Goal: Task Accomplishment & Management: Manage account settings

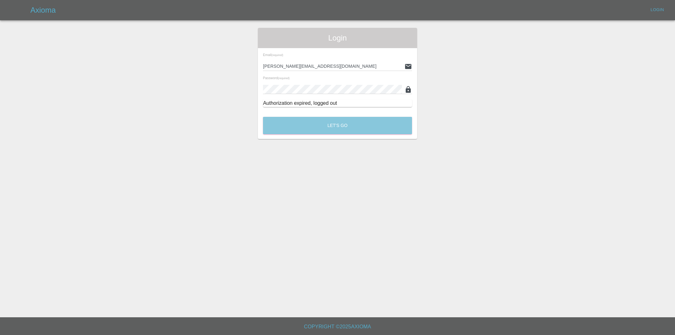
click at [321, 124] on button "Let's Go" at bounding box center [337, 125] width 149 height 17
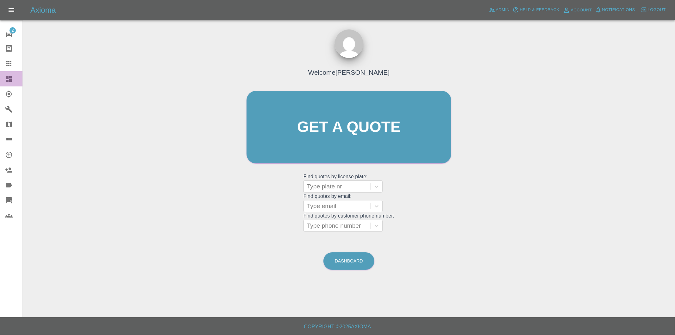
click at [8, 81] on icon at bounding box center [9, 79] width 6 height 6
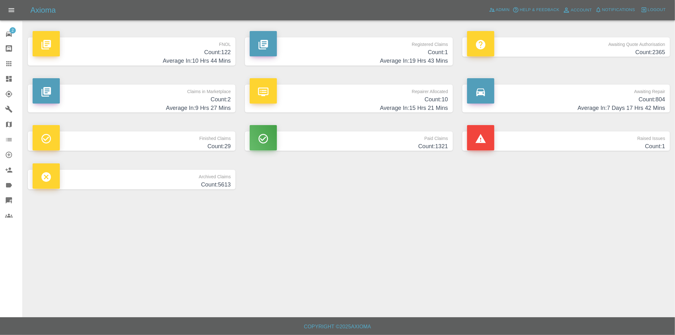
click at [228, 54] on h4 "Count: 122" at bounding box center [132, 52] width 198 height 9
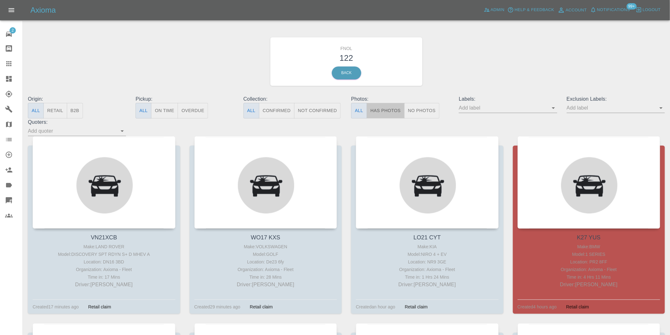
click at [385, 111] on button "Has Photos" at bounding box center [385, 111] width 38 height 16
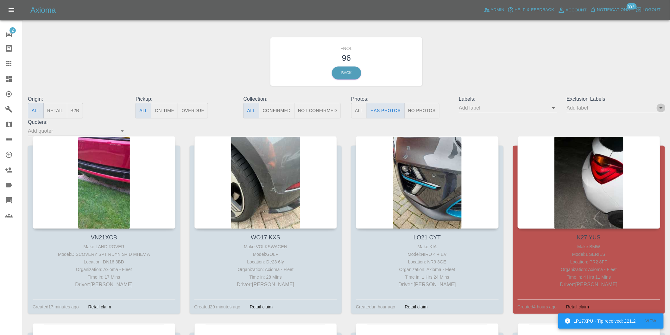
click at [660, 107] on icon "Open" at bounding box center [661, 108] width 8 height 8
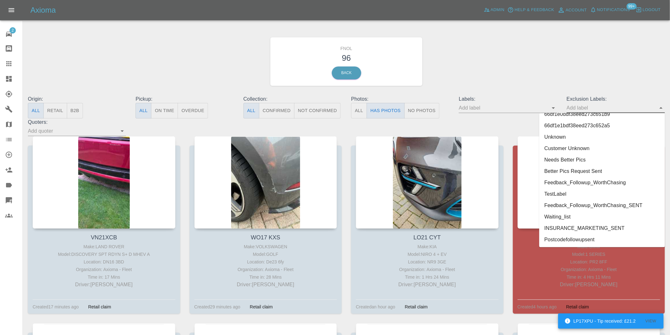
scroll to position [1374, 0]
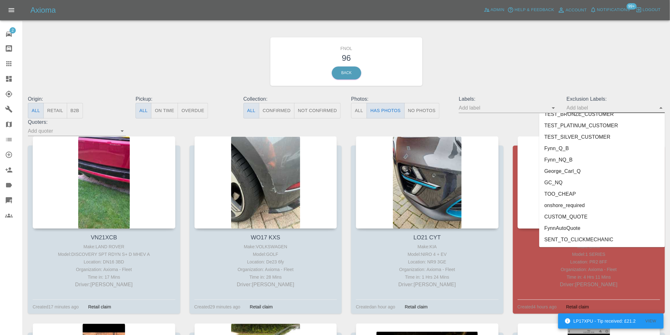
click at [573, 170] on li "George_Carl_Q" at bounding box center [602, 170] width 126 height 11
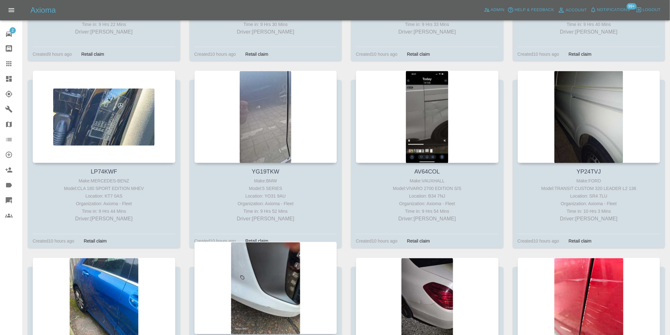
scroll to position [1512, 0]
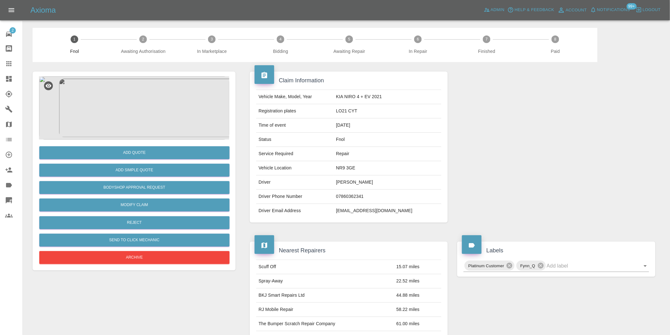
click at [121, 80] on img at bounding box center [134, 107] width 190 height 63
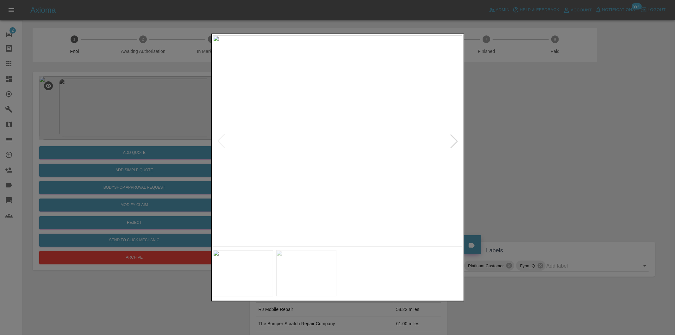
click at [453, 140] on div at bounding box center [454, 141] width 14 height 14
click at [453, 140] on img at bounding box center [338, 140] width 250 height 211
click at [350, 157] on img at bounding box center [338, 140] width 250 height 211
click at [302, 140] on img at bounding box center [301, 92] width 750 height 634
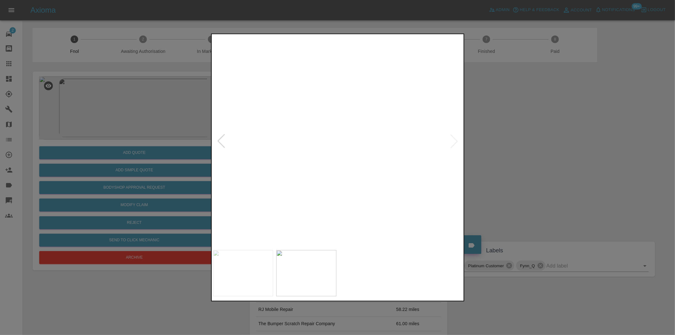
click at [302, 140] on img at bounding box center [301, 92] width 750 height 634
click at [342, 154] on img at bounding box center [338, 140] width 250 height 211
click at [309, 146] on img at bounding box center [324, 102] width 750 height 634
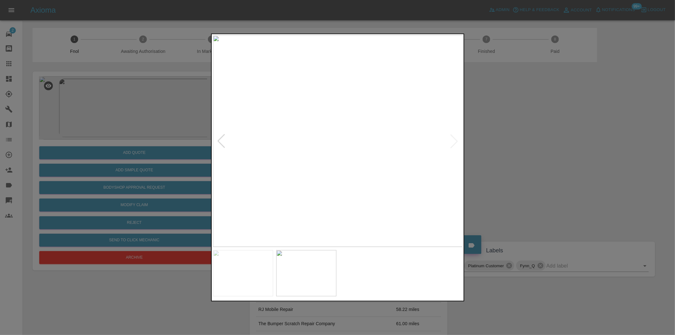
drag, startPoint x: 511, startPoint y: 164, endPoint x: 273, endPoint y: 117, distance: 243.0
click at [512, 164] on div at bounding box center [337, 167] width 675 height 335
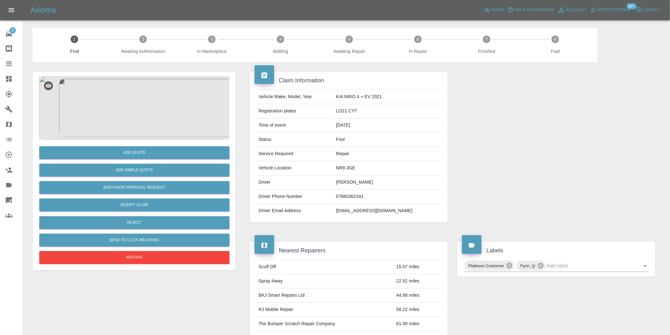
click at [146, 109] on img at bounding box center [134, 107] width 190 height 63
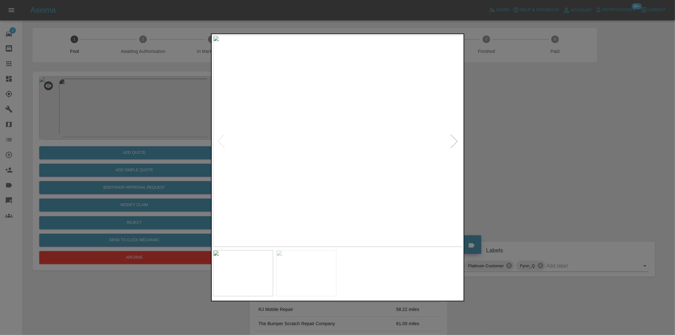
click at [348, 144] on img at bounding box center [338, 140] width 250 height 211
click at [271, 130] on img at bounding box center [331, 124] width 750 height 634
click at [307, 123] on img at bounding box center [331, 124] width 750 height 634
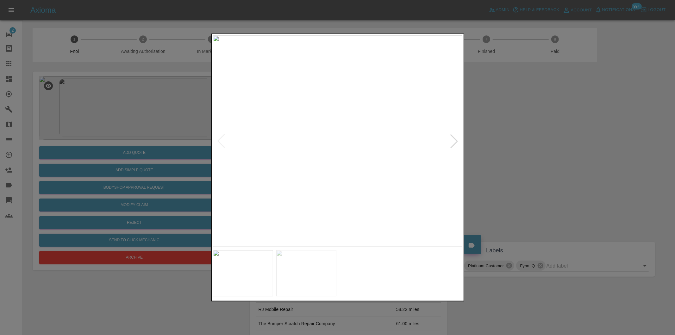
click at [353, 155] on img at bounding box center [338, 140] width 250 height 211
click at [341, 148] on img at bounding box center [291, 98] width 750 height 634
click at [502, 158] on div at bounding box center [337, 167] width 675 height 335
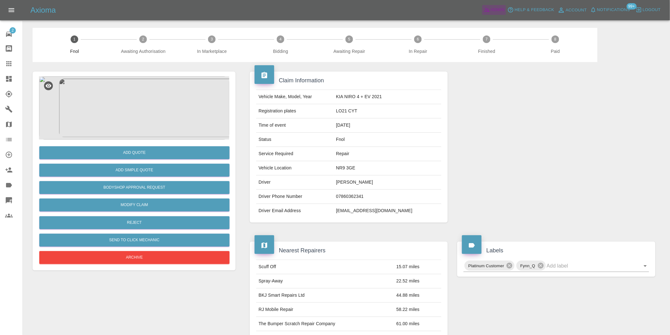
click at [495, 9] on span "Admin" at bounding box center [497, 9] width 14 height 7
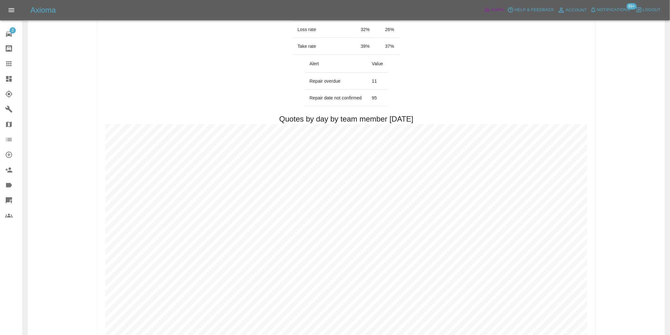
scroll to position [316, 0]
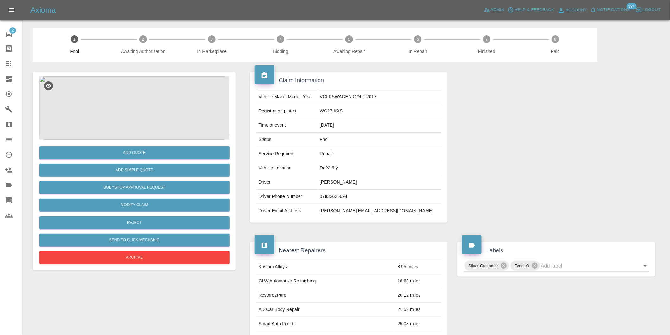
click at [131, 84] on img at bounding box center [134, 107] width 190 height 63
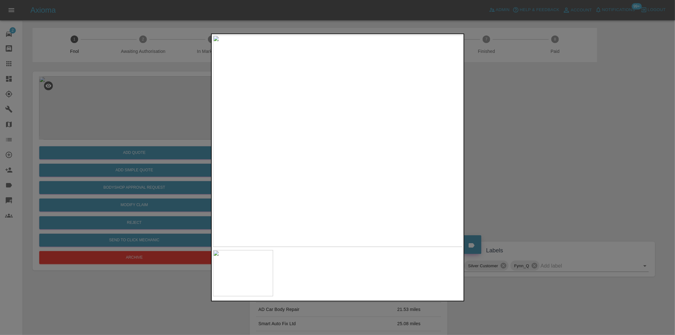
click at [512, 144] on div at bounding box center [337, 167] width 675 height 335
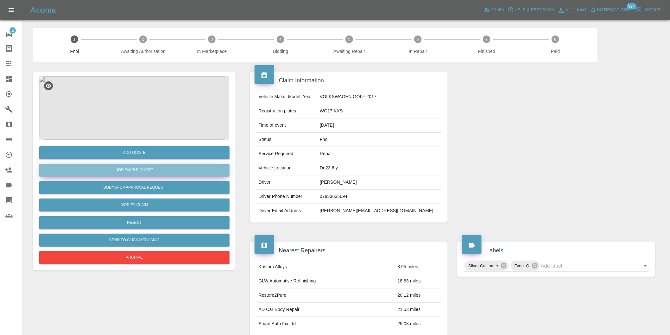
click at [147, 169] on button "Add Simple Quote" at bounding box center [134, 170] width 190 height 13
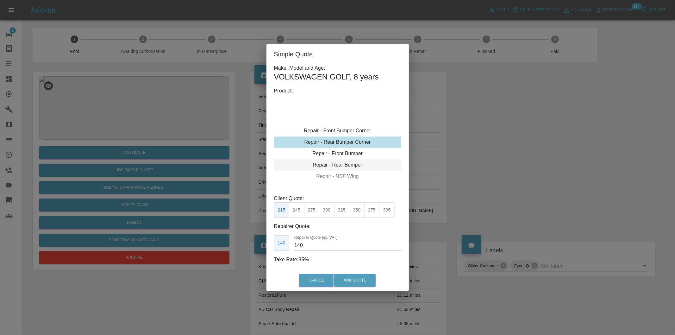
type input "120"
click at [300, 209] on button "199" at bounding box center [297, 210] width 16 height 16
click at [352, 282] on button "Add Quote" at bounding box center [354, 280] width 41 height 13
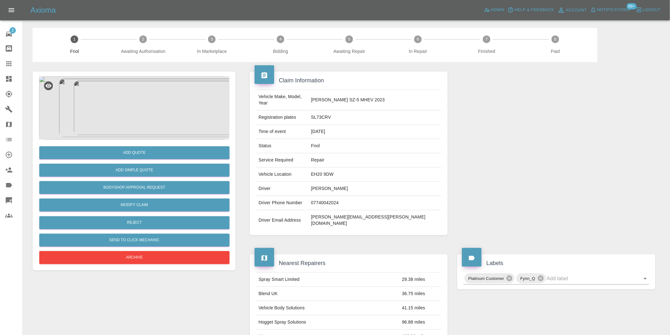
click at [136, 97] on img at bounding box center [134, 107] width 190 height 63
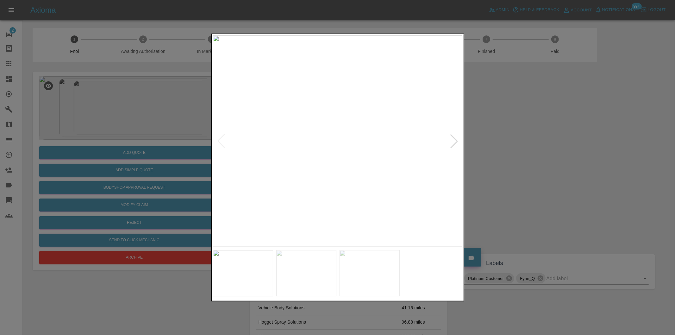
click at [455, 143] on div at bounding box center [454, 141] width 14 height 14
click at [456, 143] on img at bounding box center [338, 140] width 250 height 211
click at [528, 143] on div at bounding box center [337, 167] width 675 height 335
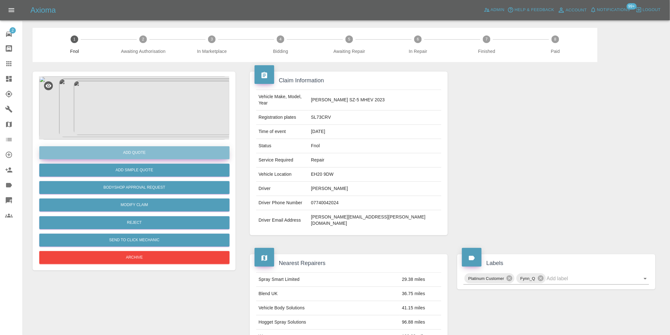
click at [150, 149] on button "Add Quote" at bounding box center [134, 152] width 190 height 13
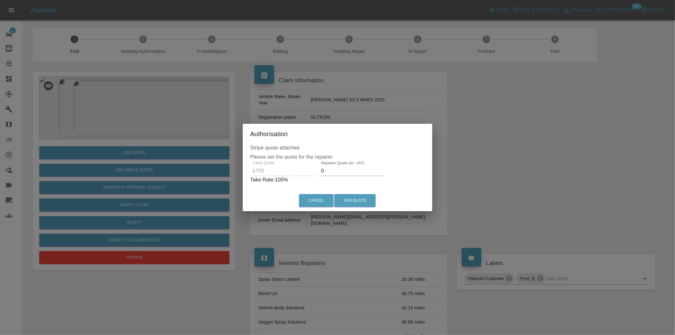
click at [337, 173] on input "0" at bounding box center [352, 171] width 63 height 10
type input "0450"
click at [352, 198] on button "Add Quote" at bounding box center [354, 200] width 41 height 13
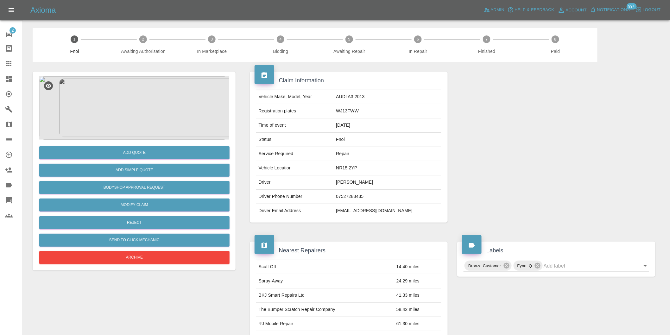
click at [134, 98] on img at bounding box center [134, 107] width 190 height 63
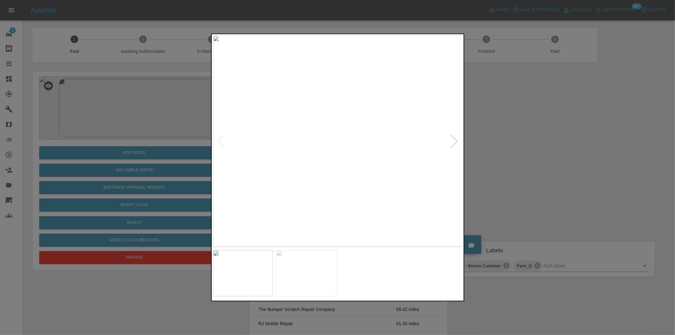
click at [453, 142] on div at bounding box center [454, 141] width 14 height 14
click at [453, 142] on img at bounding box center [338, 140] width 250 height 211
click at [502, 147] on div at bounding box center [337, 167] width 675 height 335
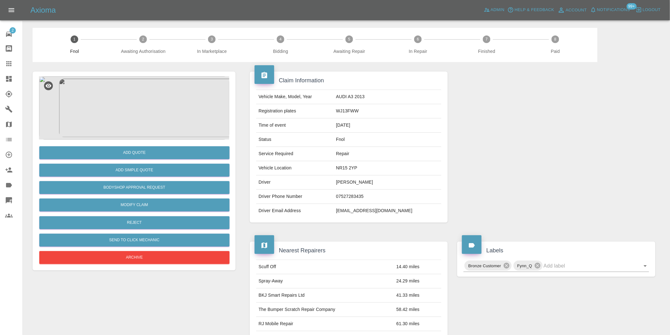
click at [136, 107] on img at bounding box center [134, 107] width 190 height 63
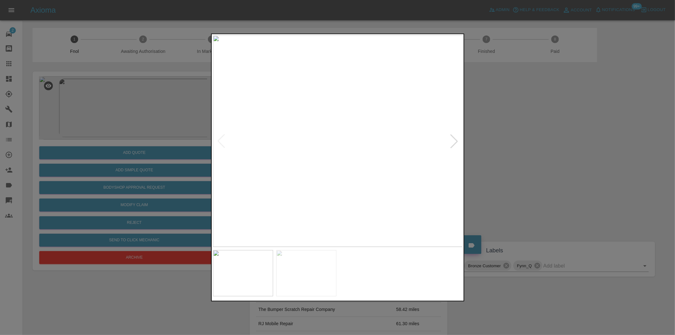
drag, startPoint x: 595, startPoint y: 174, endPoint x: 587, endPoint y: 172, distance: 8.4
click at [595, 174] on div at bounding box center [337, 167] width 675 height 335
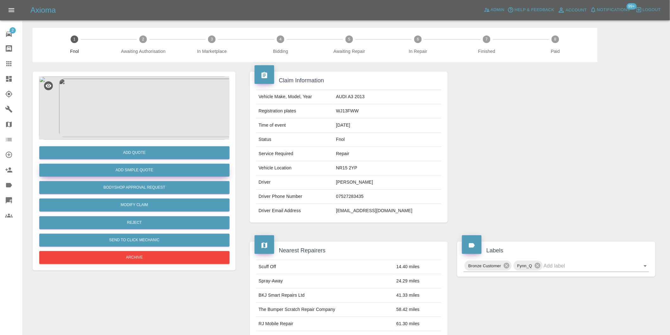
click at [176, 173] on button "Add Simple Quote" at bounding box center [134, 170] width 190 height 13
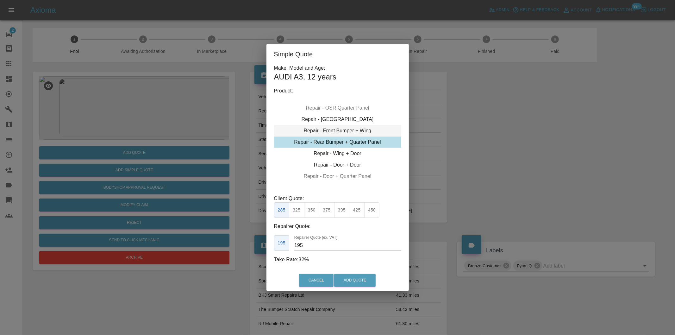
click at [353, 131] on div "Repair - Front Bumper + Wing" at bounding box center [337, 130] width 127 height 11
drag, startPoint x: 328, startPoint y: 208, endPoint x: 355, endPoint y: 251, distance: 50.7
click at [328, 209] on button "375" at bounding box center [327, 210] width 16 height 16
type input "230"
click at [366, 279] on button "Add Quote" at bounding box center [354, 280] width 41 height 13
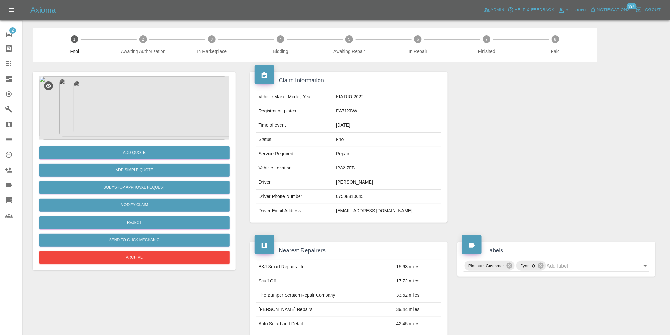
click at [147, 105] on img at bounding box center [134, 107] width 190 height 63
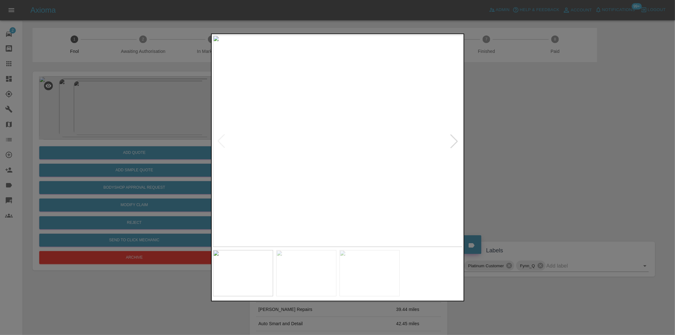
click at [458, 144] on div at bounding box center [454, 141] width 14 height 14
click at [458, 143] on div at bounding box center [454, 141] width 14 height 14
click at [458, 142] on img at bounding box center [338, 140] width 250 height 211
click at [547, 154] on div at bounding box center [337, 167] width 675 height 335
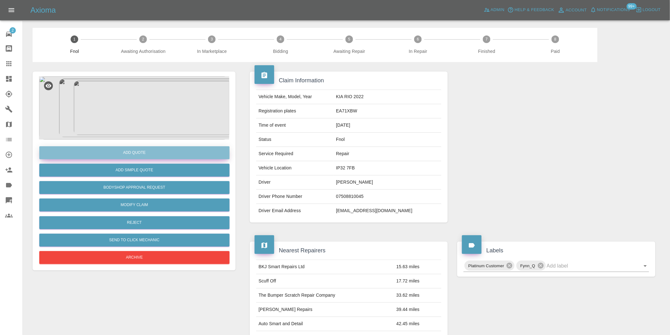
click at [136, 156] on button "Add Quote" at bounding box center [134, 152] width 190 height 13
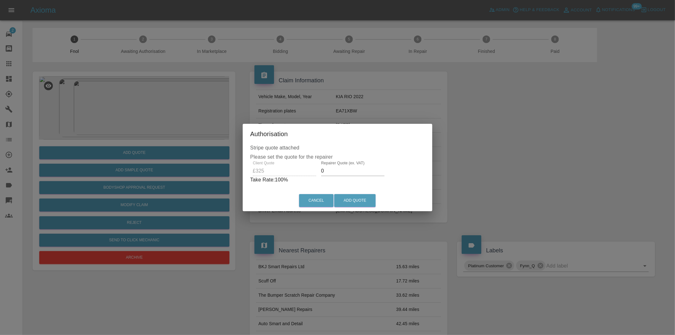
click at [336, 168] on input "0" at bounding box center [352, 171] width 63 height 10
type input "0210"
click at [354, 200] on button "Add Quote" at bounding box center [354, 200] width 41 height 13
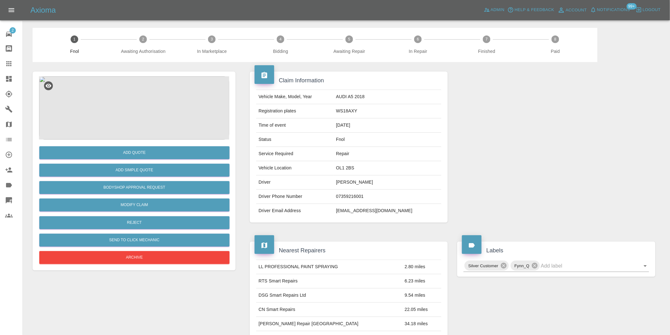
click at [143, 88] on img at bounding box center [134, 107] width 190 height 63
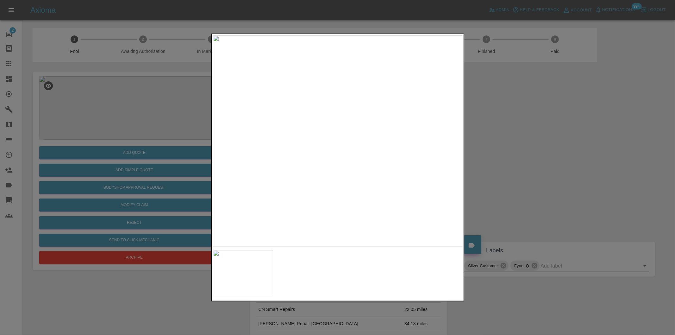
drag, startPoint x: 497, startPoint y: 165, endPoint x: 493, endPoint y: 166, distance: 4.6
click at [497, 165] on div at bounding box center [337, 167] width 675 height 335
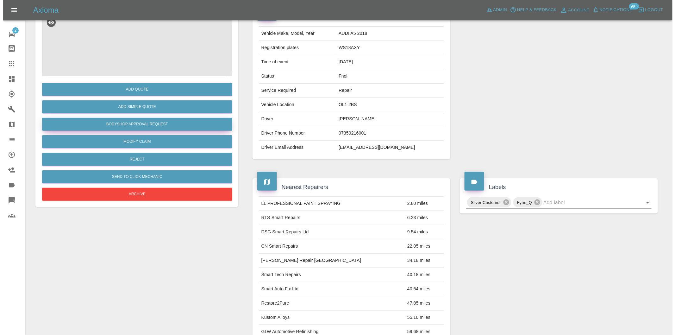
scroll to position [9, 0]
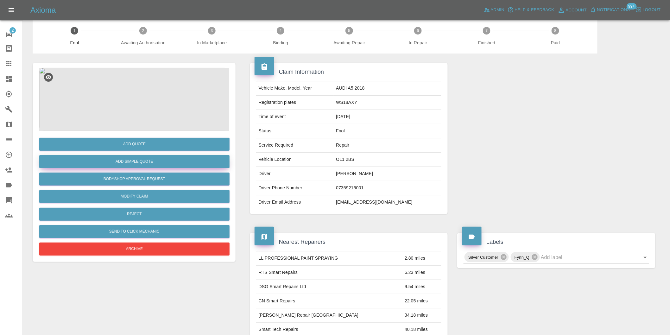
click at [156, 165] on button "Add Simple Quote" at bounding box center [134, 161] width 190 height 13
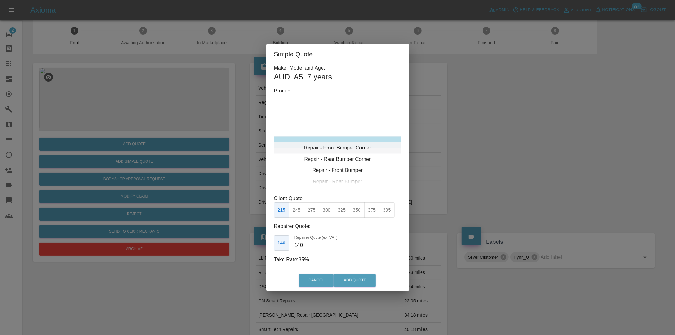
type input "120"
click at [293, 211] on button "199" at bounding box center [297, 210] width 16 height 16
click at [345, 277] on button "Add Quote" at bounding box center [354, 280] width 41 height 13
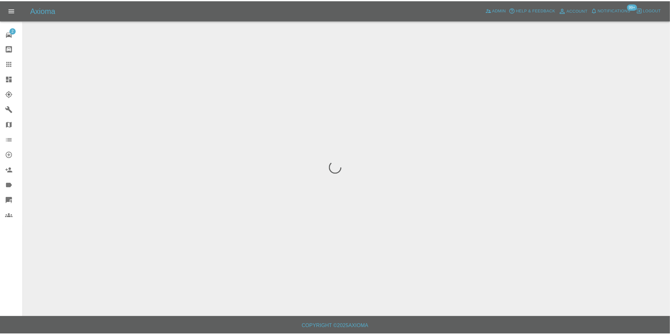
scroll to position [0, 0]
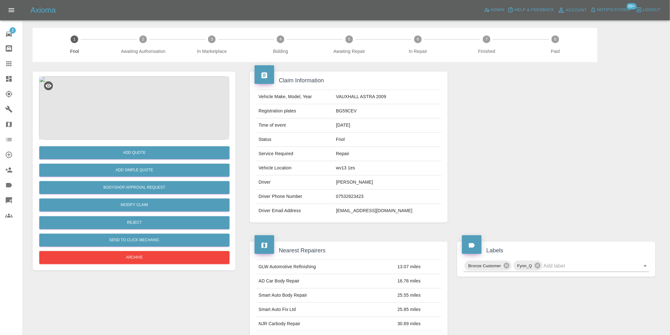
click at [137, 86] on img at bounding box center [134, 107] width 190 height 63
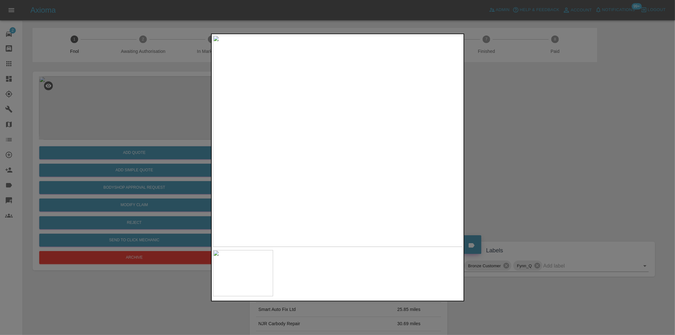
click at [356, 123] on img at bounding box center [338, 140] width 250 height 211
click at [356, 123] on img at bounding box center [283, 194] width 750 height 634
drag, startPoint x: 538, startPoint y: 159, endPoint x: 525, endPoint y: 158, distance: 13.4
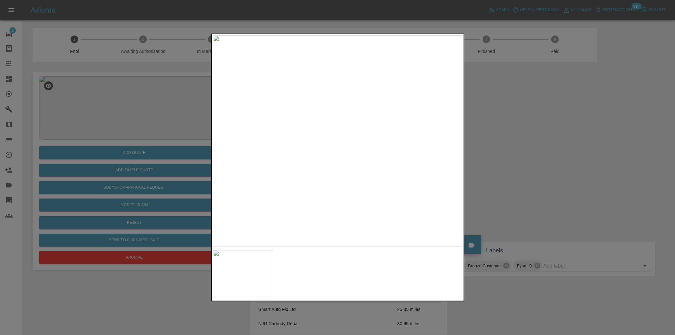
click at [536, 159] on div at bounding box center [337, 167] width 675 height 335
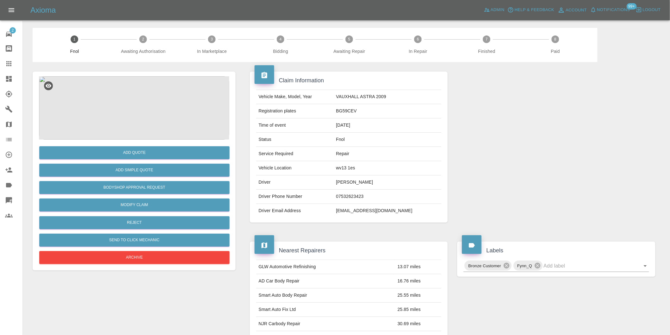
click at [141, 113] on img at bounding box center [134, 107] width 190 height 63
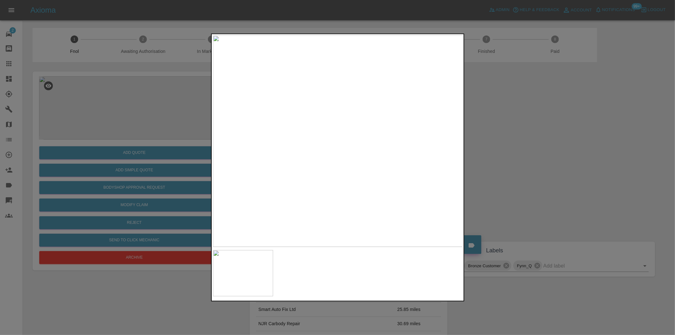
click at [547, 164] on div at bounding box center [337, 167] width 675 height 335
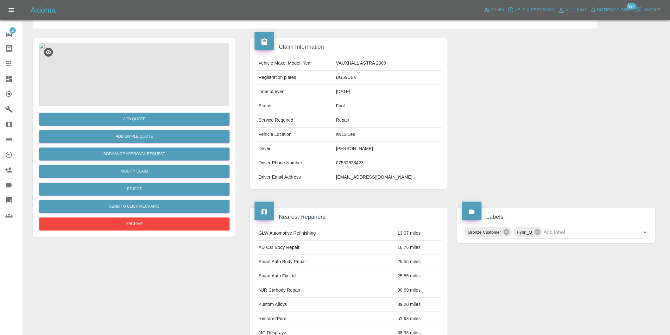
scroll to position [70, 0]
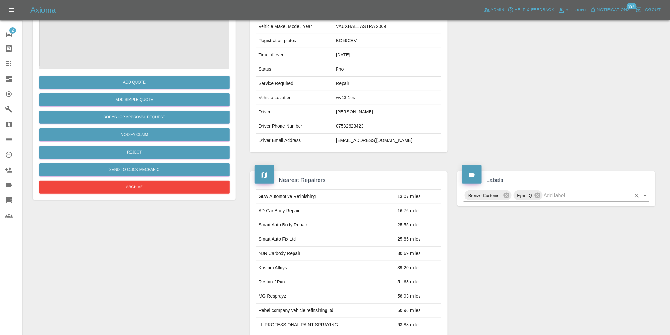
click at [648, 196] on icon "Open" at bounding box center [645, 196] width 8 height 8
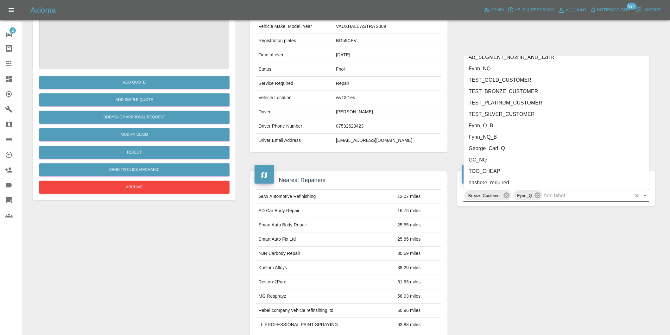
scroll to position [1351, 0]
click at [498, 114] on li "George_Carl_Q" at bounding box center [555, 113] width 185 height 11
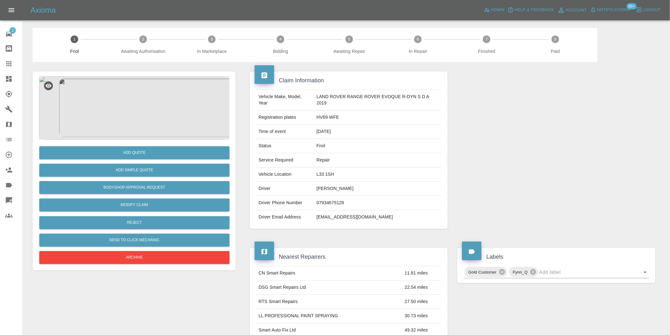
click at [136, 100] on img at bounding box center [134, 107] width 190 height 63
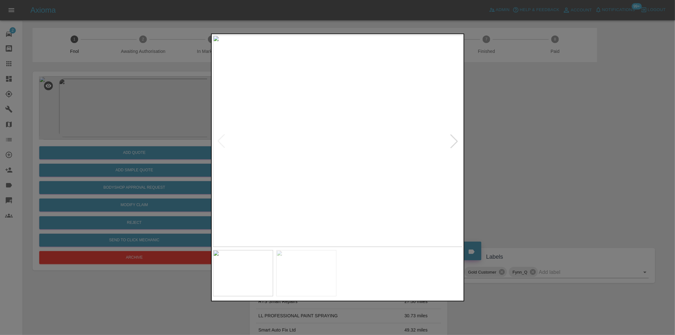
click at [456, 138] on div at bounding box center [454, 141] width 14 height 14
click at [509, 165] on div at bounding box center [337, 167] width 675 height 335
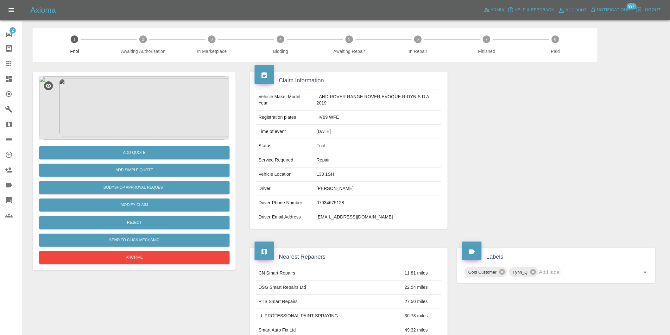
click at [132, 91] on img at bounding box center [134, 107] width 190 height 63
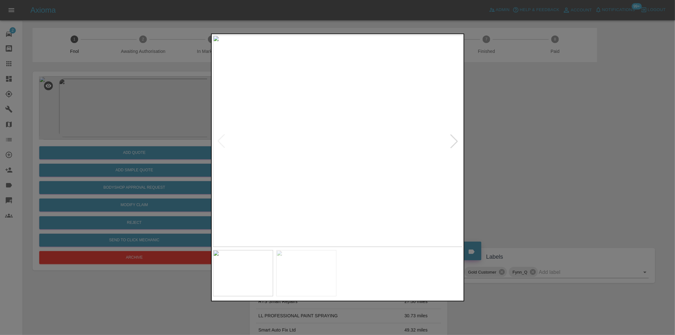
click at [455, 141] on div at bounding box center [454, 141] width 14 height 14
drag, startPoint x: 534, startPoint y: 88, endPoint x: 300, endPoint y: 26, distance: 241.6
click at [533, 87] on div at bounding box center [337, 167] width 675 height 335
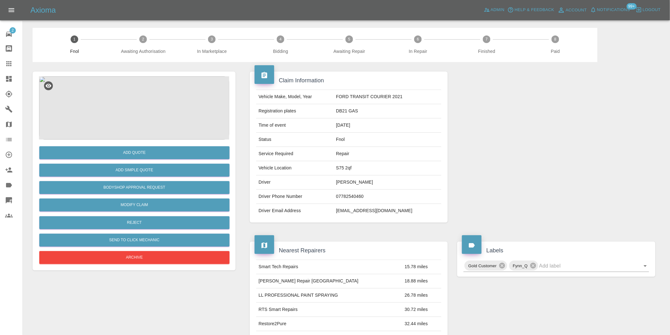
click at [140, 97] on img at bounding box center [134, 107] width 190 height 63
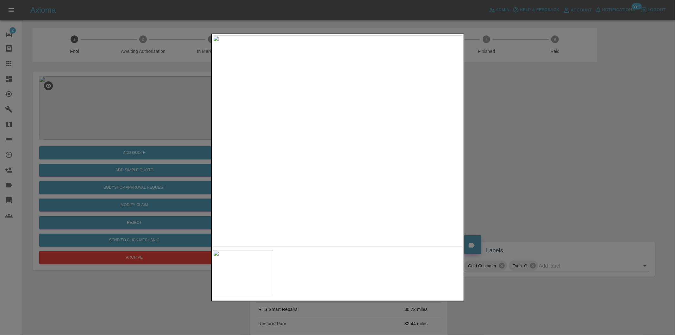
click at [511, 166] on div at bounding box center [337, 167] width 675 height 335
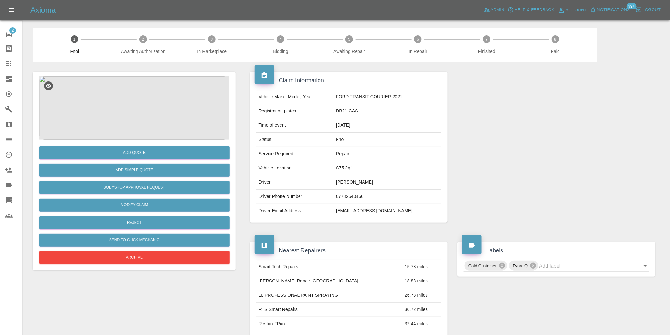
click at [130, 109] on img at bounding box center [134, 107] width 190 height 63
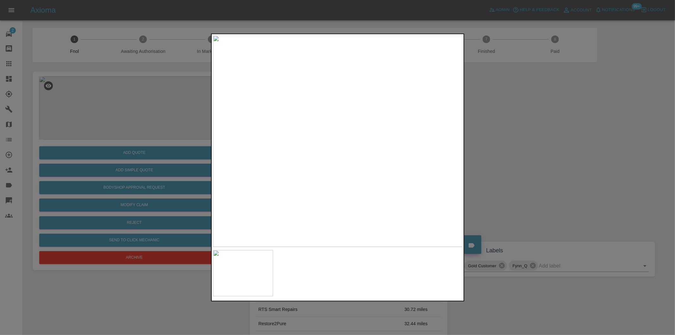
click at [356, 171] on img at bounding box center [338, 140] width 250 height 211
click at [349, 165] on img at bounding box center [281, 51] width 750 height 634
click at [533, 161] on div at bounding box center [337, 167] width 675 height 335
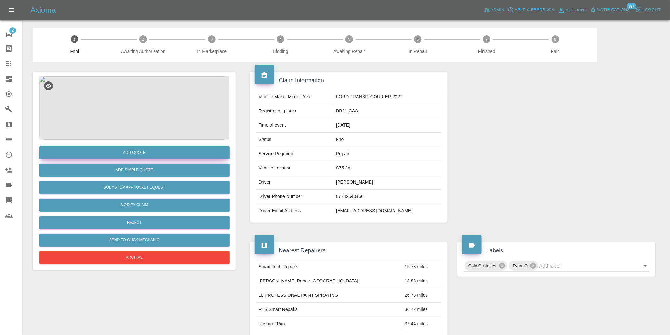
click at [136, 154] on button "Add Quote" at bounding box center [134, 152] width 190 height 13
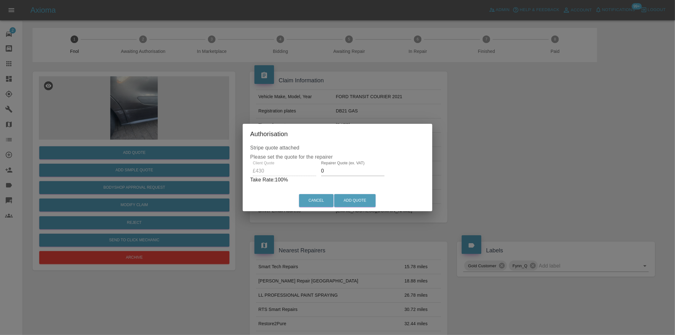
click at [333, 174] on input "0" at bounding box center [352, 171] width 63 height 10
type input "0270"
click at [346, 198] on button "Add Quote" at bounding box center [354, 200] width 41 height 13
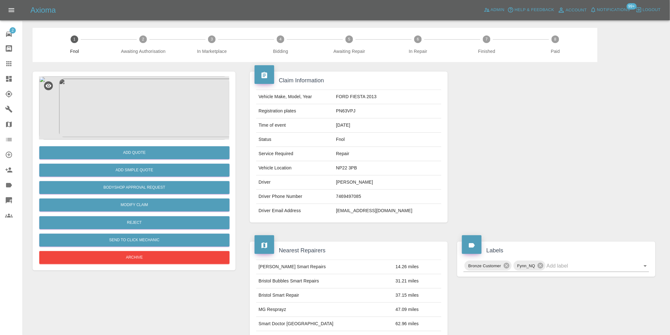
click at [128, 105] on img at bounding box center [134, 107] width 190 height 63
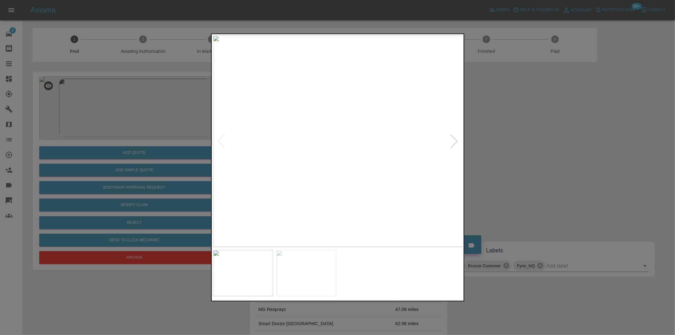
click at [457, 137] on div at bounding box center [454, 141] width 14 height 14
click at [523, 148] on div at bounding box center [337, 167] width 675 height 335
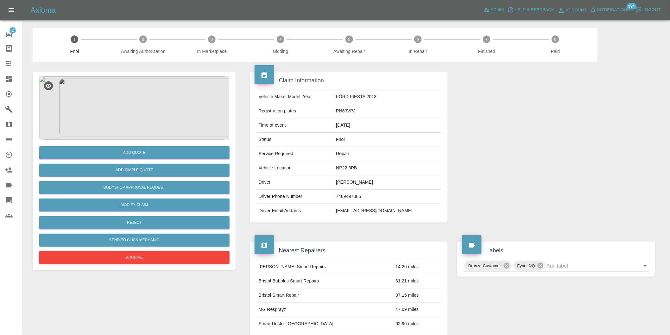
click at [143, 99] on img at bounding box center [134, 107] width 190 height 63
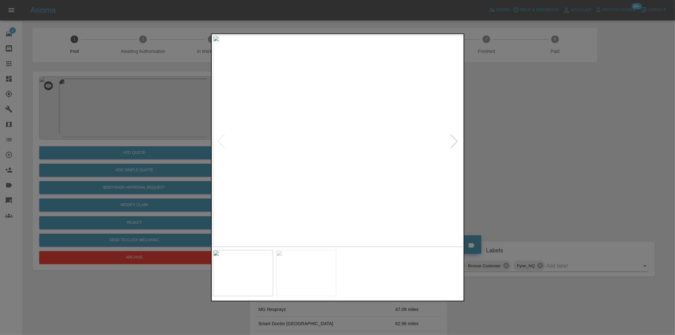
click at [454, 141] on div at bounding box center [454, 141] width 14 height 14
click at [454, 141] on img at bounding box center [338, 140] width 250 height 211
click at [533, 143] on div at bounding box center [337, 167] width 675 height 335
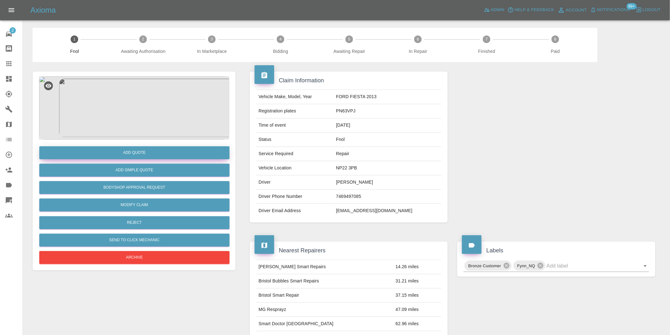
click at [143, 154] on button "Add Quote" at bounding box center [134, 152] width 190 height 13
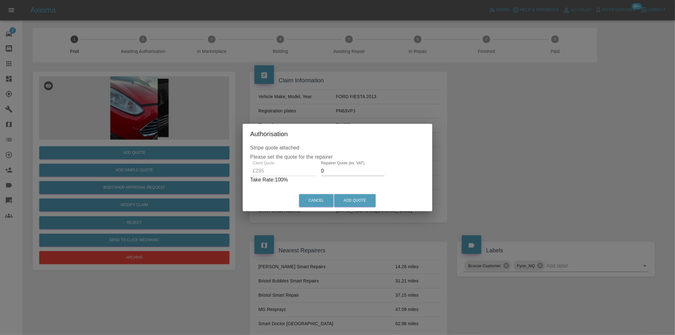
click at [329, 174] on input "0" at bounding box center [352, 171] width 63 height 10
type input "0180"
click at [346, 197] on button "Add Quote" at bounding box center [354, 200] width 41 height 13
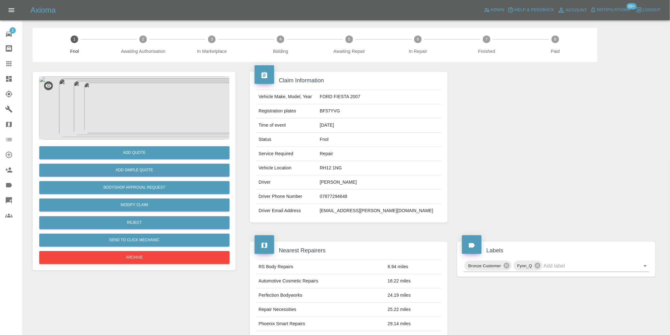
click at [153, 96] on img at bounding box center [134, 107] width 190 height 63
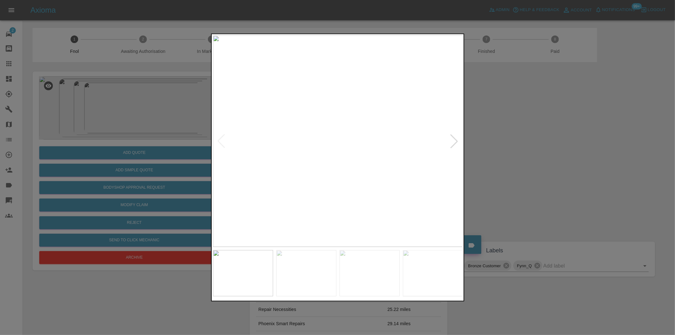
click at [456, 141] on div at bounding box center [454, 141] width 14 height 14
click at [456, 141] on img at bounding box center [338, 140] width 250 height 211
drag, startPoint x: 515, startPoint y: 152, endPoint x: 497, endPoint y: 149, distance: 18.3
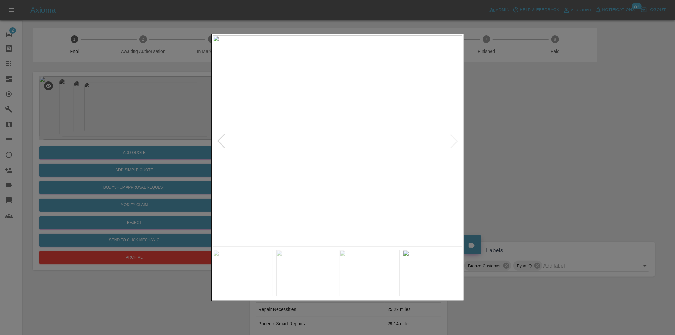
click at [512, 152] on div at bounding box center [337, 167] width 675 height 335
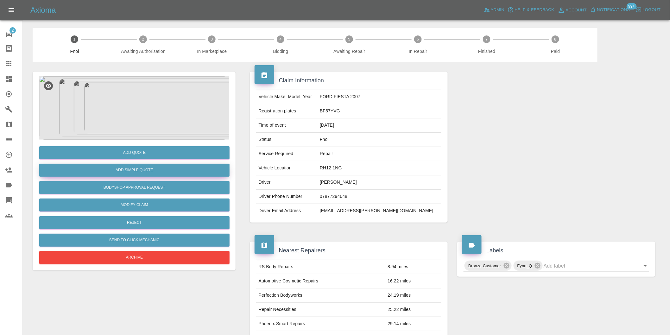
click at [159, 173] on button "Add Simple Quote" at bounding box center [134, 170] width 190 height 13
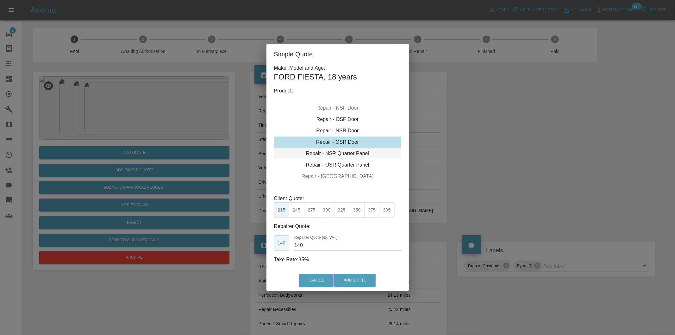
click at [342, 155] on div "Repair - NSR Quarter Panel" at bounding box center [337, 153] width 127 height 11
click at [391, 213] on button "395" at bounding box center [387, 210] width 16 height 16
type input "265"
click at [365, 283] on button "Add Quote" at bounding box center [354, 280] width 41 height 13
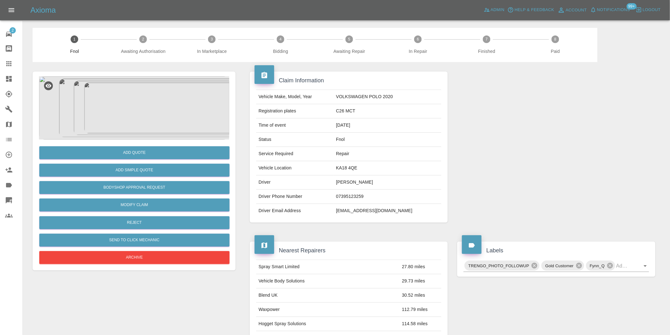
click at [132, 85] on img at bounding box center [134, 107] width 190 height 63
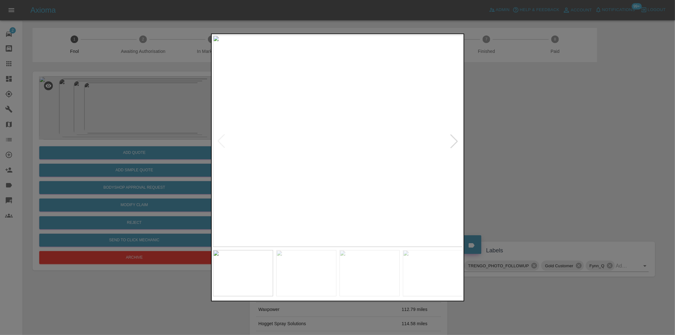
click at [455, 140] on div at bounding box center [454, 141] width 14 height 14
click at [455, 139] on div at bounding box center [454, 141] width 14 height 14
click at [455, 139] on img at bounding box center [338, 140] width 250 height 211
click at [526, 149] on div at bounding box center [337, 167] width 675 height 335
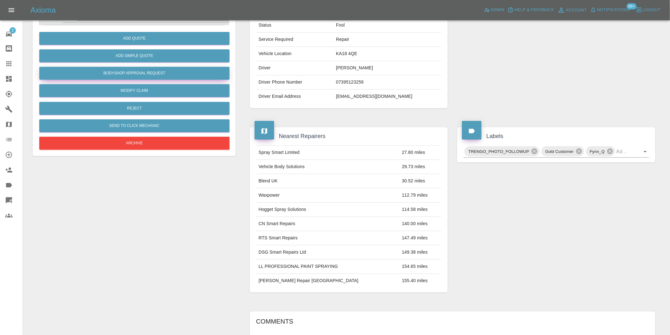
scroll to position [9, 0]
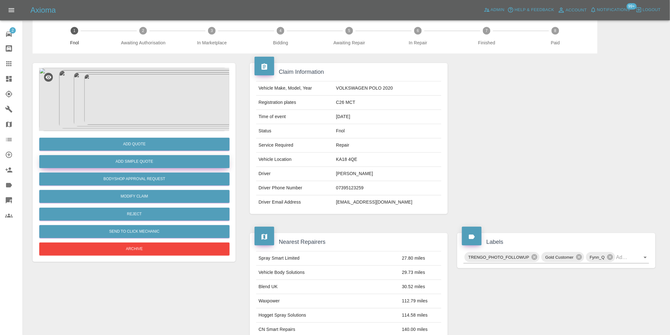
click at [152, 165] on button "Add Simple Quote" at bounding box center [134, 161] width 190 height 13
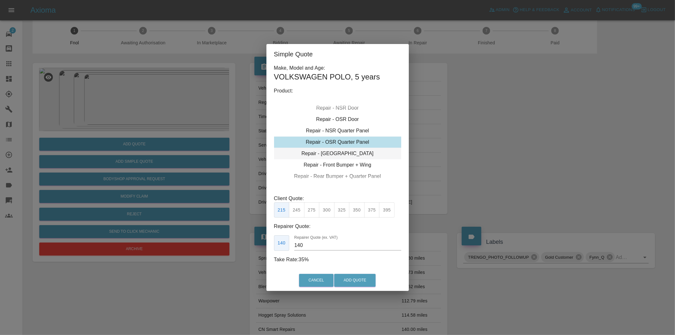
click at [340, 151] on div "Repair - [GEOGRAPHIC_DATA]" at bounding box center [337, 153] width 127 height 11
click at [330, 210] on button "300" at bounding box center [327, 210] width 16 height 16
type input "190"
click at [359, 277] on button "Add Quote" at bounding box center [354, 280] width 41 height 13
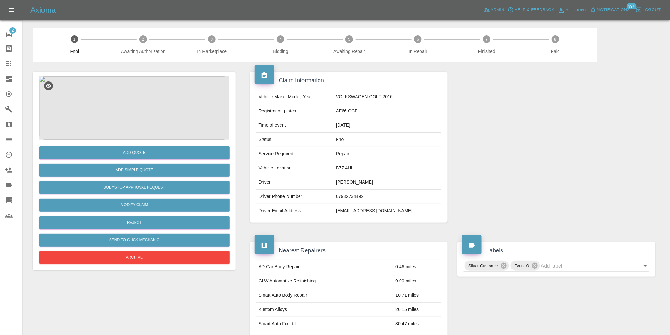
click at [138, 107] on img at bounding box center [134, 107] width 190 height 63
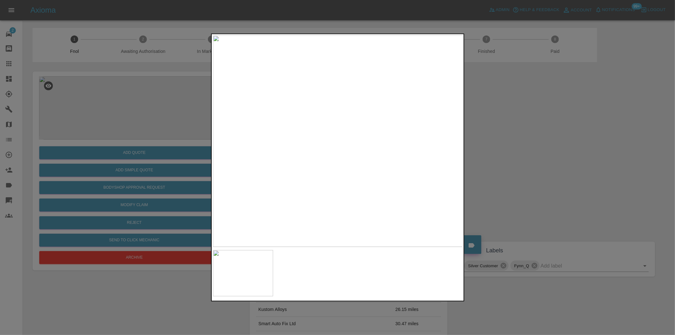
click at [518, 157] on div at bounding box center [337, 167] width 675 height 335
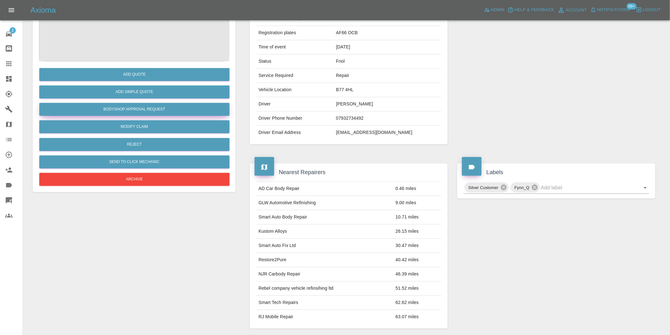
scroll to position [44, 0]
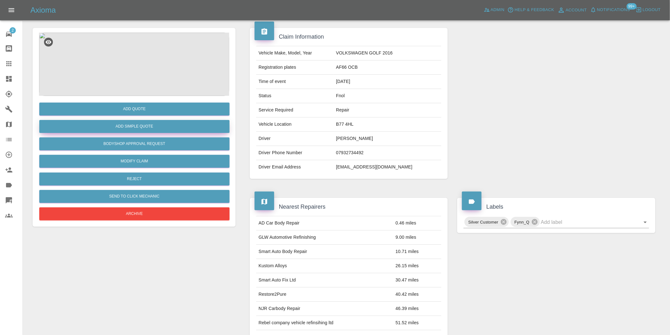
click at [152, 128] on button "Add Simple Quote" at bounding box center [134, 126] width 190 height 13
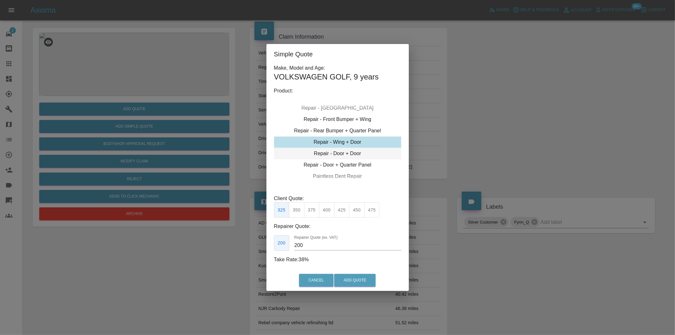
click at [360, 153] on div "Repair - Door + Door" at bounding box center [337, 153] width 127 height 11
click at [300, 209] on button "350" at bounding box center [297, 210] width 16 height 16
drag, startPoint x: 312, startPoint y: 209, endPoint x: 352, endPoint y: 276, distance: 77.9
click at [313, 210] on button "375" at bounding box center [312, 210] width 16 height 16
type input "230"
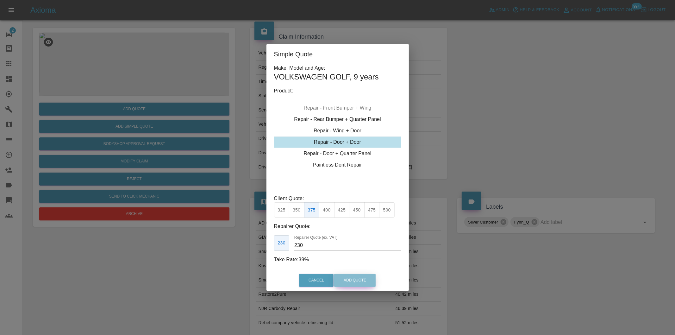
click at [360, 283] on button "Add Quote" at bounding box center [354, 280] width 41 height 13
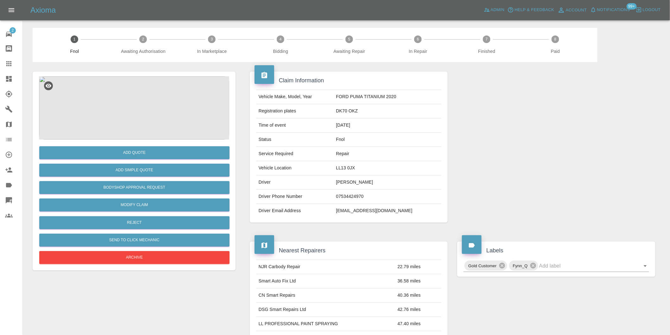
click at [137, 102] on img at bounding box center [134, 107] width 190 height 63
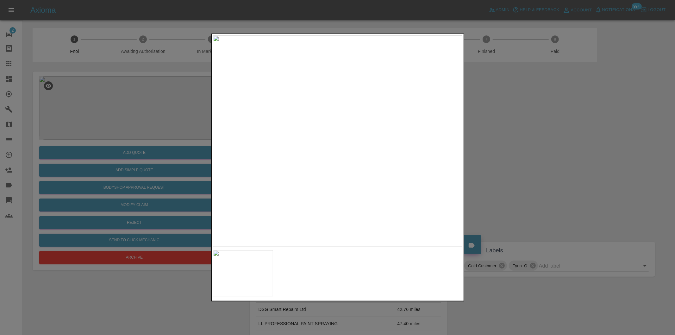
click at [499, 146] on div at bounding box center [337, 167] width 675 height 335
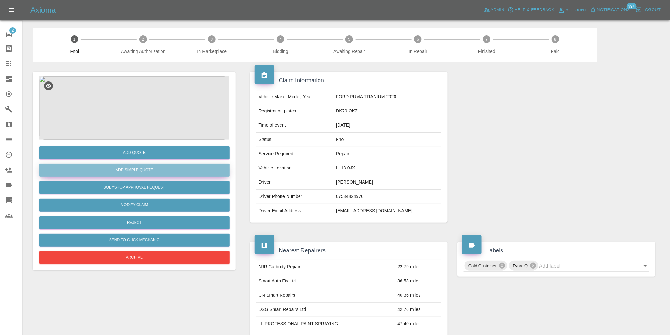
click at [152, 172] on button "Add Simple Quote" at bounding box center [134, 170] width 190 height 13
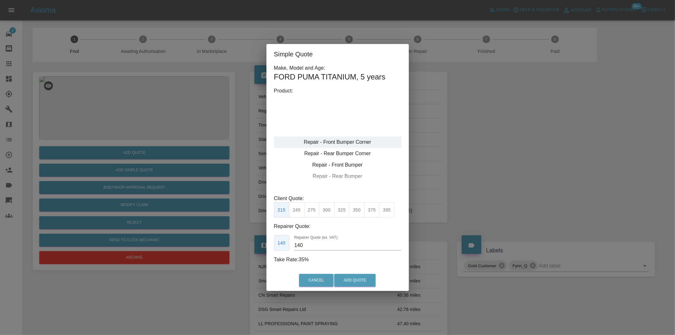
type input "120"
drag, startPoint x: 296, startPoint y: 207, endPoint x: 337, endPoint y: 258, distance: 65.1
click at [297, 207] on button "199" at bounding box center [297, 210] width 16 height 16
click at [351, 282] on button "Add Quote" at bounding box center [354, 280] width 41 height 13
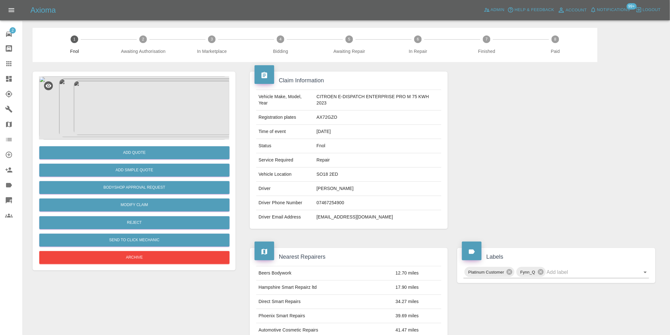
click at [129, 114] on img at bounding box center [134, 107] width 190 height 63
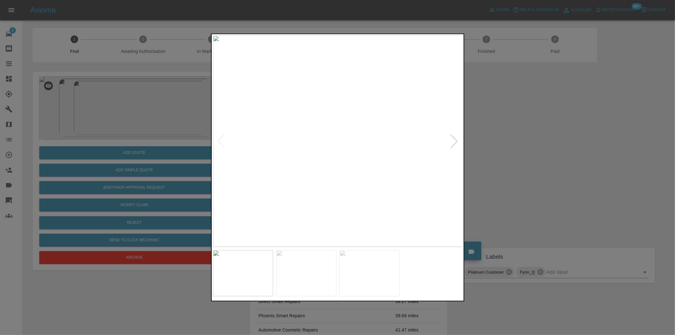
click at [453, 144] on div at bounding box center [454, 141] width 14 height 14
click at [451, 140] on img at bounding box center [338, 140] width 250 height 211
drag, startPoint x: 514, startPoint y: 145, endPoint x: 494, endPoint y: 141, distance: 19.9
click at [511, 144] on div at bounding box center [337, 167] width 675 height 335
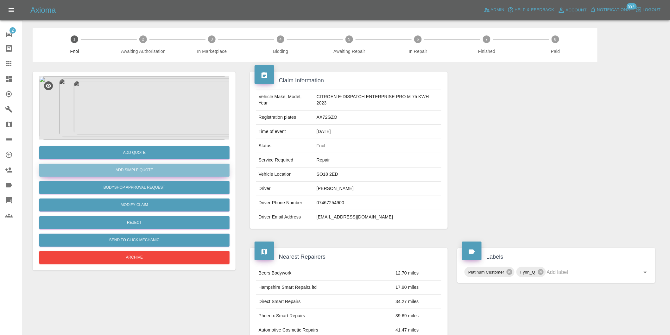
click at [151, 172] on button "Add Simple Quote" at bounding box center [134, 170] width 190 height 13
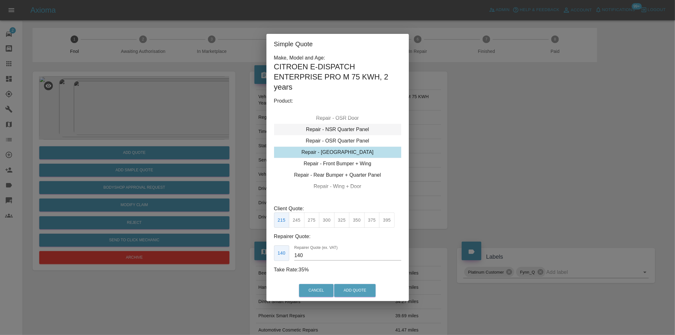
click at [356, 131] on div "Repair - NSR Quarter Panel" at bounding box center [337, 129] width 127 height 11
drag, startPoint x: 358, startPoint y: 221, endPoint x: 359, endPoint y: 225, distance: 4.7
click at [358, 222] on button "350" at bounding box center [357, 220] width 16 height 16
type input "230"
drag, startPoint x: 358, startPoint y: 289, endPoint x: 361, endPoint y: 262, distance: 27.1
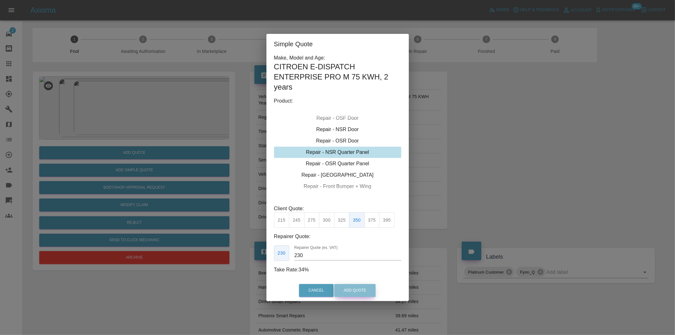
click at [358, 289] on button "Add Quote" at bounding box center [354, 290] width 41 height 13
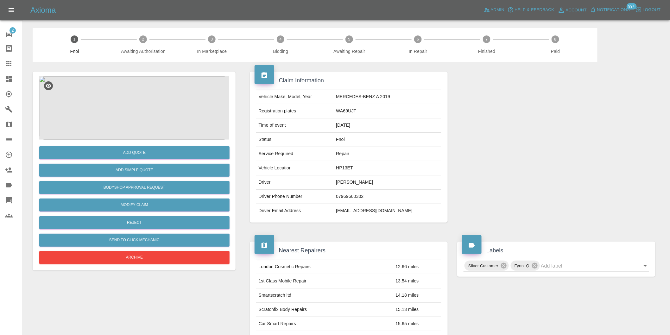
click at [159, 101] on img at bounding box center [134, 107] width 190 height 63
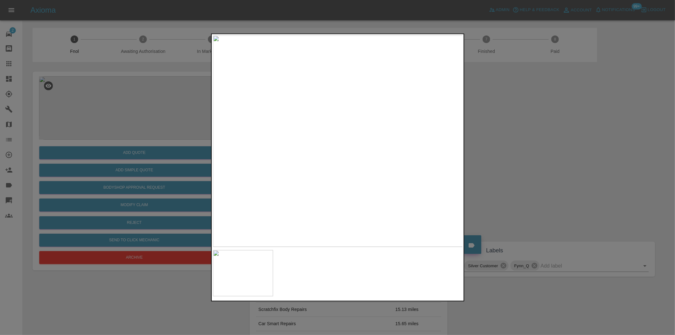
drag, startPoint x: 491, startPoint y: 157, endPoint x: 484, endPoint y: 157, distance: 6.7
click at [490, 157] on div at bounding box center [337, 167] width 675 height 335
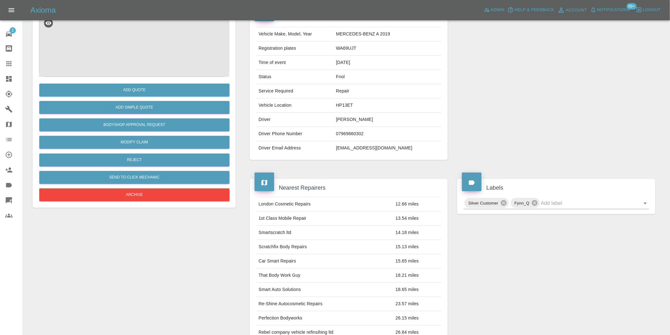
scroll to position [9, 0]
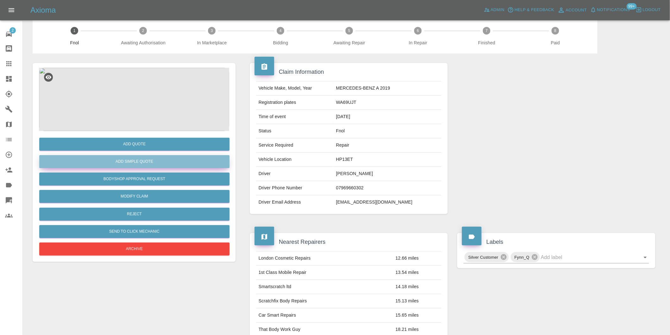
click at [148, 163] on button "Add Simple Quote" at bounding box center [134, 161] width 190 height 13
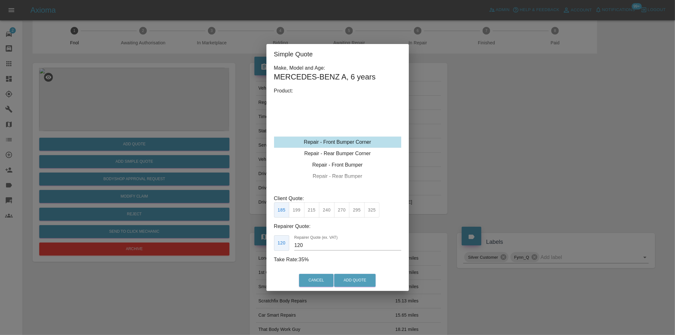
click at [312, 212] on button "215" at bounding box center [312, 210] width 16 height 16
type input "135"
click at [345, 278] on button "Add Quote" at bounding box center [354, 280] width 41 height 13
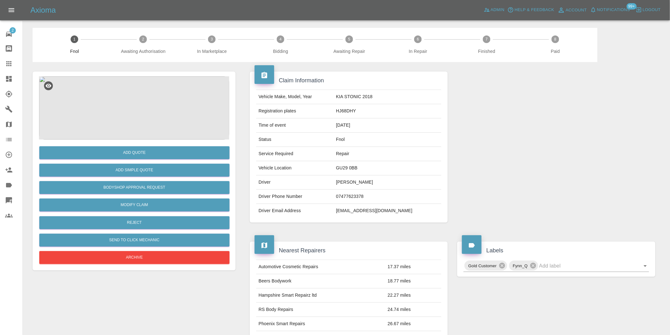
click at [121, 103] on img at bounding box center [134, 107] width 190 height 63
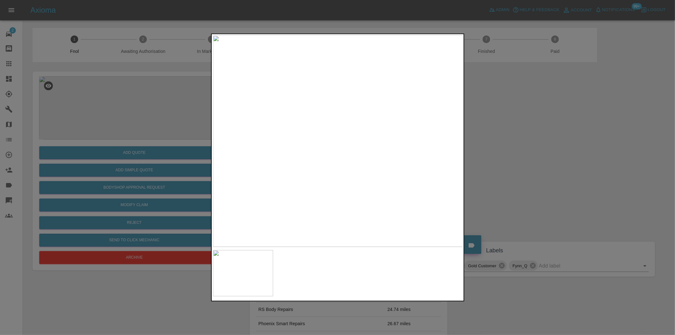
click at [516, 156] on div at bounding box center [337, 167] width 675 height 335
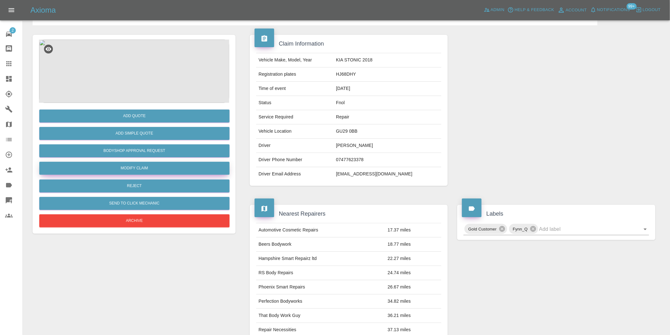
scroll to position [35, 0]
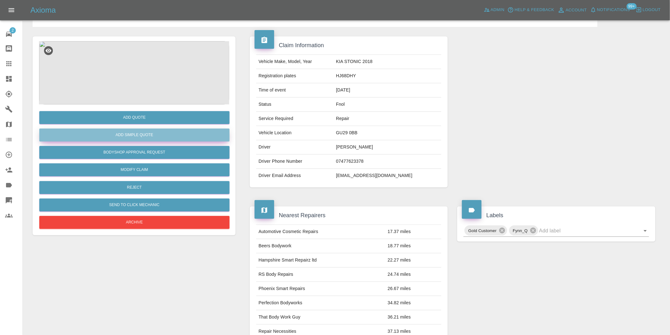
click at [140, 134] on button "Add Simple Quote" at bounding box center [134, 134] width 190 height 13
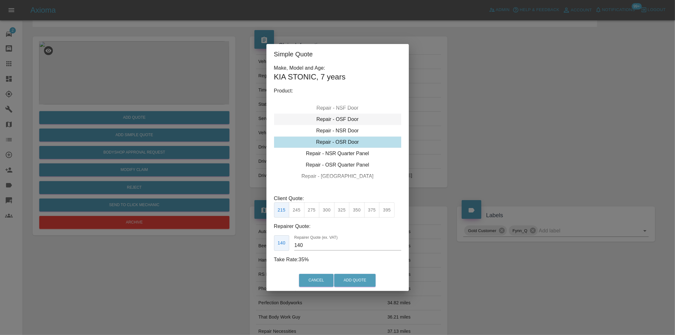
click at [352, 118] on div "Repair - OSF Door" at bounding box center [337, 119] width 127 height 11
drag, startPoint x: 309, startPoint y: 210, endPoint x: 331, endPoint y: 231, distance: 30.0
click at [310, 211] on button "275" at bounding box center [312, 210] width 16 height 16
type input "185"
click at [352, 278] on button "Add Quote" at bounding box center [354, 280] width 41 height 13
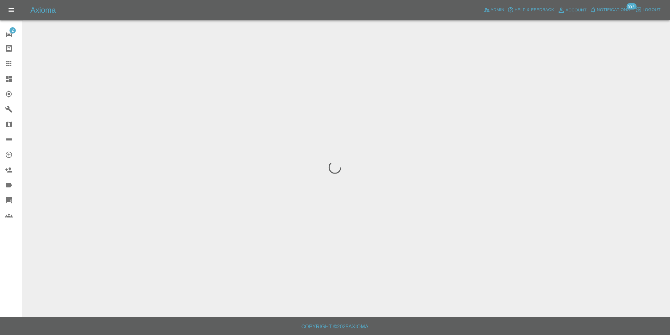
scroll to position [0, 0]
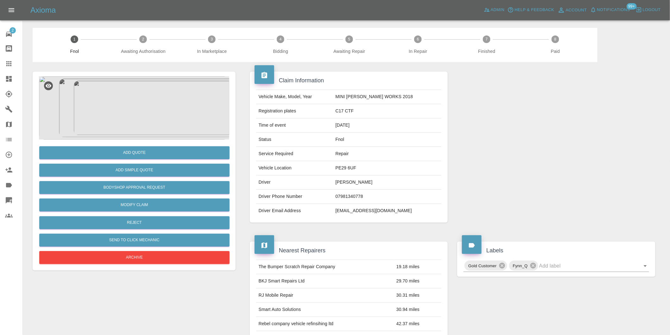
click at [125, 91] on img at bounding box center [134, 107] width 190 height 63
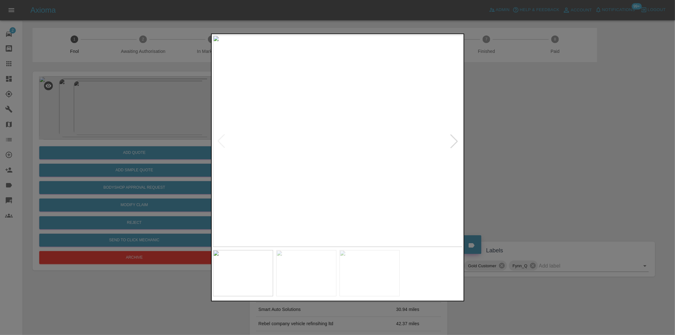
click at [455, 140] on div at bounding box center [454, 141] width 14 height 14
click at [456, 140] on div at bounding box center [454, 141] width 14 height 14
click at [456, 140] on img at bounding box center [338, 140] width 250 height 211
drag, startPoint x: 530, startPoint y: 140, endPoint x: 513, endPoint y: 137, distance: 17.6
click at [529, 140] on div at bounding box center [337, 167] width 675 height 335
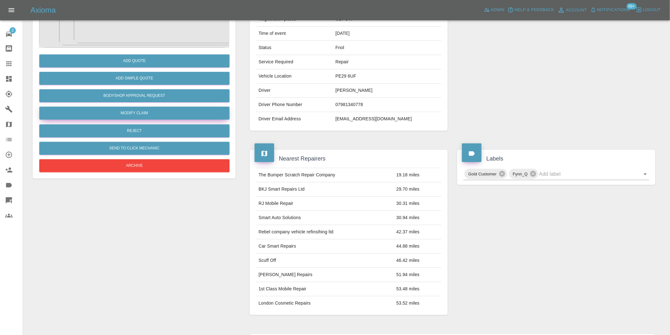
scroll to position [35, 0]
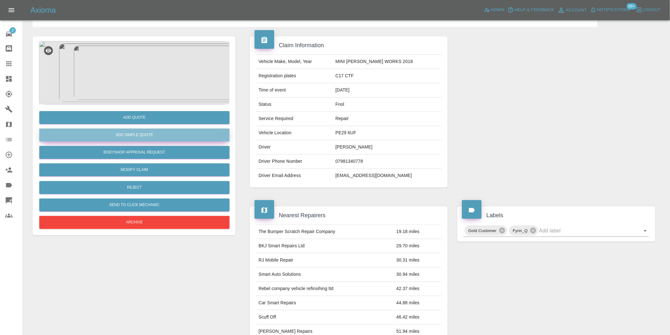
click at [151, 138] on button "Add Simple Quote" at bounding box center [134, 134] width 190 height 13
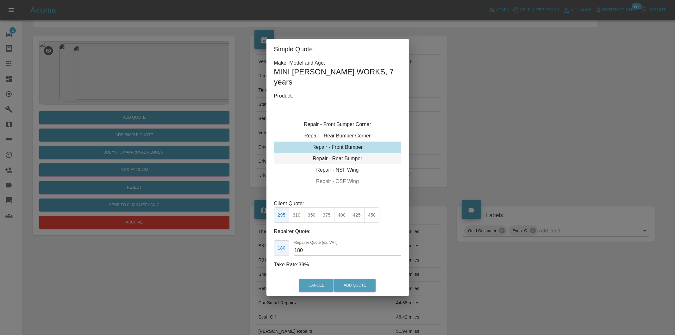
click at [342, 157] on div "Repair - Rear Bumper" at bounding box center [337, 158] width 127 height 11
drag, startPoint x: 313, startPoint y: 216, endPoint x: 336, endPoint y: 245, distance: 37.1
click at [314, 216] on button "350" at bounding box center [312, 215] width 16 height 16
type input "210"
click at [356, 283] on button "Add Quote" at bounding box center [354, 285] width 41 height 13
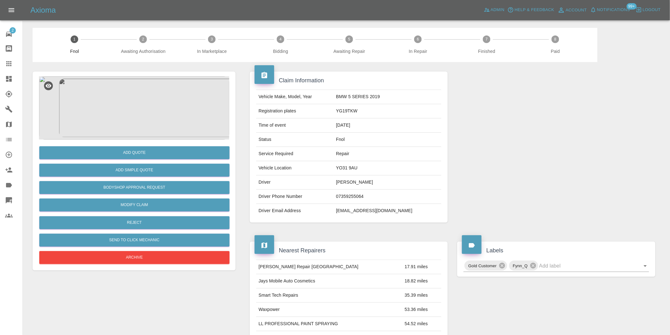
click at [132, 113] on img at bounding box center [134, 107] width 190 height 63
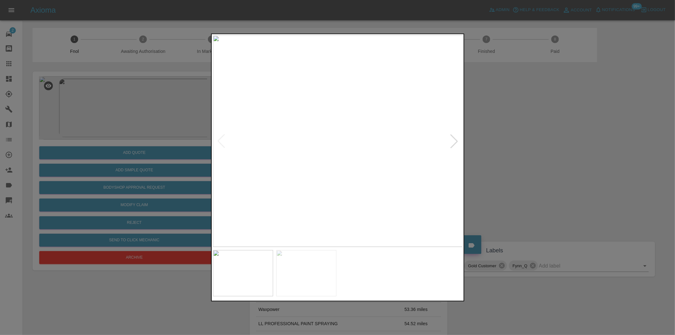
click at [451, 140] on div at bounding box center [454, 141] width 14 height 14
click at [451, 140] on img at bounding box center [338, 140] width 250 height 211
drag, startPoint x: 501, startPoint y: 140, endPoint x: 426, endPoint y: 141, distance: 74.7
click at [498, 139] on div at bounding box center [337, 167] width 675 height 335
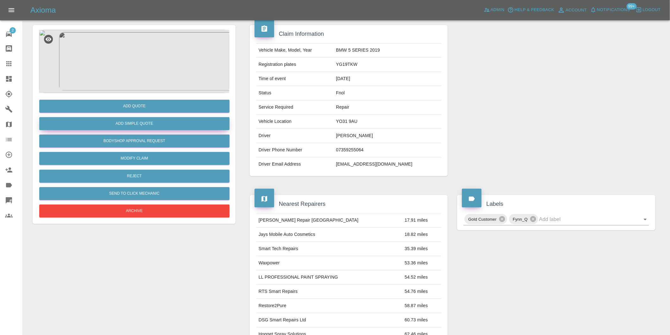
scroll to position [15, 0]
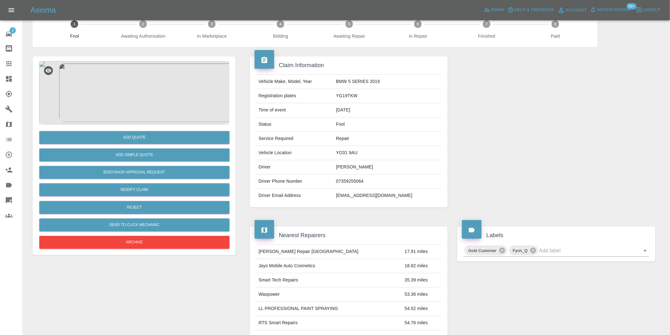
click at [138, 99] on img at bounding box center [134, 92] width 190 height 63
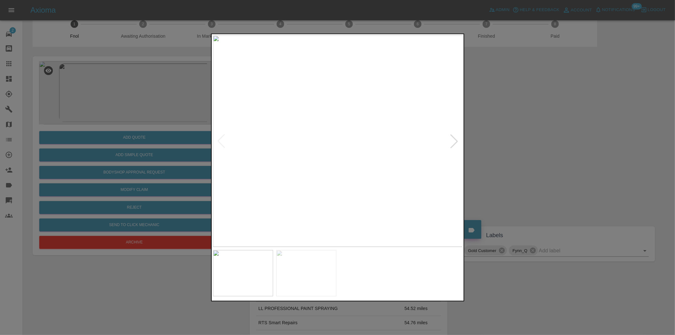
click at [451, 135] on div at bounding box center [454, 141] width 14 height 14
click at [452, 135] on img at bounding box center [338, 140] width 250 height 211
drag, startPoint x: 536, startPoint y: 151, endPoint x: 415, endPoint y: 165, distance: 122.3
click at [530, 151] on div at bounding box center [337, 167] width 675 height 335
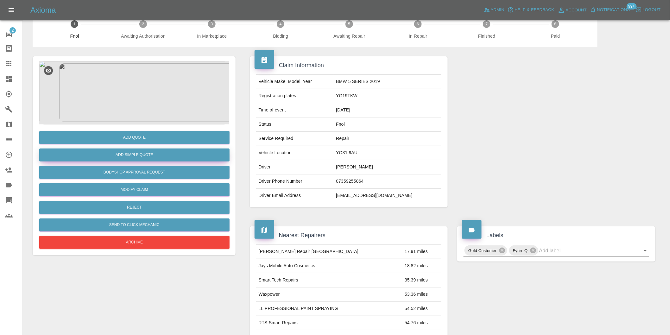
click at [157, 154] on button "Add Simple Quote" at bounding box center [134, 154] width 190 height 13
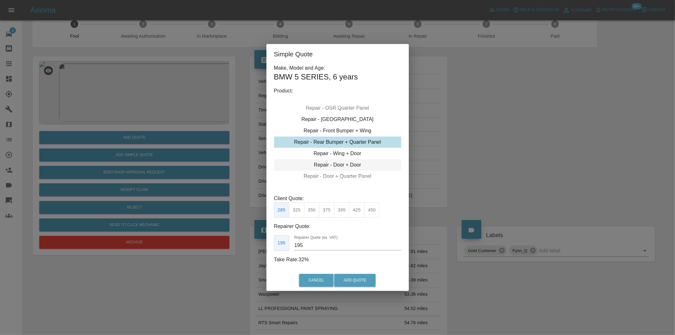
click at [347, 165] on div "Repair - Door + Door" at bounding box center [337, 164] width 127 height 11
type input "200"
click at [368, 278] on button "Add Quote" at bounding box center [354, 280] width 41 height 13
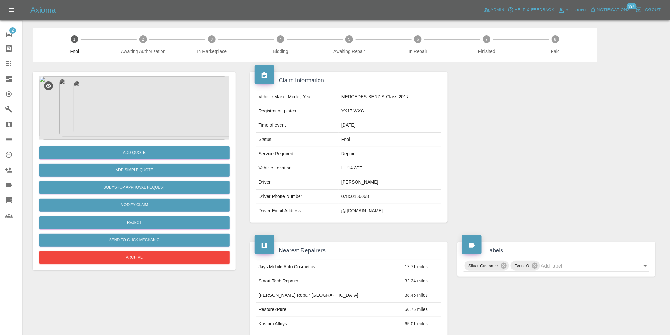
click at [137, 111] on img at bounding box center [134, 107] width 190 height 63
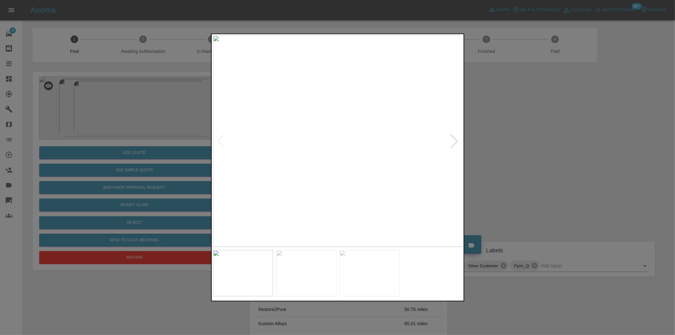
click at [455, 135] on div at bounding box center [454, 141] width 14 height 14
click at [453, 143] on div at bounding box center [454, 141] width 14 height 14
click at [453, 143] on img at bounding box center [338, 140] width 250 height 211
click at [219, 139] on div at bounding box center [221, 141] width 14 height 14
click at [219, 140] on div at bounding box center [221, 141] width 14 height 14
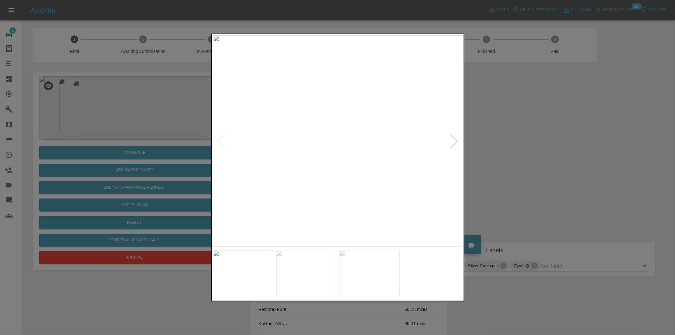
click at [219, 140] on img at bounding box center [338, 140] width 250 height 211
click at [457, 140] on div at bounding box center [454, 141] width 14 height 14
click at [346, 141] on img at bounding box center [338, 140] width 250 height 211
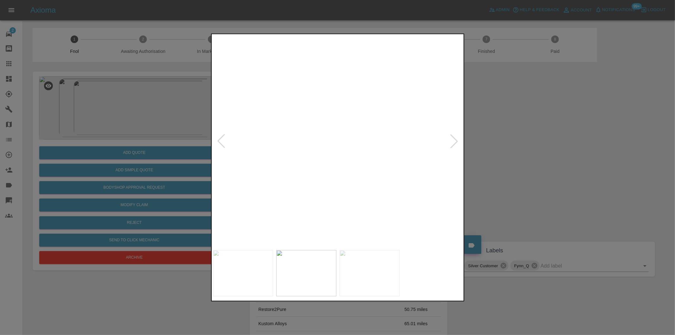
click at [346, 141] on img at bounding box center [314, 139] width 750 height 634
click at [454, 141] on div at bounding box center [454, 141] width 14 height 14
click at [454, 141] on img at bounding box center [338, 140] width 250 height 211
drag, startPoint x: 537, startPoint y: 153, endPoint x: 521, endPoint y: 153, distance: 15.8
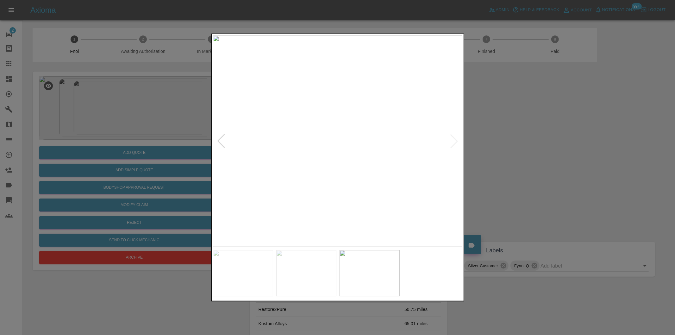
click at [537, 153] on div at bounding box center [337, 167] width 675 height 335
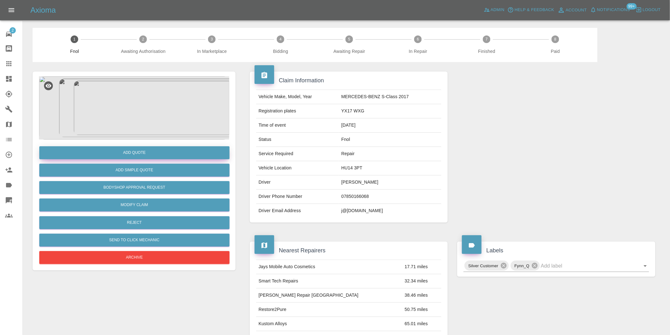
click at [134, 153] on button "Add Quote" at bounding box center [134, 152] width 190 height 13
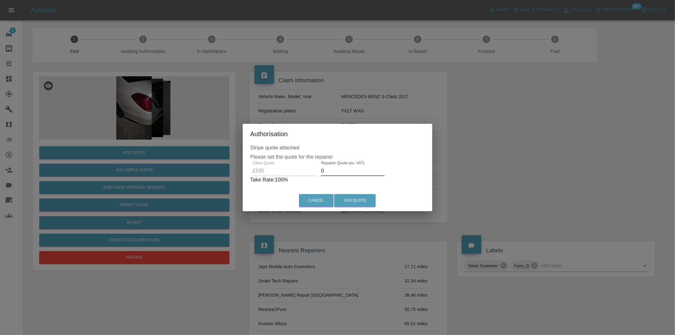
click at [339, 172] on input "0" at bounding box center [352, 171] width 63 height 10
type input "0350"
click at [359, 201] on button "Add Quote" at bounding box center [354, 200] width 41 height 13
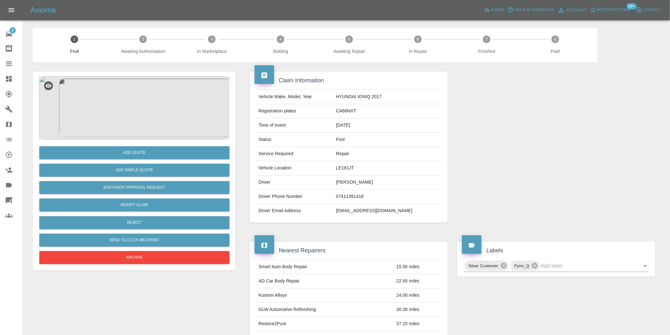
click at [135, 99] on img at bounding box center [134, 107] width 190 height 63
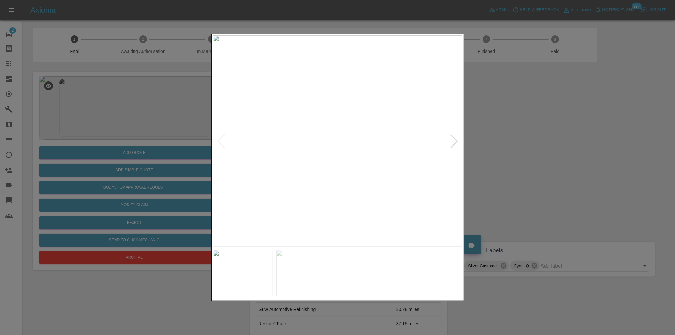
click at [457, 141] on div at bounding box center [454, 141] width 14 height 14
click at [457, 141] on img at bounding box center [338, 140] width 250 height 211
click at [219, 140] on div at bounding box center [221, 141] width 14 height 14
click at [507, 151] on div at bounding box center [337, 167] width 675 height 335
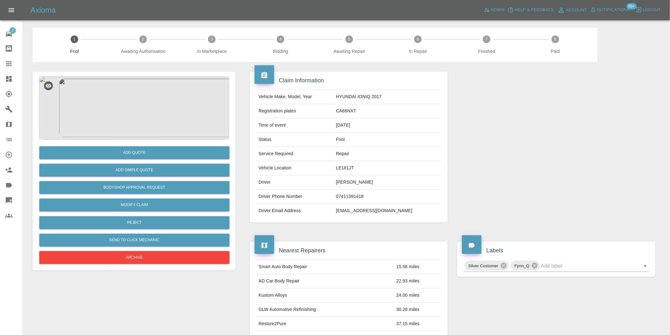
click at [144, 91] on img at bounding box center [134, 107] width 190 height 63
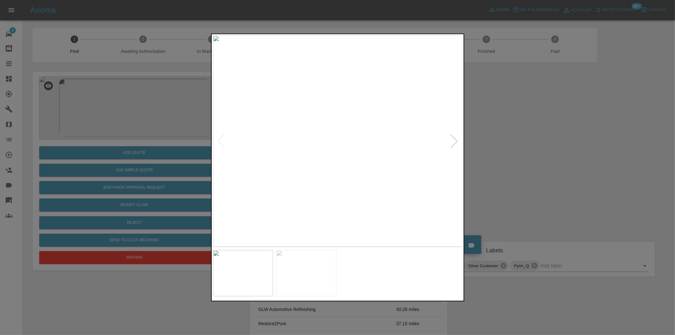
click at [454, 143] on div at bounding box center [454, 141] width 14 height 14
click at [537, 154] on div at bounding box center [337, 167] width 675 height 335
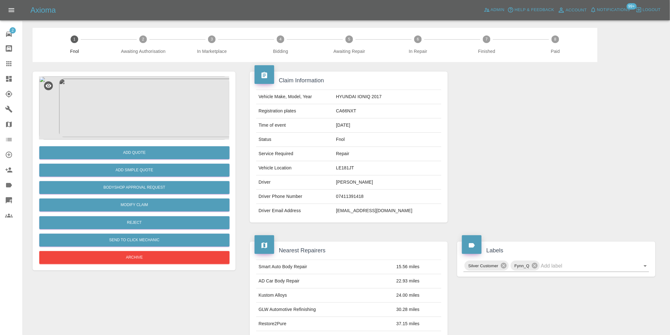
click at [142, 116] on img at bounding box center [134, 107] width 190 height 63
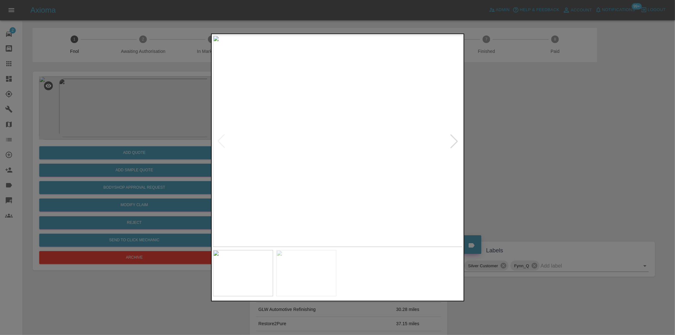
click at [453, 143] on div at bounding box center [454, 141] width 14 height 14
click at [524, 143] on div at bounding box center [337, 167] width 675 height 335
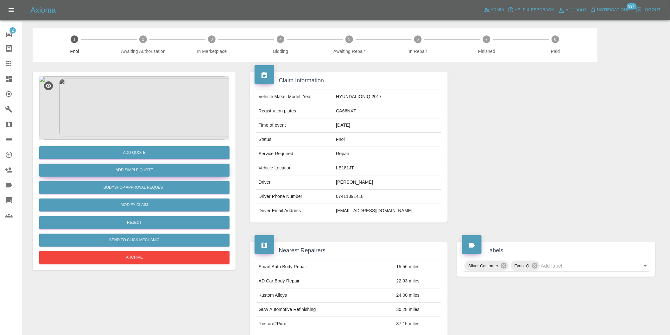
click at [145, 166] on button "Add Simple Quote" at bounding box center [134, 170] width 190 height 13
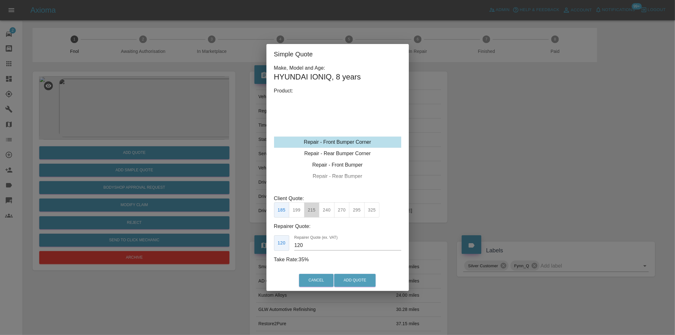
drag, startPoint x: 311, startPoint y: 212, endPoint x: 340, endPoint y: 244, distance: 43.4
click at [311, 212] on button "215" at bounding box center [312, 210] width 16 height 16
type input "135"
click at [355, 283] on button "Add Quote" at bounding box center [354, 280] width 41 height 13
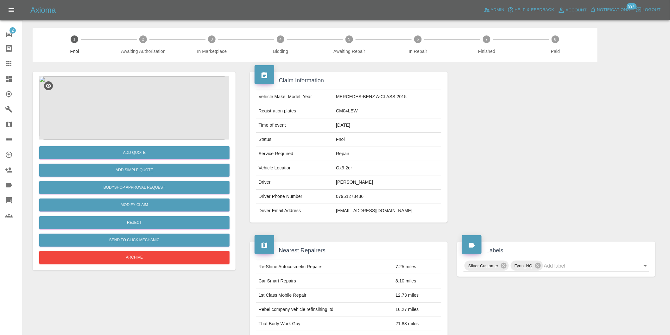
click at [138, 100] on img at bounding box center [134, 107] width 190 height 63
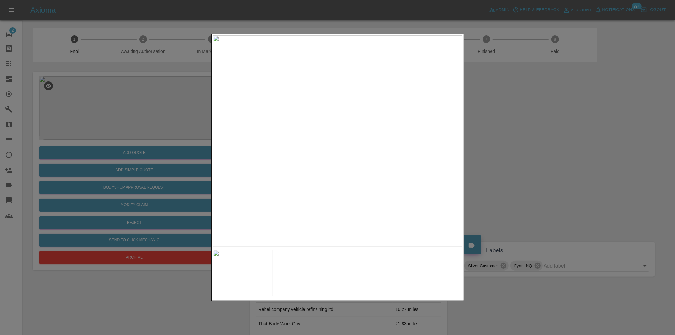
click at [387, 163] on img at bounding box center [338, 140] width 250 height 211
click at [378, 203] on img at bounding box center [301, 148] width 750 height 634
click at [436, 211] on img at bounding box center [309, 151] width 750 height 634
drag, startPoint x: 558, startPoint y: 165, endPoint x: 422, endPoint y: 168, distance: 135.1
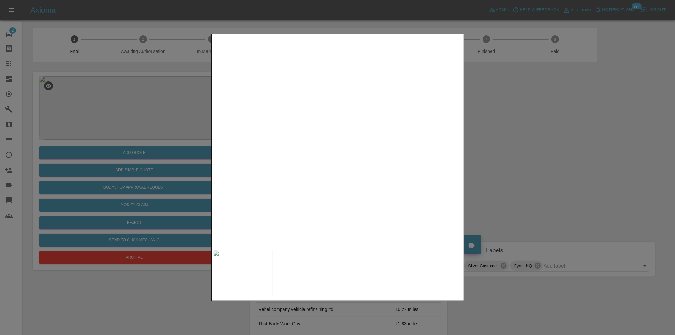
click at [557, 165] on div at bounding box center [337, 167] width 675 height 335
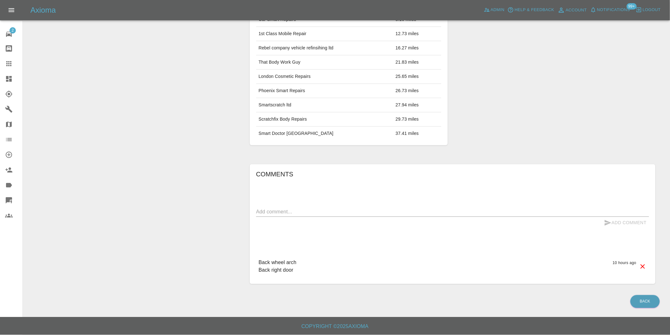
scroll to position [121, 0]
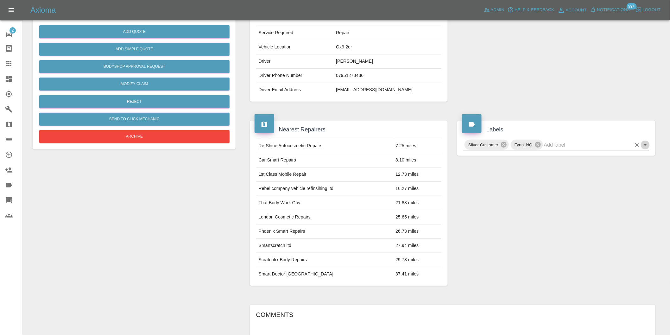
click at [643, 146] on icon "Open" at bounding box center [645, 145] width 8 height 8
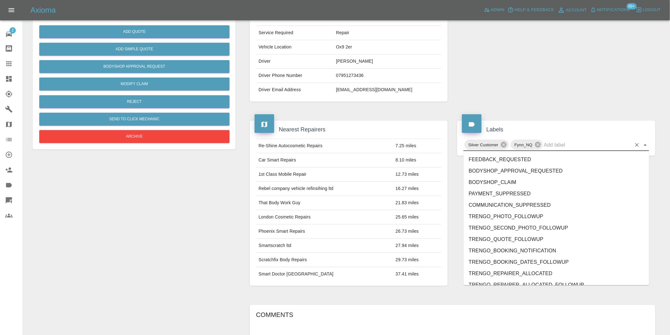
scroll to position [1351, 0]
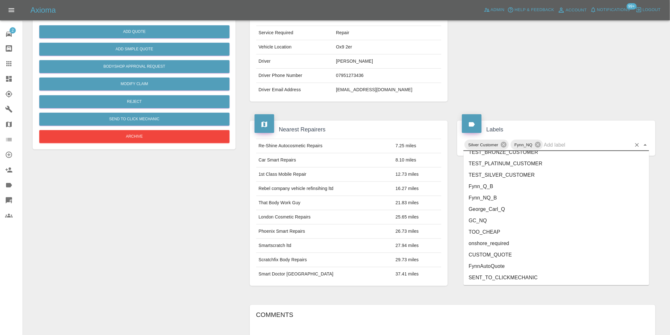
click at [496, 210] on li "George_Carl_Q" at bounding box center [555, 208] width 185 height 11
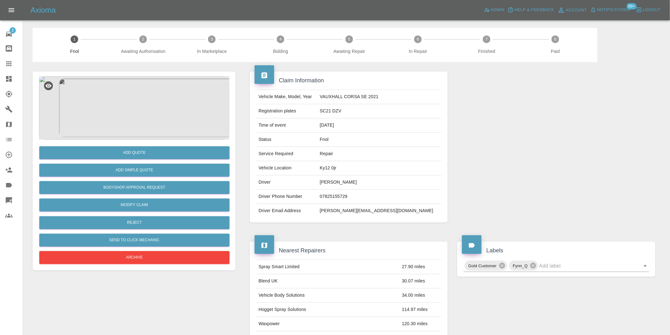
click at [150, 99] on img at bounding box center [134, 107] width 190 height 63
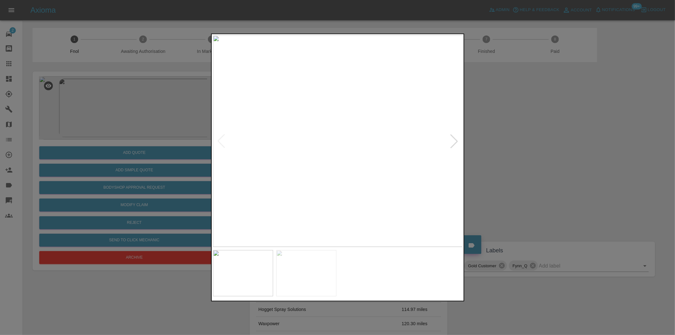
click at [455, 139] on div at bounding box center [454, 141] width 14 height 14
click at [460, 138] on img at bounding box center [338, 140] width 250 height 211
drag, startPoint x: 546, startPoint y: 140, endPoint x: 541, endPoint y: 140, distance: 5.1
click at [546, 140] on div at bounding box center [337, 167] width 675 height 335
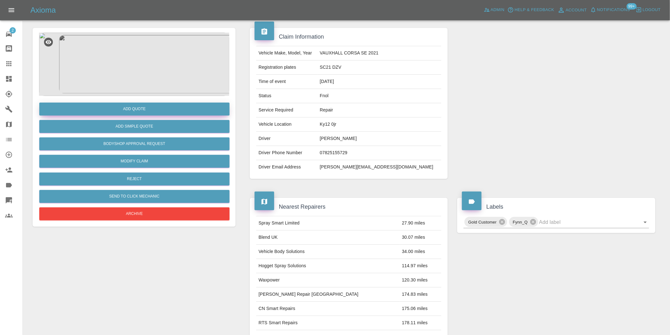
scroll to position [9, 0]
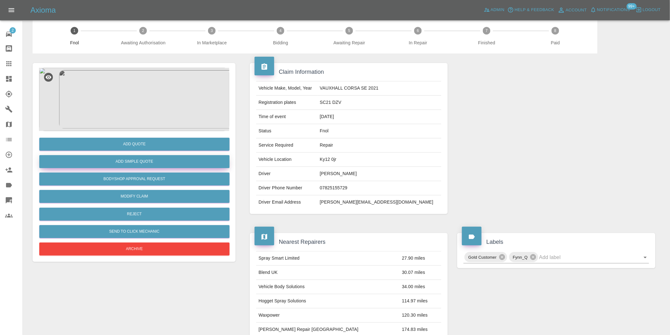
click at [134, 160] on button "Add Simple Quote" at bounding box center [134, 161] width 190 height 13
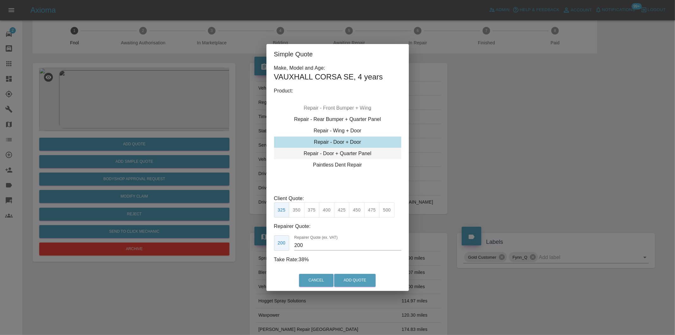
click at [355, 154] on div "Repair - Door + Quarter Panel" at bounding box center [337, 153] width 127 height 11
click at [358, 152] on div "Repair - Door + Quarter Panel" at bounding box center [337, 153] width 127 height 11
drag, startPoint x: 315, startPoint y: 209, endPoint x: 360, endPoint y: 239, distance: 54.0
click at [317, 210] on button "375" at bounding box center [312, 210] width 16 height 16
type input "230"
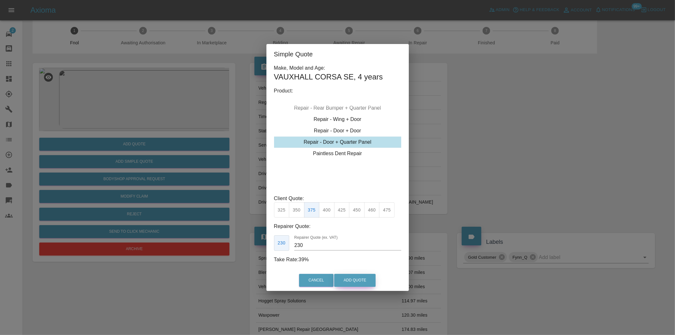
click at [356, 279] on button "Add Quote" at bounding box center [354, 280] width 41 height 13
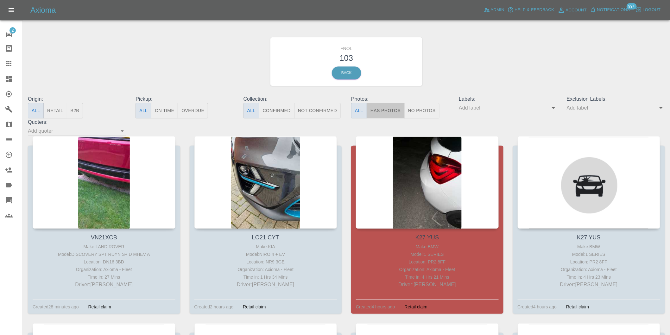
click at [381, 115] on button "Has Photos" at bounding box center [385, 111] width 38 height 16
click at [660, 107] on icon "Open" at bounding box center [661, 108] width 8 height 8
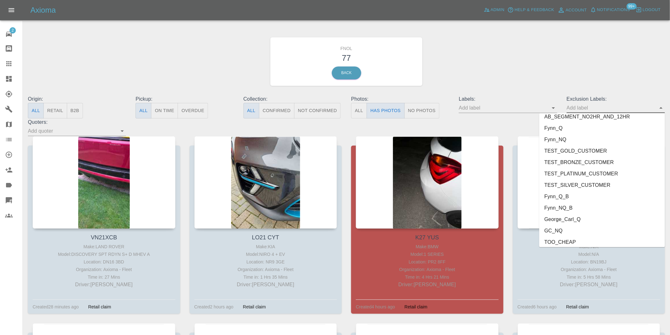
scroll to position [1374, 0]
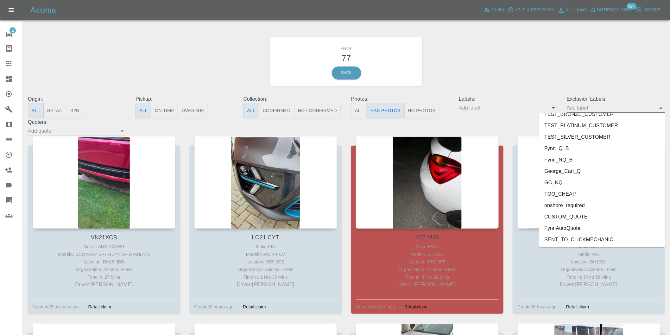
click at [571, 175] on li "George_Carl_Q" at bounding box center [602, 170] width 126 height 11
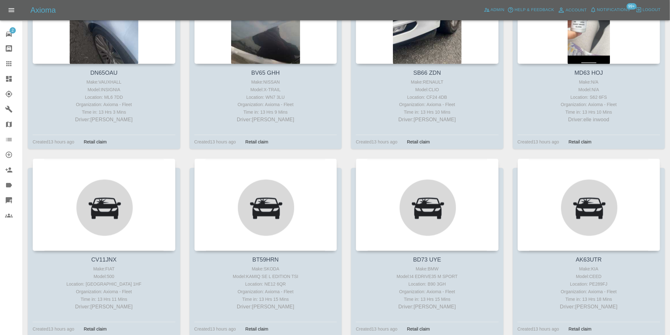
scroll to position [2426, 0]
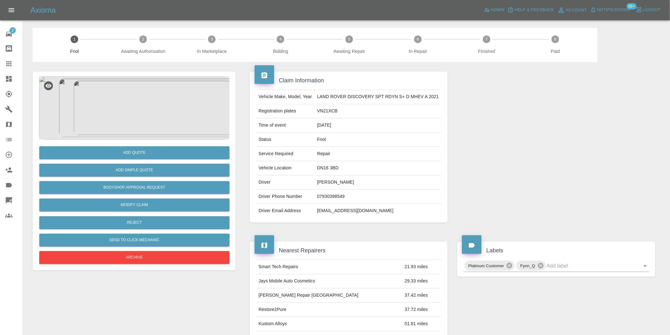
click at [136, 112] on img at bounding box center [134, 107] width 190 height 63
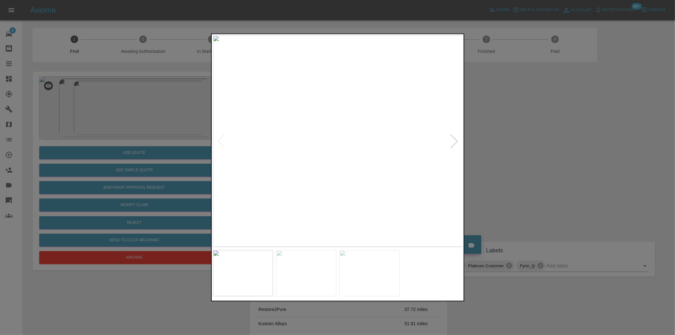
click at [454, 140] on div at bounding box center [454, 141] width 14 height 14
click at [454, 140] on img at bounding box center [338, 140] width 250 height 211
drag, startPoint x: 520, startPoint y: 153, endPoint x: 459, endPoint y: 201, distance: 77.5
click at [521, 153] on div at bounding box center [337, 167] width 675 height 335
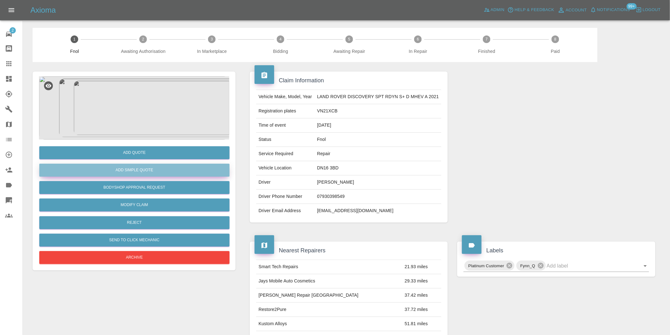
click at [141, 174] on button "Add Simple Quote" at bounding box center [134, 170] width 190 height 13
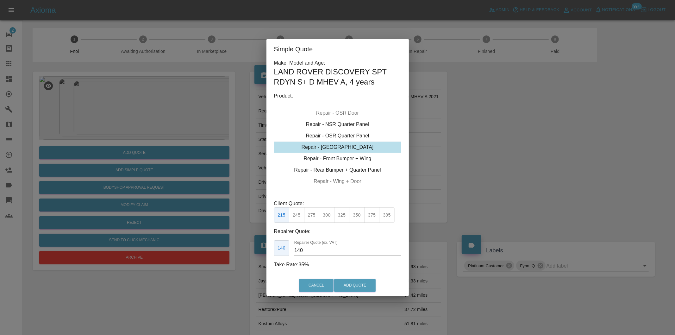
click at [325, 219] on button "300" at bounding box center [327, 215] width 16 height 16
type input "190"
click at [354, 285] on button "Add Quote" at bounding box center [354, 285] width 41 height 13
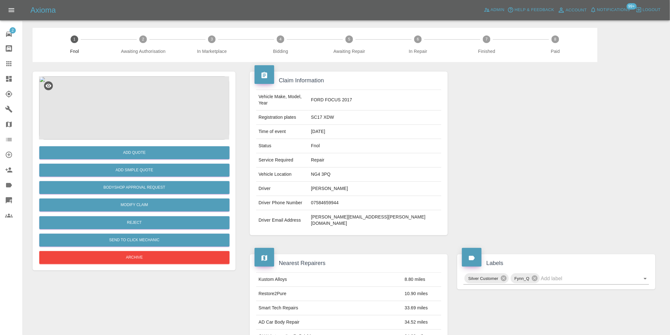
click at [128, 91] on img at bounding box center [134, 107] width 190 height 63
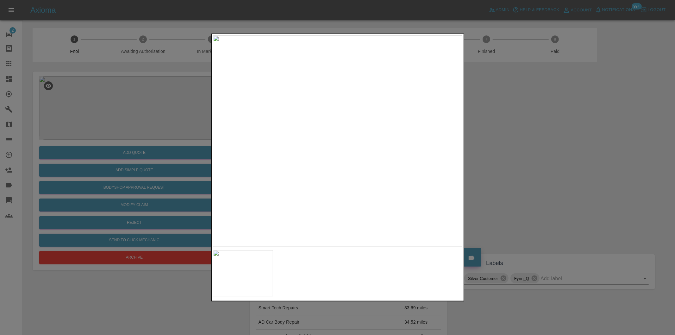
click at [328, 138] on img at bounding box center [338, 140] width 250 height 211
click at [320, 137] on img at bounding box center [367, 149] width 750 height 634
click at [499, 147] on div at bounding box center [337, 167] width 675 height 335
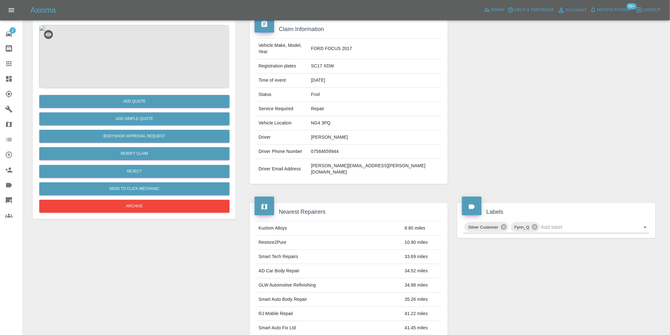
scroll to position [51, 0]
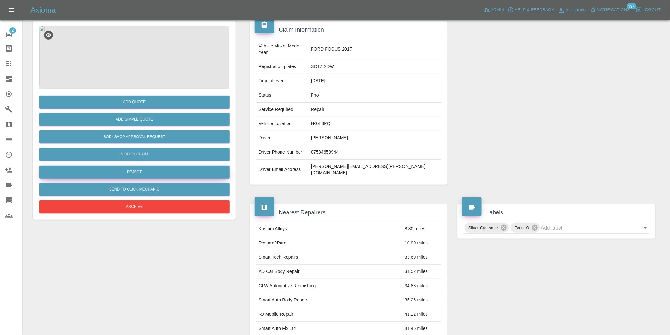
click at [141, 171] on button "Reject" at bounding box center [134, 171] width 190 height 13
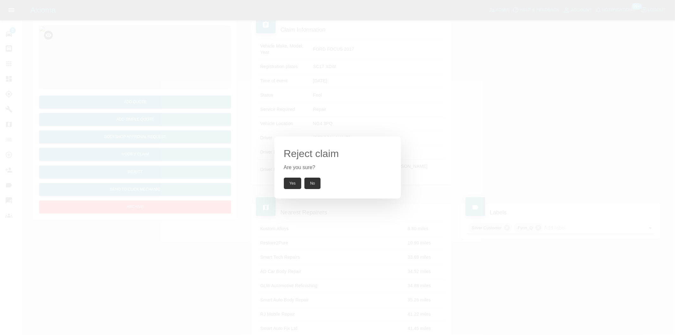
click at [292, 184] on button "Yes" at bounding box center [293, 183] width 18 height 11
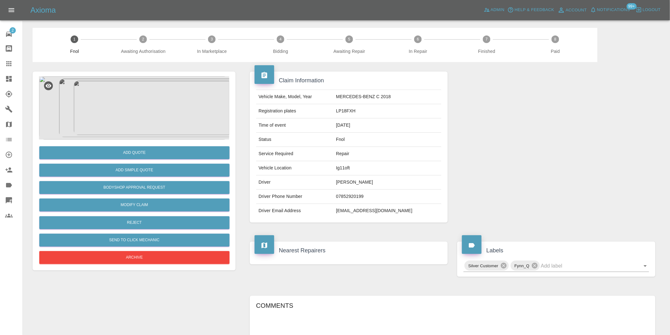
click at [143, 97] on img at bounding box center [134, 107] width 190 height 63
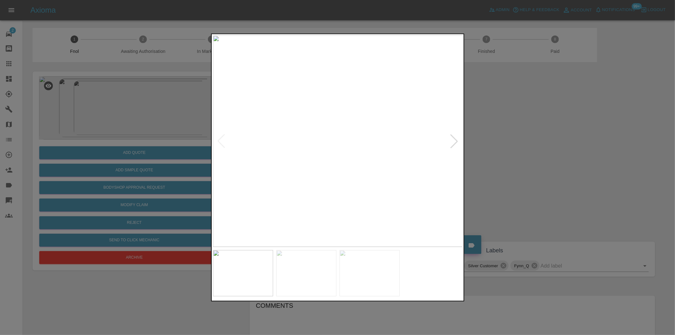
click at [455, 141] on div at bounding box center [454, 141] width 14 height 14
click at [455, 141] on img at bounding box center [338, 140] width 250 height 211
click at [526, 153] on div at bounding box center [337, 167] width 675 height 335
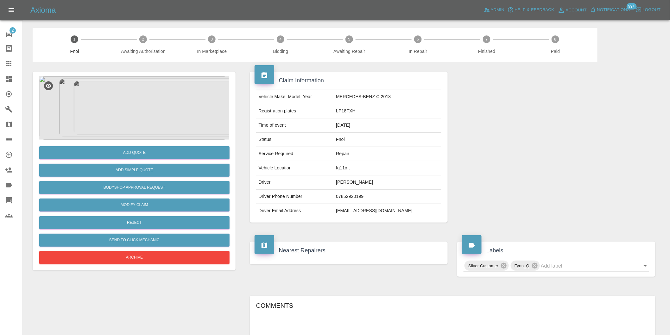
click at [143, 113] on img at bounding box center [134, 107] width 190 height 63
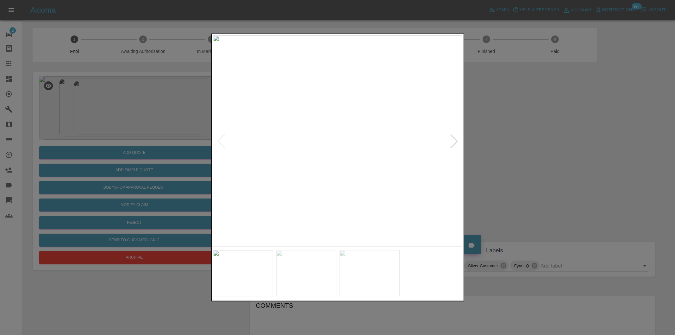
click at [452, 140] on div at bounding box center [454, 141] width 14 height 14
click at [540, 149] on div at bounding box center [337, 167] width 675 height 335
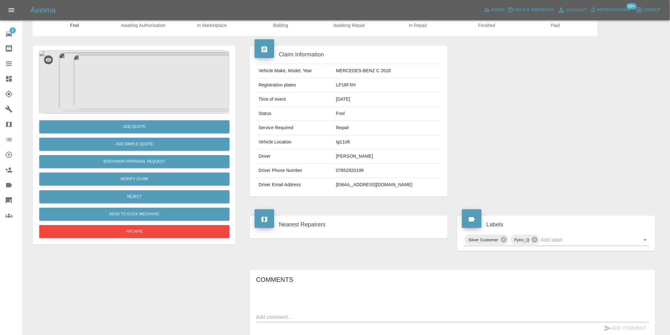
scroll to position [70, 0]
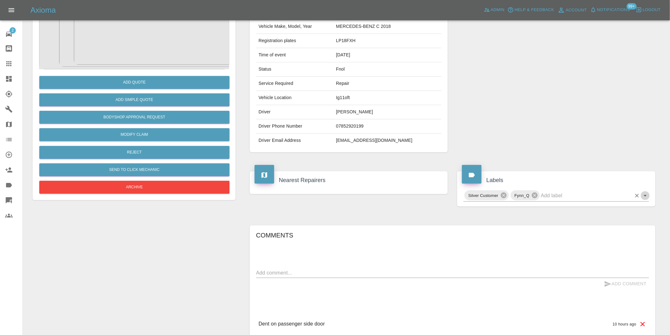
click at [645, 194] on icon "Open" at bounding box center [645, 196] width 8 height 8
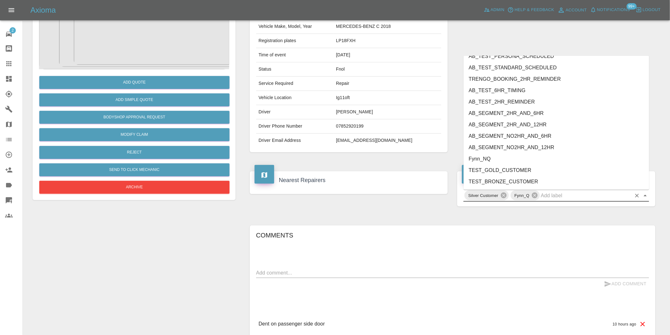
scroll to position [1351, 0]
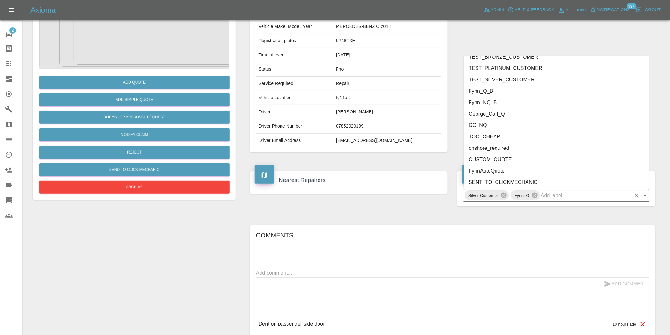
click at [498, 114] on li "George_Carl_Q" at bounding box center [555, 113] width 185 height 11
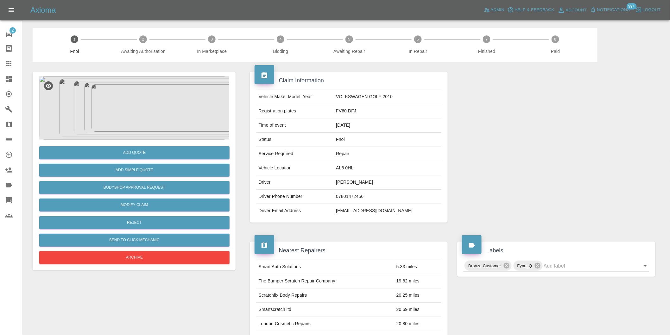
click at [121, 87] on img at bounding box center [134, 107] width 190 height 63
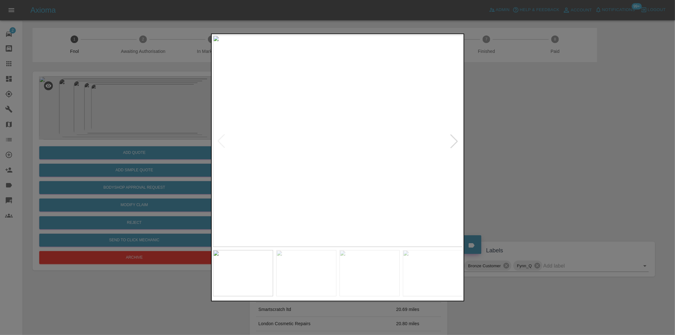
click at [453, 143] on div at bounding box center [454, 141] width 14 height 14
click at [453, 143] on img at bounding box center [338, 140] width 250 height 211
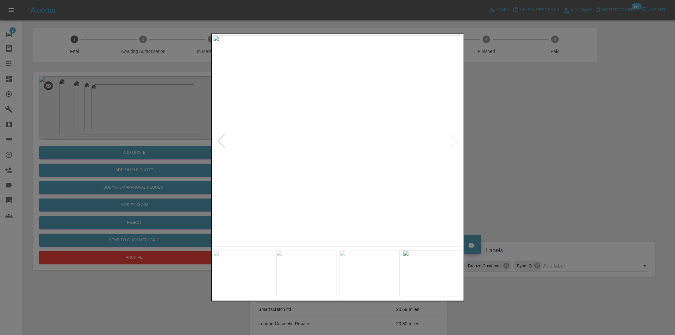
click at [495, 143] on div at bounding box center [337, 167] width 675 height 335
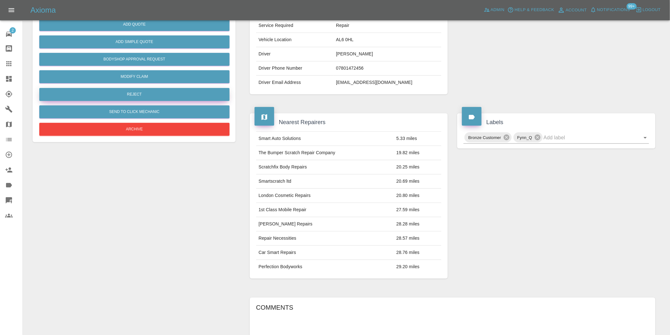
scroll to position [53, 0]
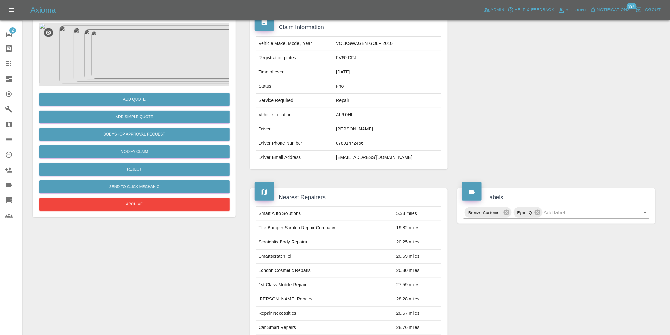
click at [147, 55] on img at bounding box center [134, 54] width 190 height 63
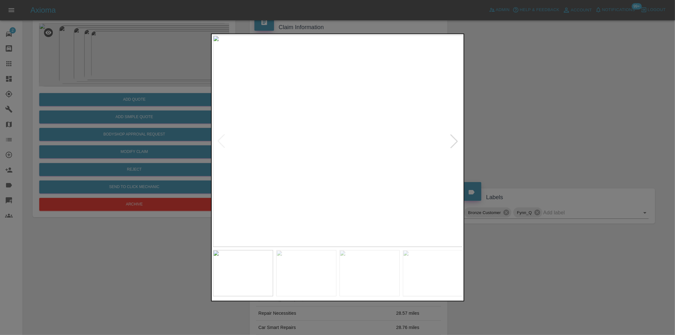
click at [456, 142] on div at bounding box center [454, 141] width 14 height 14
drag, startPoint x: 555, startPoint y: 159, endPoint x: 365, endPoint y: 184, distance: 192.2
click at [551, 158] on div at bounding box center [337, 167] width 675 height 335
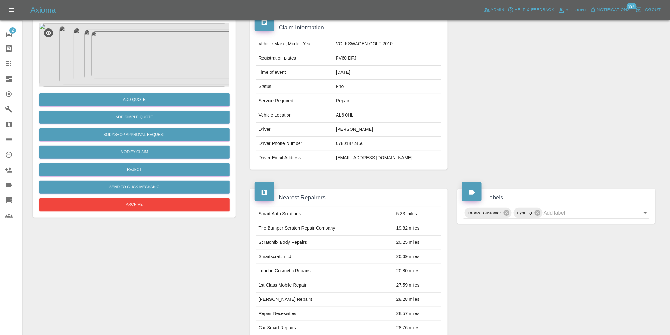
scroll to position [0, 0]
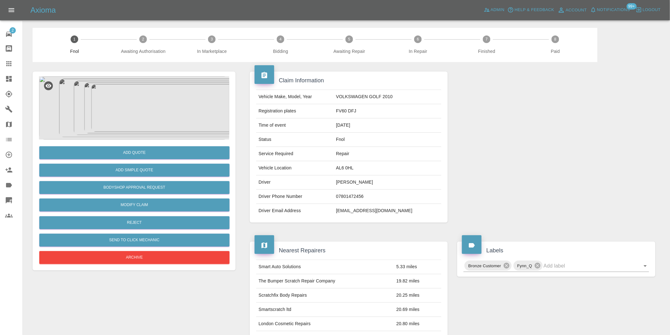
click at [144, 96] on img at bounding box center [134, 107] width 190 height 63
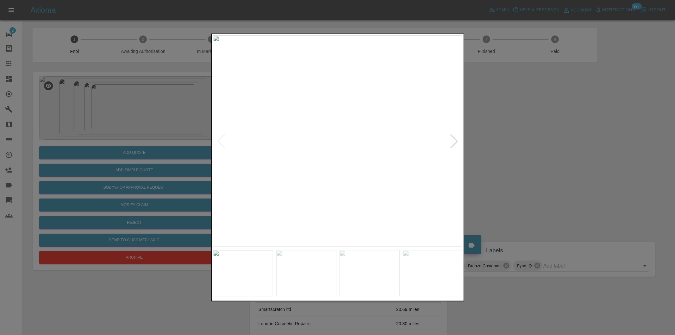
click at [455, 140] on div at bounding box center [454, 141] width 14 height 14
click at [304, 195] on img at bounding box center [338, 140] width 250 height 211
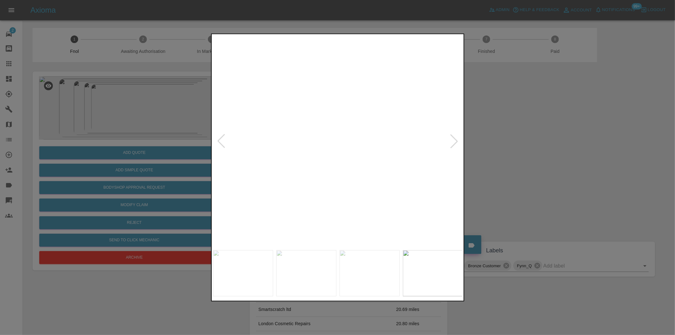
click at [455, 139] on div at bounding box center [454, 141] width 14 height 14
click at [455, 139] on img at bounding box center [338, 140] width 250 height 211
click at [543, 156] on div at bounding box center [337, 167] width 675 height 335
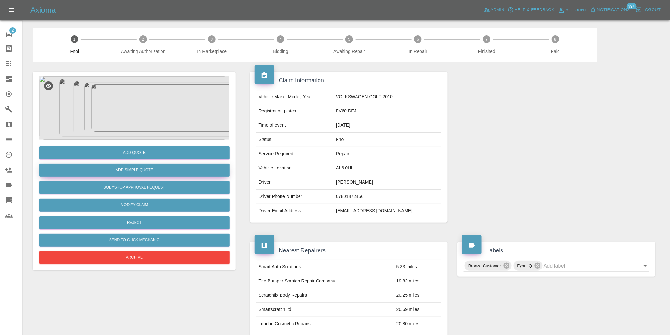
click at [154, 169] on button "Add Simple Quote" at bounding box center [134, 170] width 190 height 13
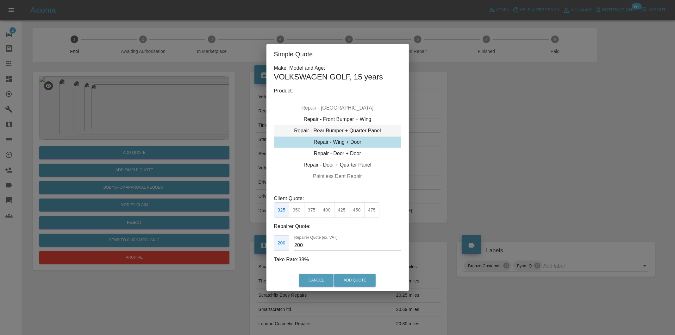
click at [359, 127] on div "Repair - Rear Bumper + Quarter Panel" at bounding box center [337, 130] width 127 height 11
drag, startPoint x: 324, startPoint y: 207, endPoint x: 328, endPoint y: 208, distance: 4.2
click at [325, 207] on button "375" at bounding box center [327, 210] width 16 height 16
click at [342, 211] on button "395" at bounding box center [342, 210] width 16 height 16
type input "250"
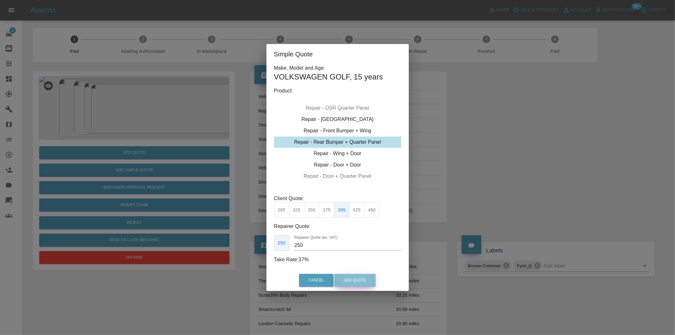
click at [360, 278] on button "Add Quote" at bounding box center [354, 280] width 41 height 13
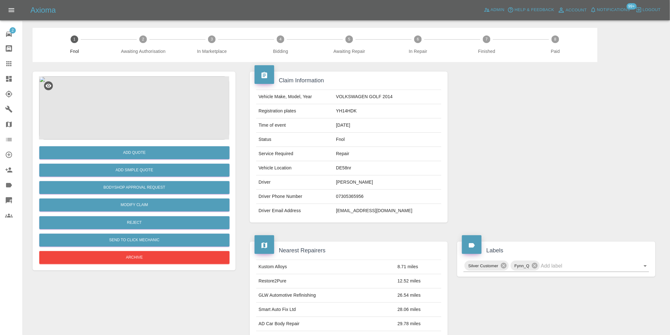
click at [134, 83] on img at bounding box center [134, 107] width 190 height 63
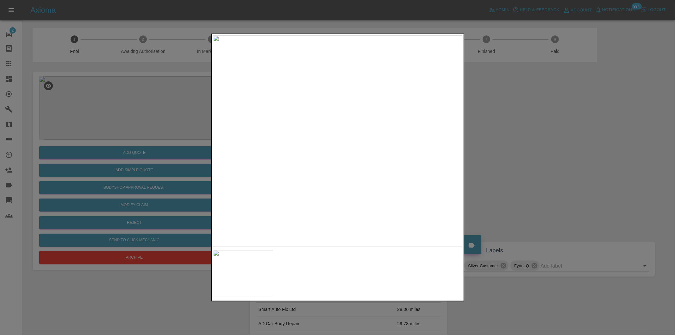
click at [472, 145] on div at bounding box center [337, 167] width 675 height 335
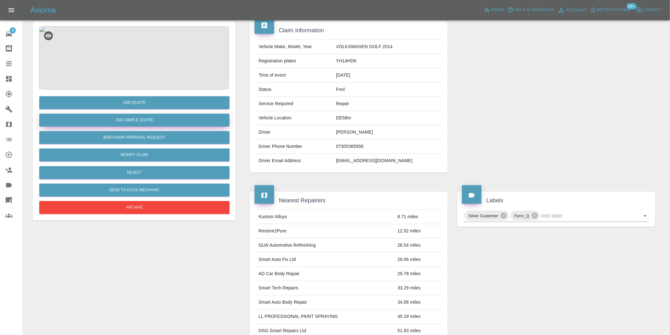
scroll to position [9, 0]
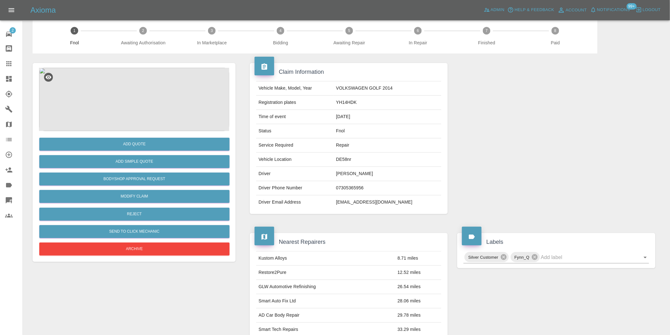
click at [122, 87] on img at bounding box center [134, 99] width 190 height 63
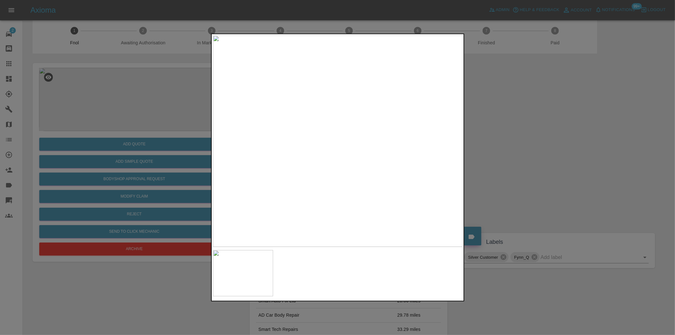
click at [521, 147] on div at bounding box center [337, 167] width 675 height 335
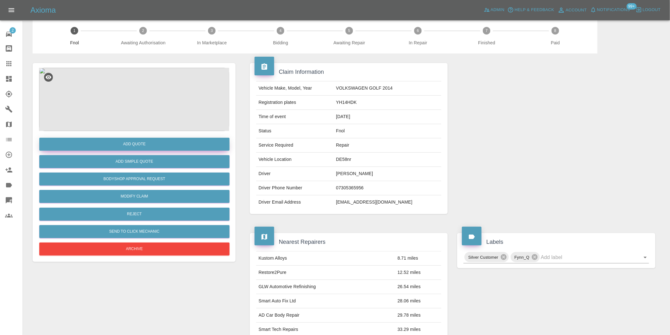
click at [147, 143] on button "Add Quote" at bounding box center [134, 144] width 190 height 13
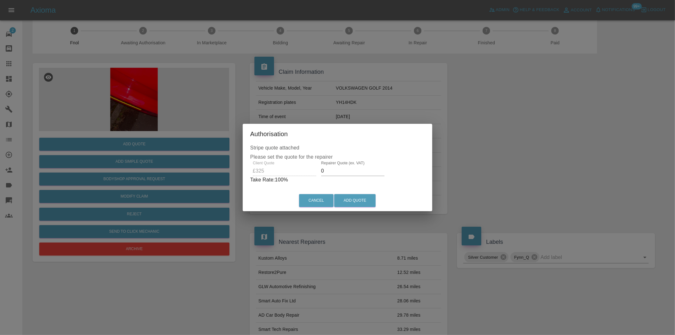
click at [338, 173] on input "0" at bounding box center [352, 171] width 63 height 10
type input "0210"
click at [350, 197] on button "Add Quote" at bounding box center [354, 200] width 41 height 13
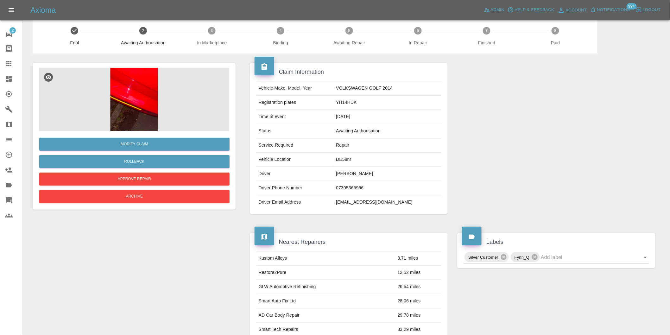
scroll to position [0, 0]
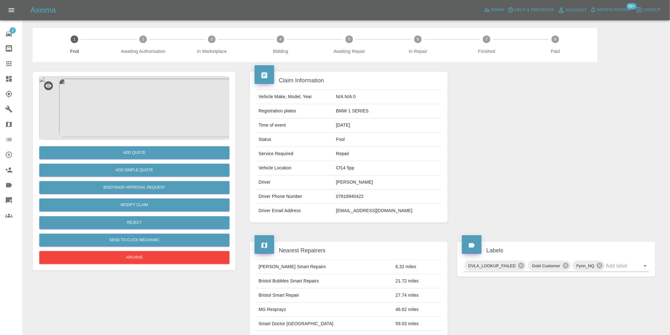
click at [131, 109] on img at bounding box center [134, 107] width 190 height 63
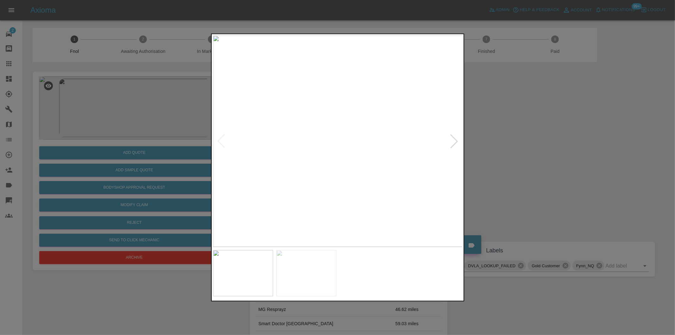
click at [336, 134] on img at bounding box center [338, 140] width 250 height 211
click at [336, 152] on img at bounding box center [343, 164] width 750 height 634
click at [536, 170] on div at bounding box center [337, 167] width 675 height 335
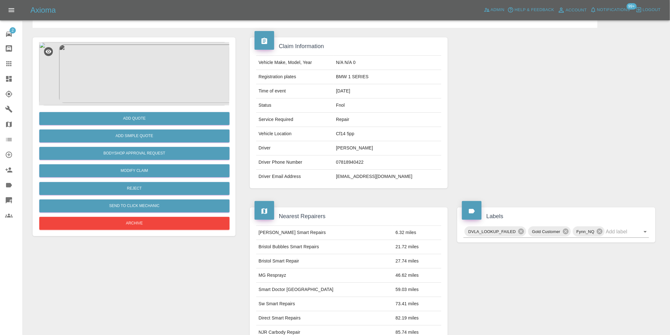
scroll to position [105, 0]
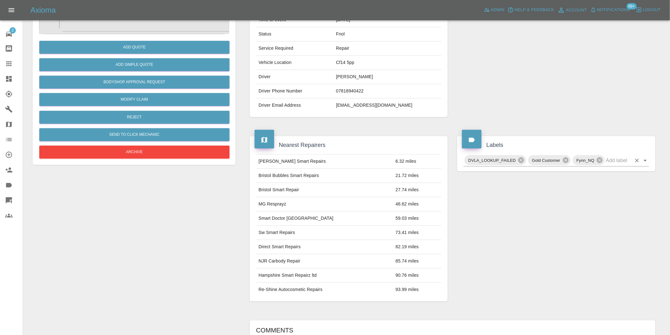
click at [644, 159] on icon "Open" at bounding box center [645, 161] width 8 height 8
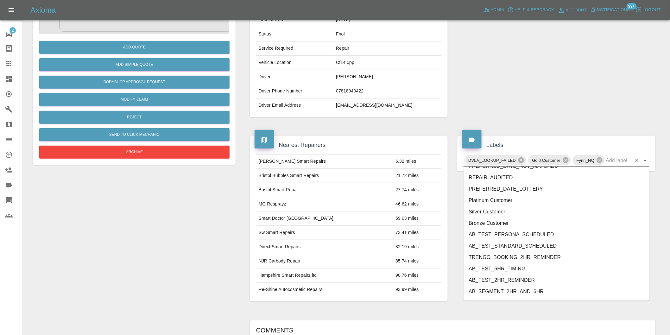
scroll to position [1340, 0]
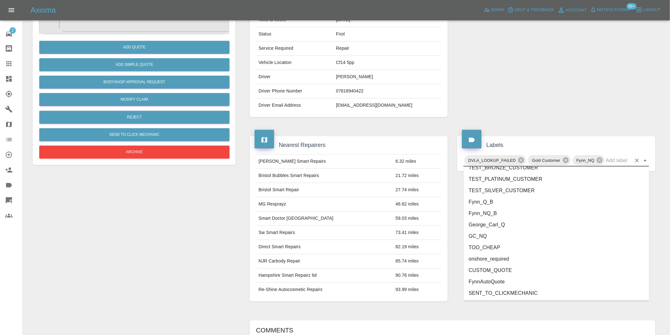
click at [493, 222] on li "George_Carl_Q" at bounding box center [555, 224] width 185 height 11
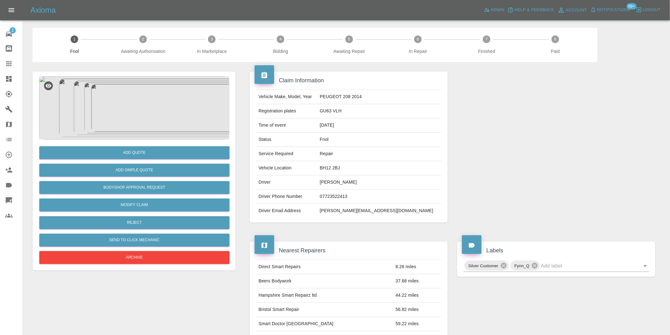
click at [130, 92] on img at bounding box center [134, 107] width 190 height 63
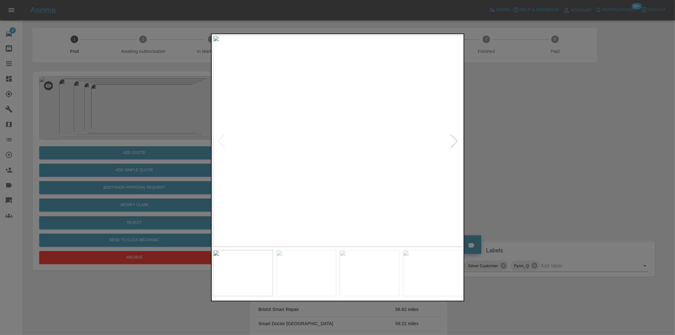
click at [455, 140] on div at bounding box center [454, 141] width 14 height 14
click at [570, 149] on div at bounding box center [337, 167] width 675 height 335
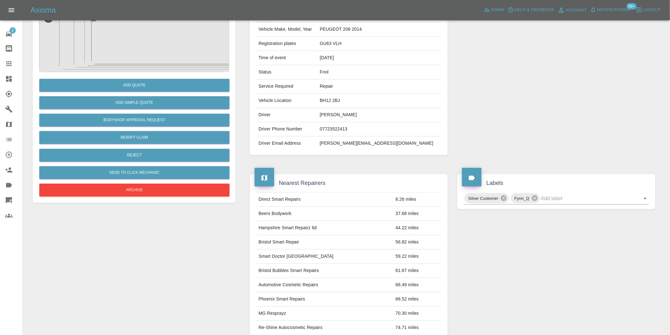
scroll to position [105, 0]
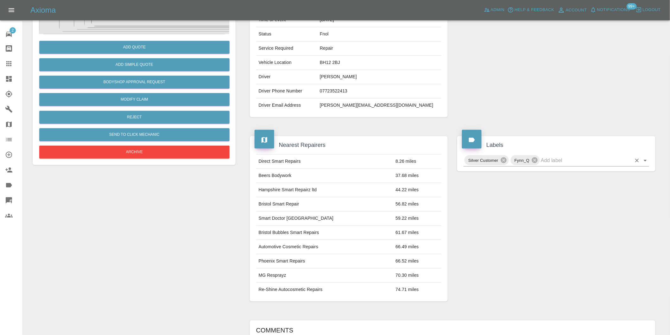
click at [644, 161] on icon "Open" at bounding box center [645, 161] width 8 height 8
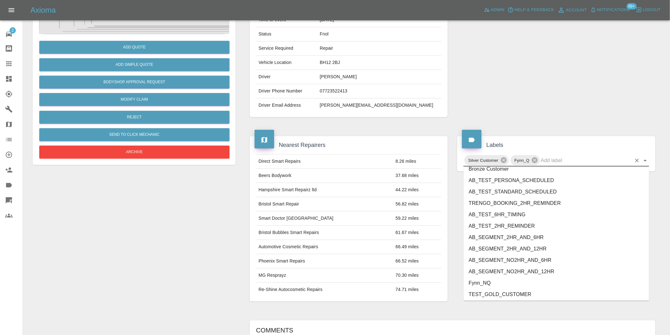
scroll to position [1351, 0]
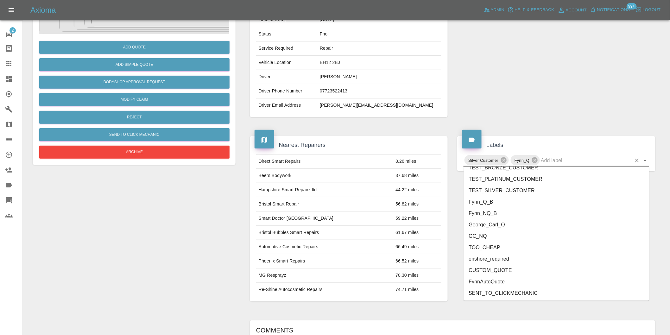
drag, startPoint x: 504, startPoint y: 223, endPoint x: 505, endPoint y: 218, distance: 4.8
click at [504, 222] on li "George_Carl_Q" at bounding box center [555, 224] width 185 height 11
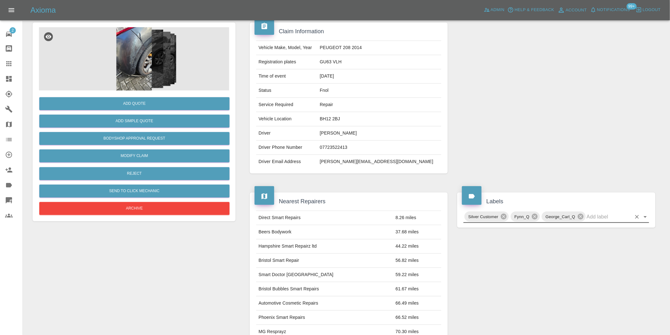
scroll to position [0, 0]
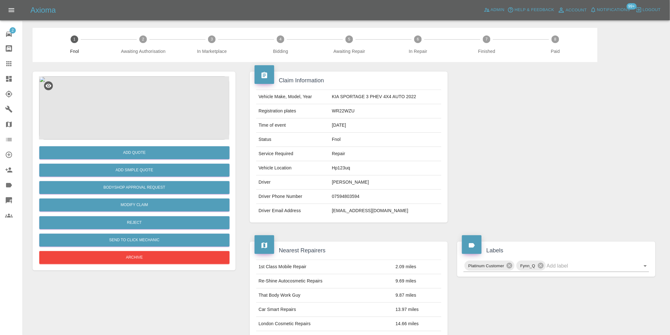
click at [141, 94] on img at bounding box center [134, 107] width 190 height 63
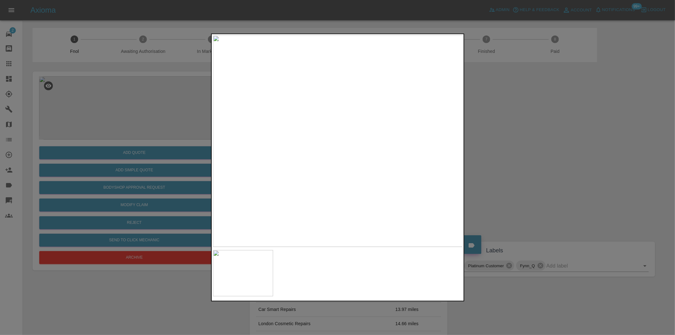
click at [340, 153] on img at bounding box center [338, 140] width 250 height 211
click at [340, 153] on img at bounding box center [330, 106] width 750 height 634
click at [511, 154] on div at bounding box center [337, 167] width 675 height 335
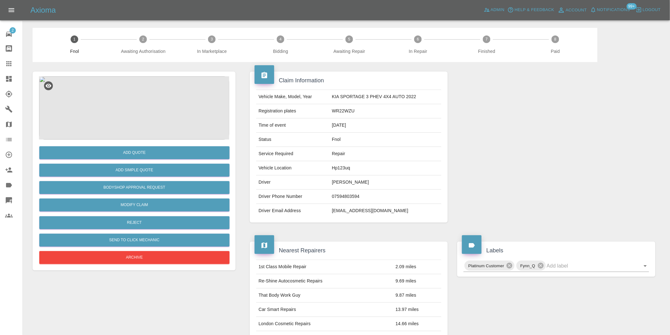
click at [123, 96] on img at bounding box center [134, 107] width 190 height 63
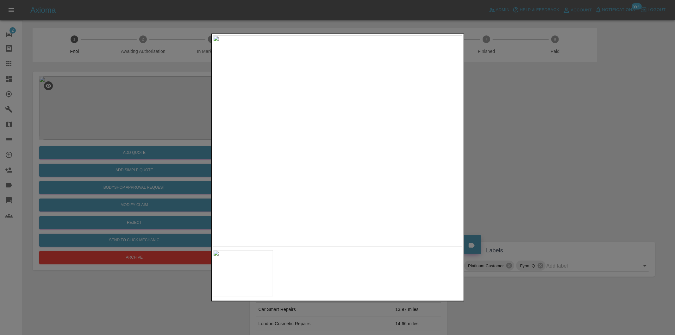
click at [336, 123] on img at bounding box center [338, 140] width 250 height 211
click at [324, 124] on img at bounding box center [342, 194] width 750 height 634
click at [574, 116] on div at bounding box center [337, 167] width 675 height 335
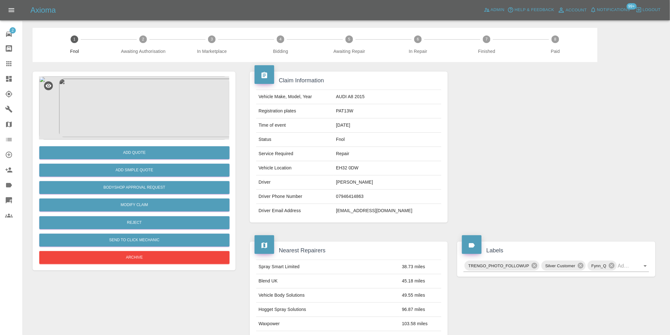
click at [145, 103] on img at bounding box center [134, 107] width 190 height 63
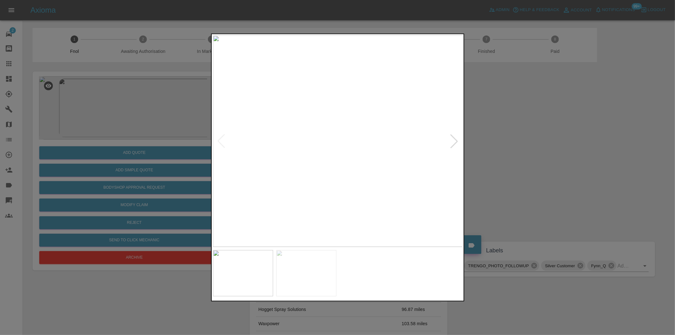
click at [456, 138] on div at bounding box center [454, 141] width 14 height 14
click at [456, 138] on img at bounding box center [338, 140] width 250 height 211
click at [522, 141] on div at bounding box center [337, 167] width 675 height 335
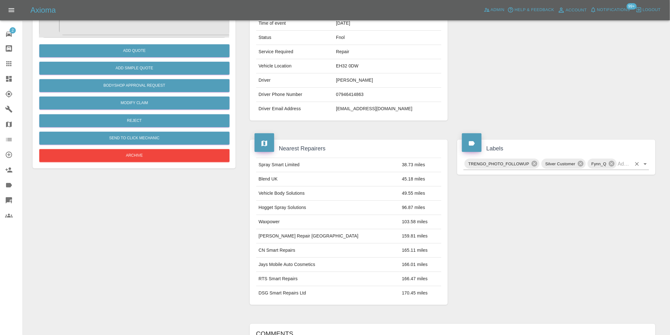
scroll to position [105, 0]
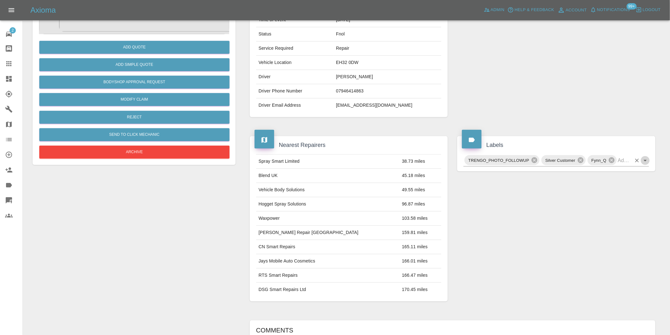
click at [644, 163] on icon "Open" at bounding box center [645, 161] width 8 height 8
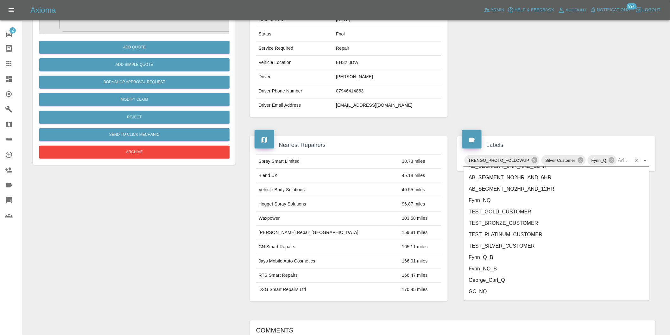
scroll to position [1340, 0]
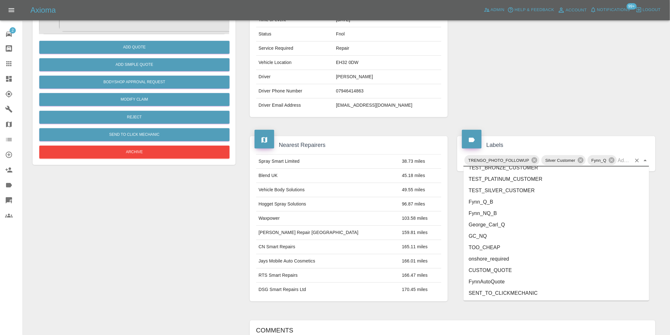
click at [497, 224] on li "George_Carl_Q" at bounding box center [555, 224] width 185 height 11
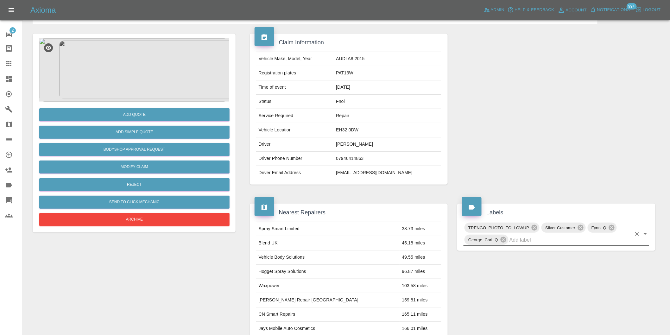
scroll to position [0, 0]
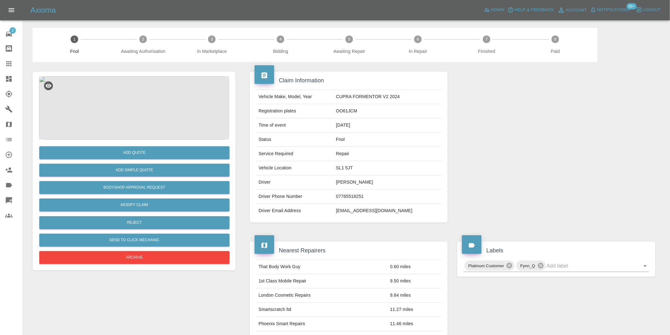
click at [137, 94] on img at bounding box center [134, 107] width 190 height 63
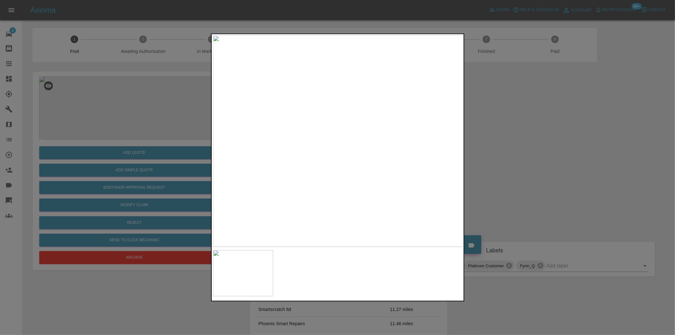
click at [498, 128] on div at bounding box center [337, 167] width 675 height 335
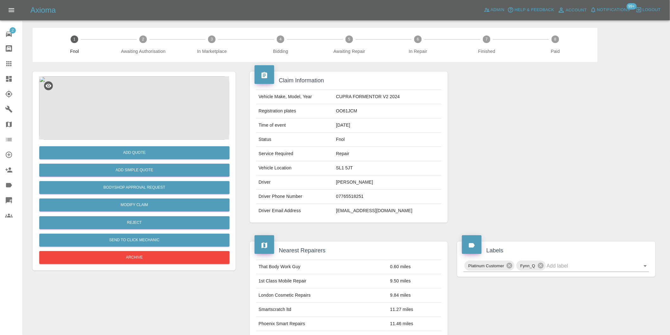
click at [128, 102] on img at bounding box center [134, 107] width 190 height 63
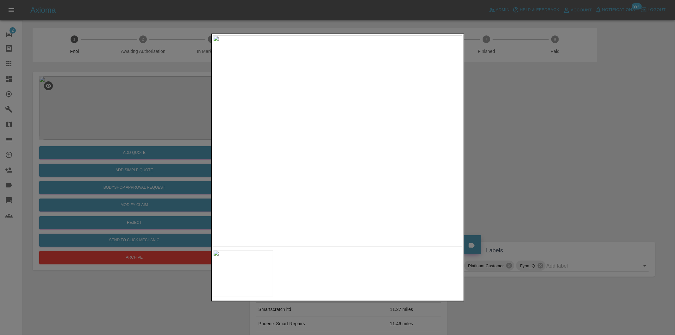
drag, startPoint x: 560, startPoint y: 124, endPoint x: 311, endPoint y: 141, distance: 249.9
click at [557, 122] on div at bounding box center [337, 167] width 675 height 335
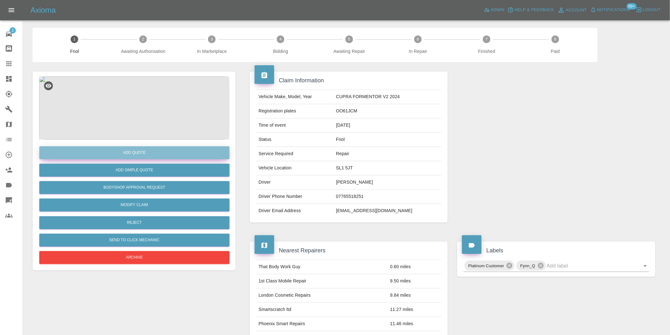
click at [133, 153] on button "Add Quote" at bounding box center [134, 152] width 190 height 13
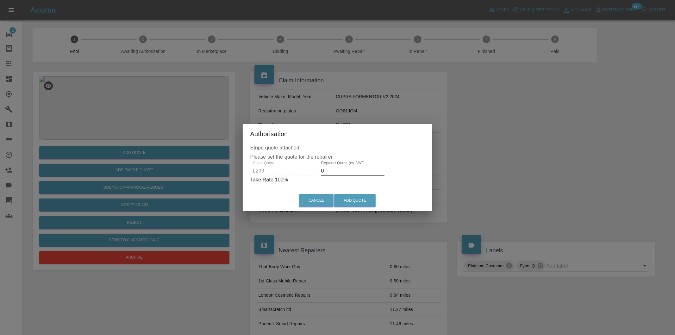
click at [327, 171] on input "0" at bounding box center [352, 171] width 63 height 10
type input "0190"
click at [353, 202] on button "Add Quote" at bounding box center [354, 200] width 41 height 13
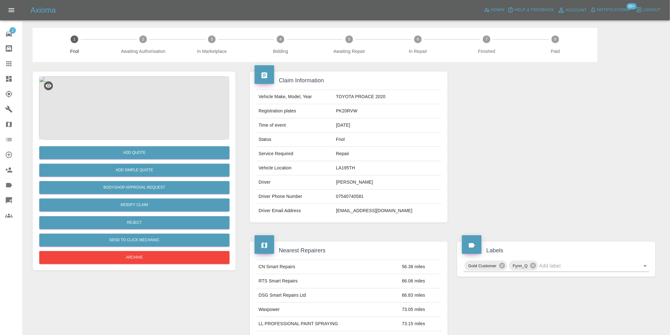
click at [134, 99] on img at bounding box center [134, 107] width 190 height 63
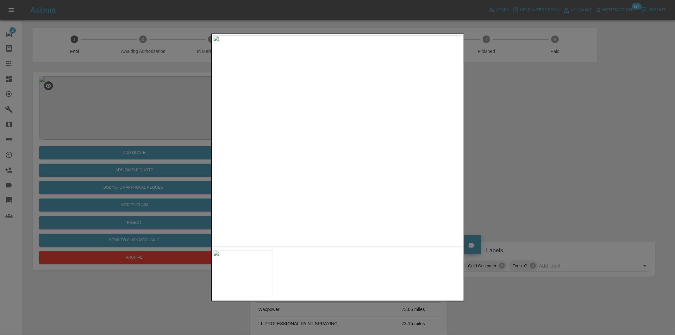
drag, startPoint x: 527, startPoint y: 146, endPoint x: 301, endPoint y: 197, distance: 231.7
click at [527, 146] on div at bounding box center [337, 167] width 675 height 335
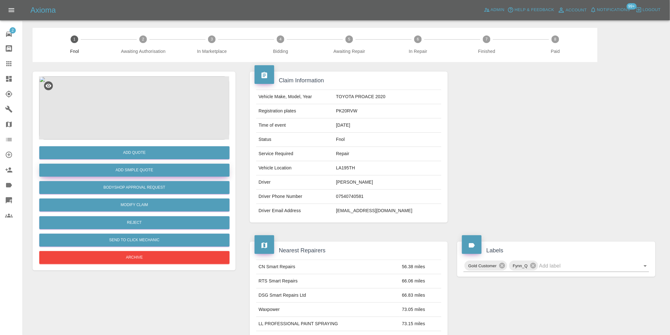
click at [147, 172] on button "Add Simple Quote" at bounding box center [134, 170] width 190 height 13
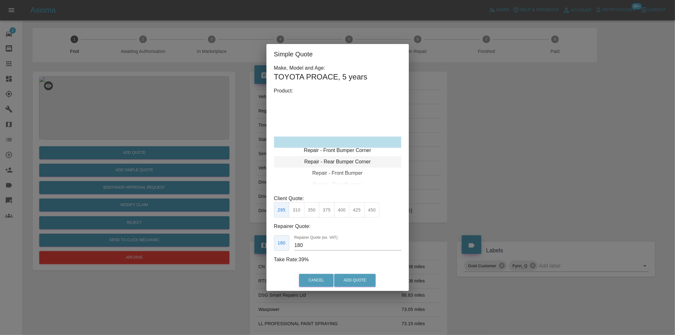
type input "120"
click at [364, 153] on div "Repair - Rear Bumper Corner" at bounding box center [337, 153] width 127 height 11
click at [295, 213] on button "199" at bounding box center [297, 210] width 16 height 16
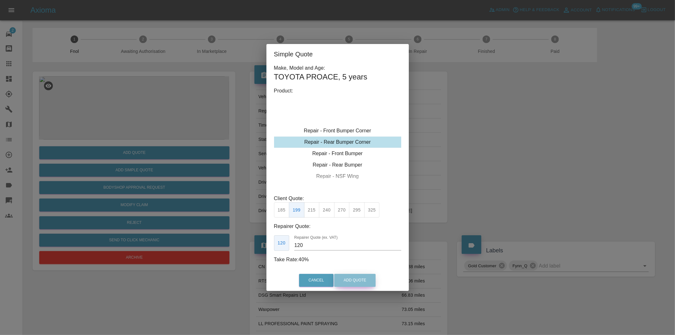
click at [362, 285] on button "Add Quote" at bounding box center [354, 280] width 41 height 13
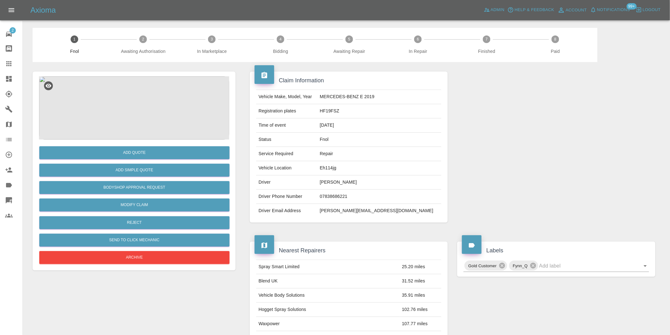
click at [147, 106] on img at bounding box center [134, 107] width 190 height 63
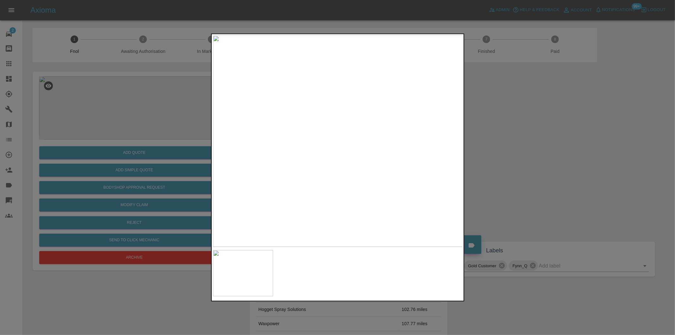
click at [515, 151] on div at bounding box center [337, 167] width 675 height 335
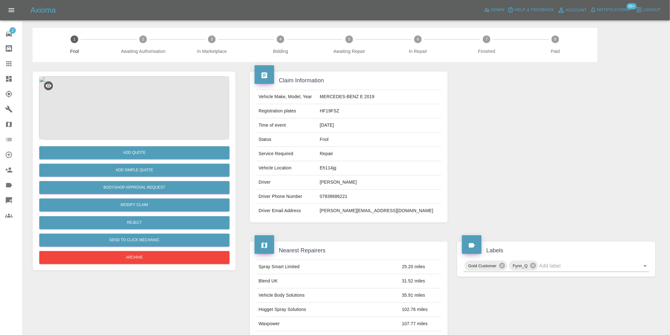
click at [139, 108] on img at bounding box center [134, 107] width 190 height 63
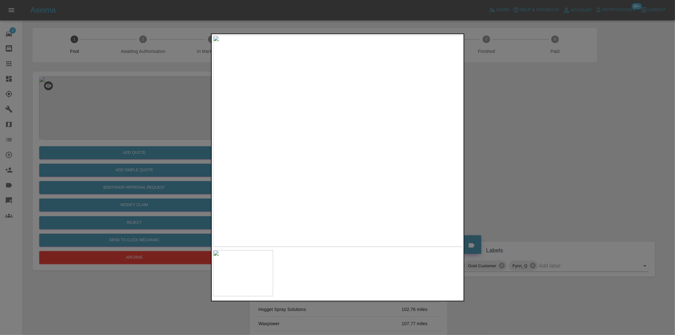
drag, startPoint x: 471, startPoint y: 130, endPoint x: 304, endPoint y: 156, distance: 169.3
click at [471, 130] on div at bounding box center [337, 167] width 675 height 335
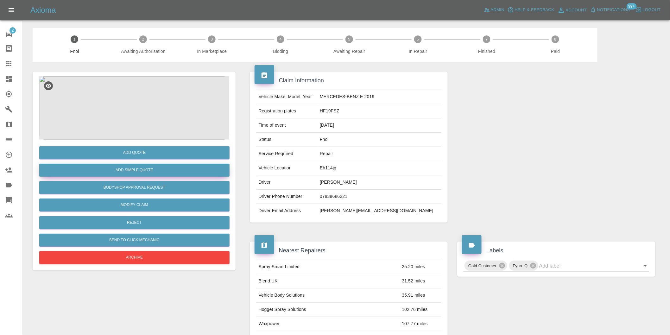
click at [153, 169] on button "Add Simple Quote" at bounding box center [134, 170] width 190 height 13
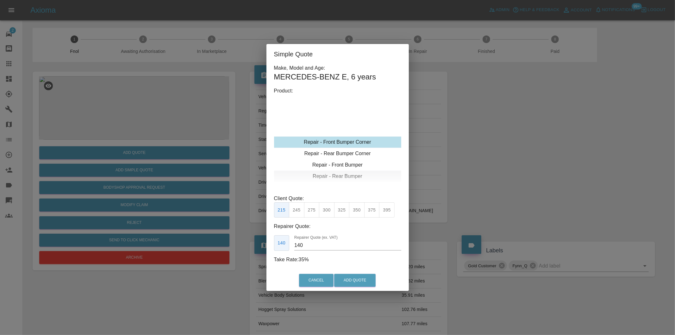
type input "120"
click at [299, 212] on button "199" at bounding box center [297, 210] width 16 height 16
click at [356, 281] on button "Add Quote" at bounding box center [354, 280] width 41 height 13
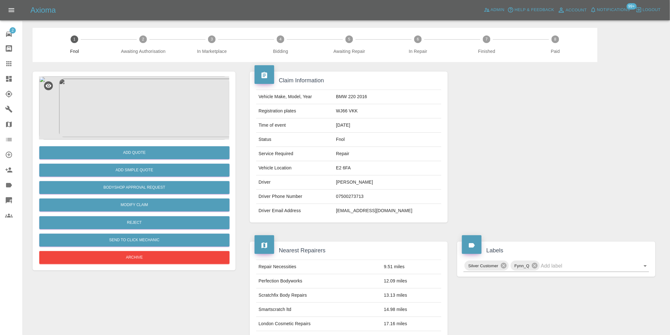
click at [133, 121] on img at bounding box center [134, 107] width 190 height 63
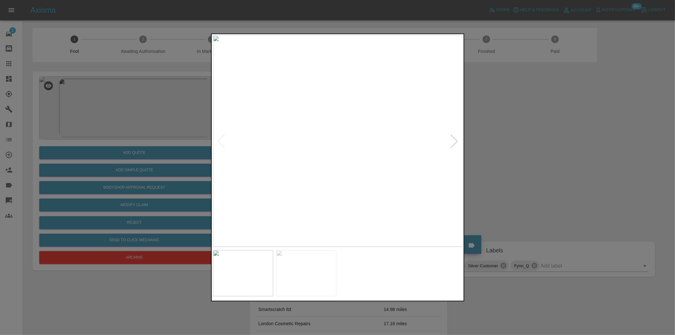
click at [457, 143] on div at bounding box center [454, 141] width 14 height 14
click at [457, 143] on img at bounding box center [338, 140] width 250 height 211
drag, startPoint x: 532, startPoint y: 151, endPoint x: 522, endPoint y: 150, distance: 9.5
click at [530, 151] on div at bounding box center [337, 167] width 675 height 335
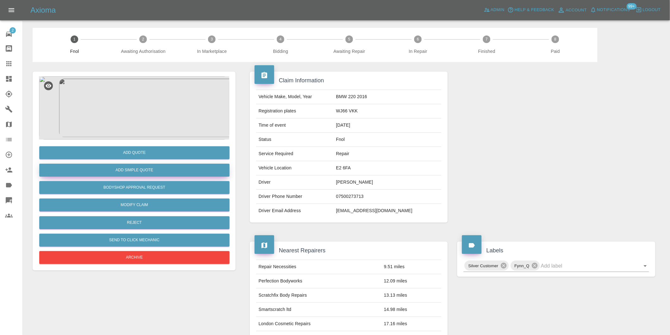
click at [174, 166] on button "Add Simple Quote" at bounding box center [134, 170] width 190 height 13
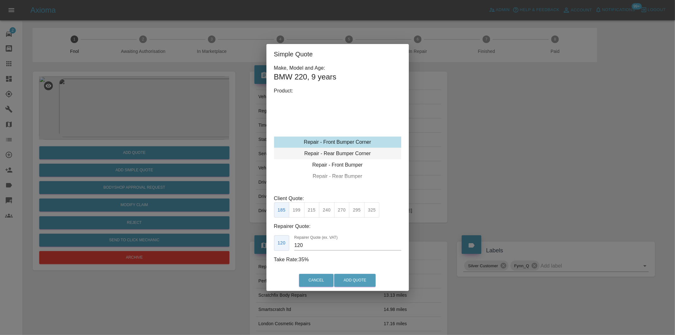
click at [365, 152] on div "Repair - Rear Bumper Corner" at bounding box center [337, 153] width 127 height 11
drag, startPoint x: 317, startPoint y: 210, endPoint x: 346, endPoint y: 252, distance: 50.9
click at [317, 211] on button "215" at bounding box center [312, 210] width 16 height 16
type input "135"
click at [353, 279] on button "Add Quote" at bounding box center [354, 280] width 41 height 13
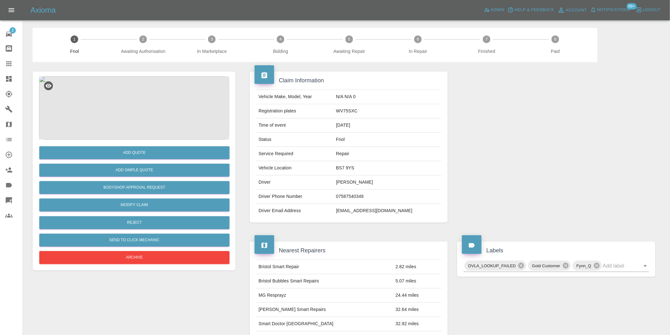
click at [137, 97] on img at bounding box center [134, 107] width 190 height 63
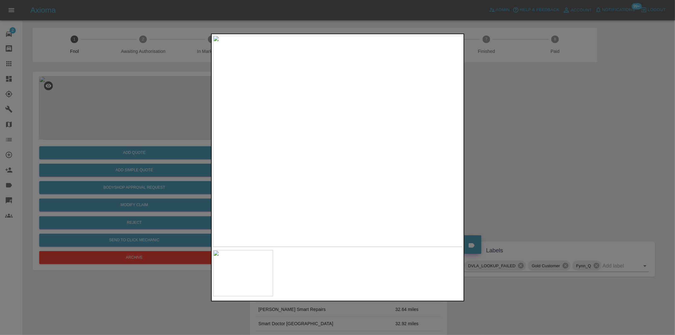
drag, startPoint x: 517, startPoint y: 165, endPoint x: 245, endPoint y: 189, distance: 273.1
click at [516, 165] on div at bounding box center [337, 167] width 675 height 335
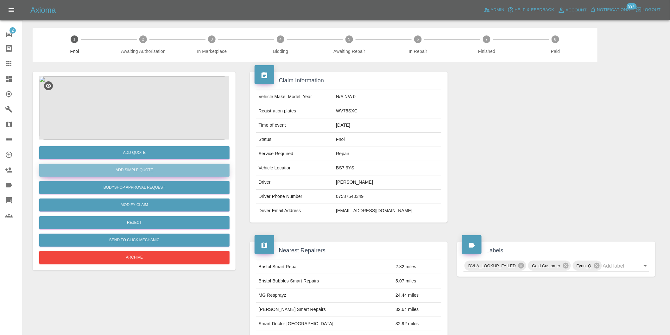
click at [156, 172] on button "Add Simple Quote" at bounding box center [134, 170] width 190 height 13
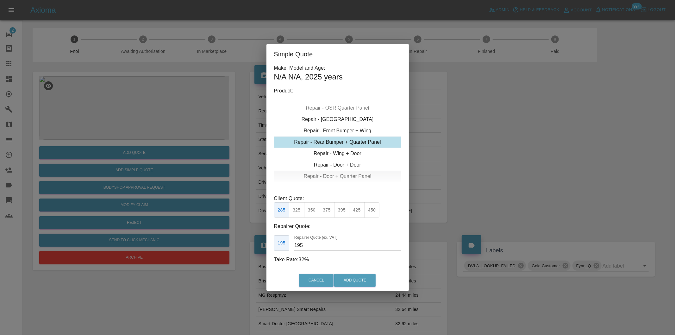
click at [349, 173] on div "Repair - Door + Quarter Panel" at bounding box center [337, 176] width 127 height 11
drag, startPoint x: 295, startPoint y: 208, endPoint x: 310, endPoint y: 220, distance: 19.2
click at [296, 208] on button "350" at bounding box center [297, 210] width 16 height 16
type input "210"
click at [358, 281] on button "Add Quote" at bounding box center [354, 280] width 41 height 13
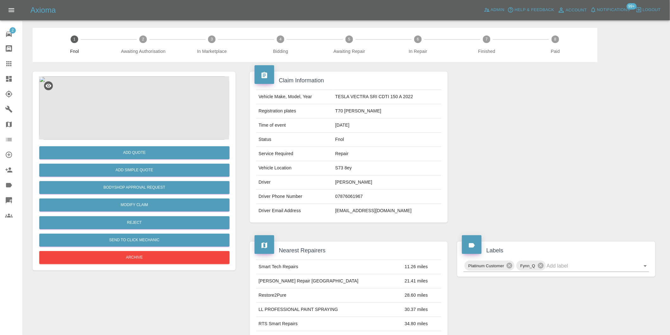
click at [131, 91] on img at bounding box center [134, 107] width 190 height 63
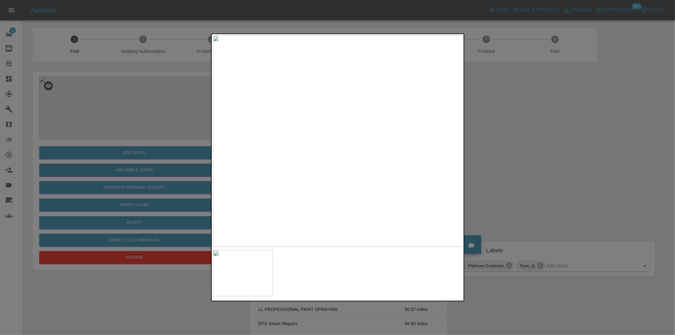
click at [505, 148] on div at bounding box center [337, 167] width 675 height 335
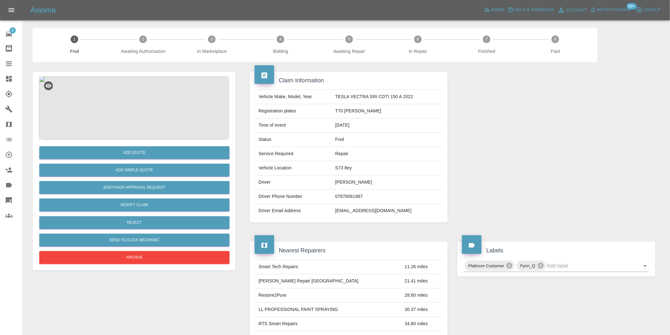
click at [137, 101] on img at bounding box center [134, 107] width 190 height 63
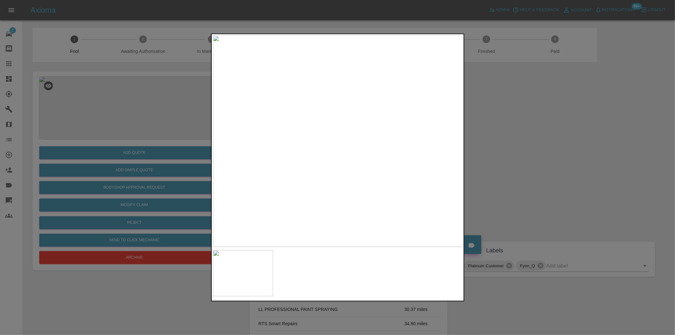
click at [522, 171] on div at bounding box center [337, 167] width 675 height 335
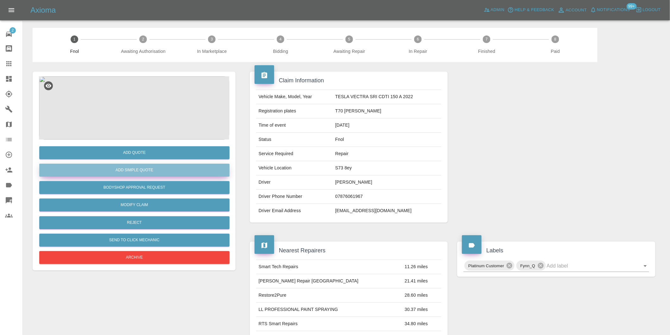
click at [116, 167] on button "Add Simple Quote" at bounding box center [134, 170] width 190 height 13
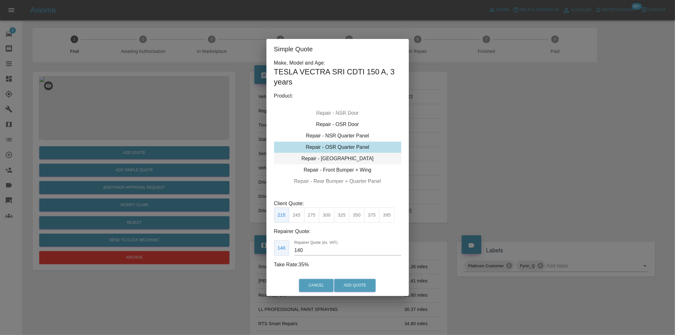
click at [346, 157] on div "Repair - [GEOGRAPHIC_DATA]" at bounding box center [337, 158] width 127 height 11
click at [327, 213] on button "300" at bounding box center [327, 215] width 16 height 16
type input "190"
click at [346, 283] on button "Add Quote" at bounding box center [354, 285] width 41 height 13
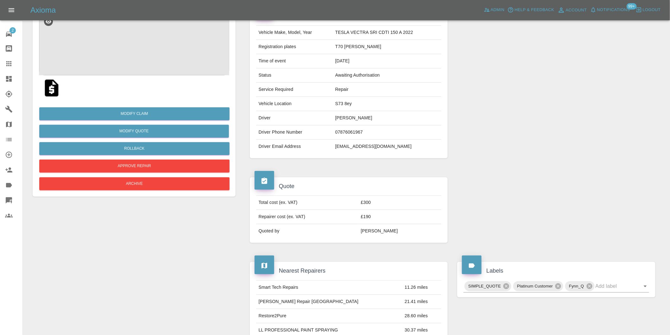
scroll to position [70, 0]
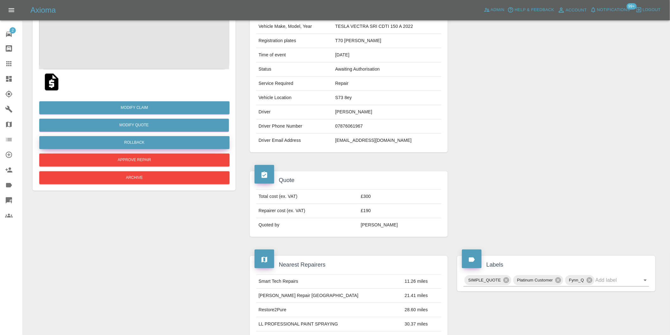
click at [141, 143] on button "Rollback" at bounding box center [134, 142] width 190 height 13
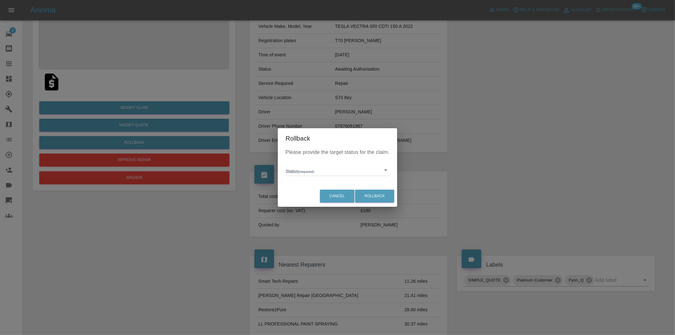
click at [334, 168] on body "Axioma Admin Help & Feedback Account Notifications 99+ Logout 2 Repair home Bod…" at bounding box center [337, 276] width 675 height 692
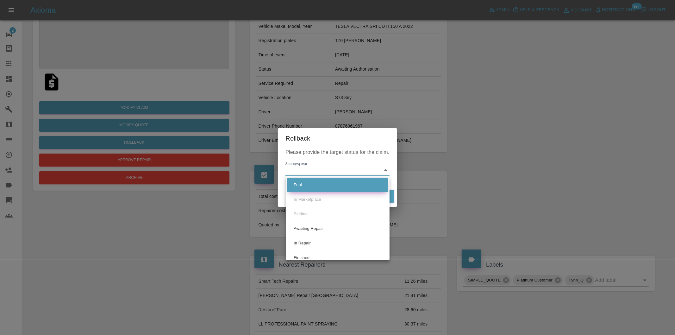
click at [317, 182] on li "Fnol" at bounding box center [337, 185] width 101 height 15
type input "fnol"
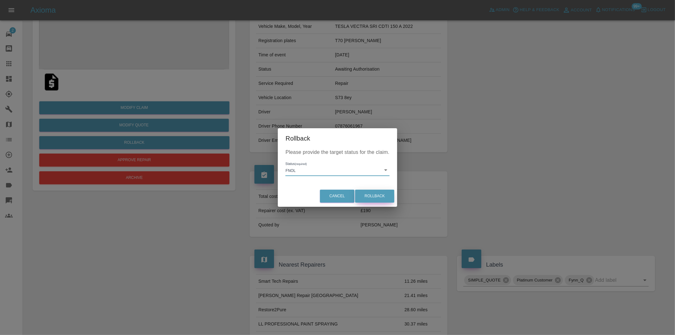
click at [372, 195] on button "Rollback" at bounding box center [374, 196] width 39 height 13
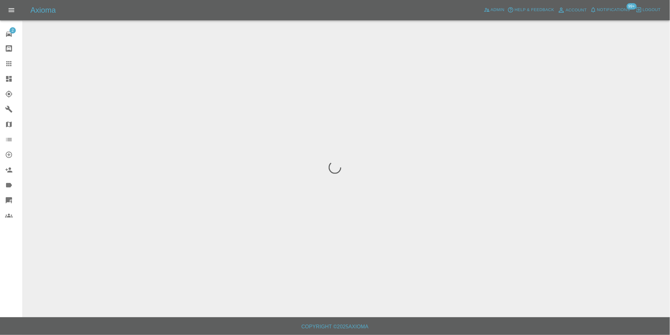
scroll to position [0, 0]
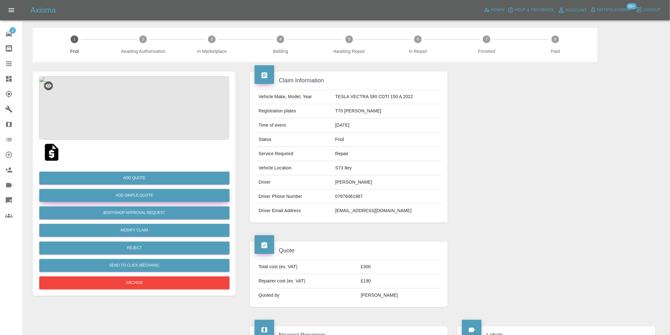
click at [149, 199] on button "Add Simple Quote" at bounding box center [134, 195] width 190 height 13
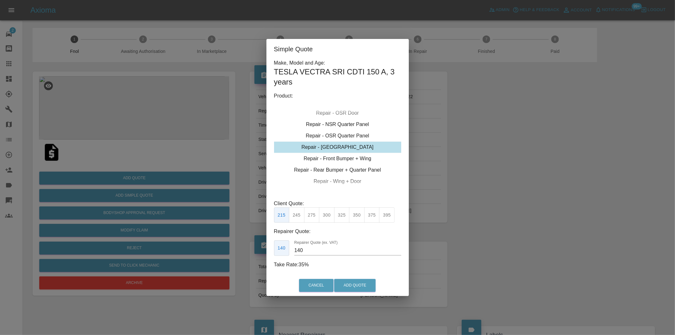
click at [340, 216] on button "325" at bounding box center [342, 215] width 16 height 16
type input "210"
click at [354, 280] on button "Add Quote" at bounding box center [354, 285] width 41 height 13
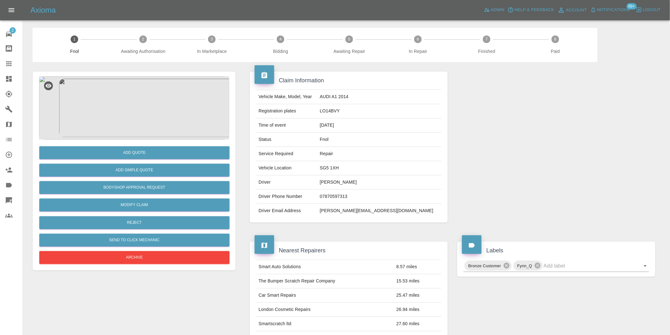
click at [154, 107] on img at bounding box center [134, 107] width 190 height 63
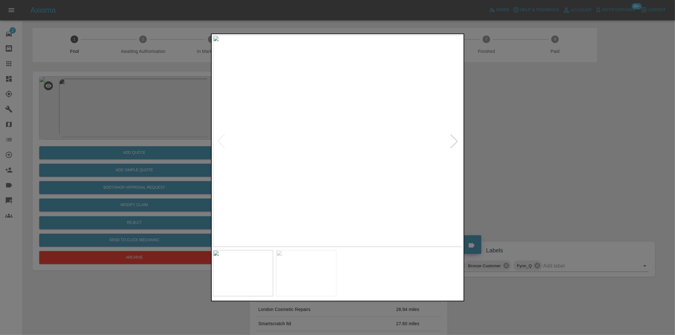
click at [455, 141] on div at bounding box center [454, 141] width 14 height 14
click at [455, 141] on img at bounding box center [338, 140] width 250 height 211
click at [586, 160] on div at bounding box center [337, 167] width 675 height 335
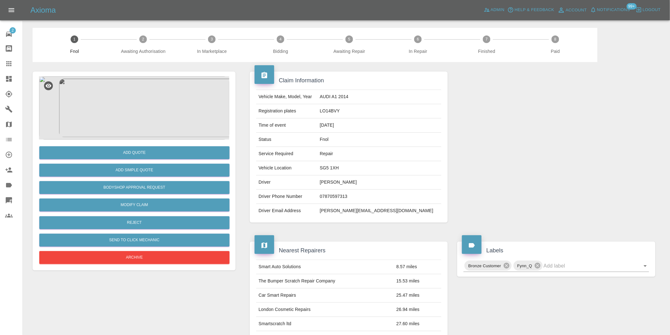
click at [138, 116] on img at bounding box center [134, 107] width 190 height 63
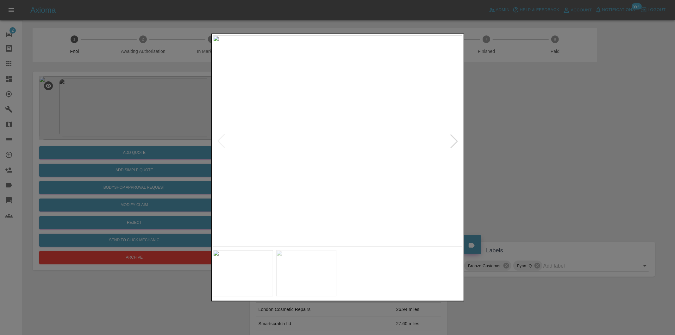
click at [454, 141] on div at bounding box center [454, 141] width 14 height 14
click at [341, 128] on img at bounding box center [338, 140] width 250 height 211
click at [341, 128] on img at bounding box center [327, 180] width 750 height 634
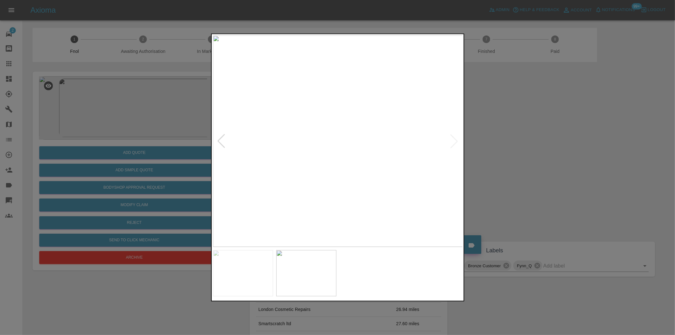
click at [557, 135] on div at bounding box center [337, 167] width 675 height 335
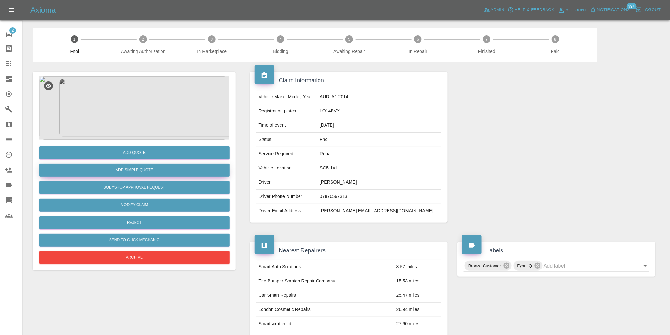
click at [179, 170] on button "Add Simple Quote" at bounding box center [134, 170] width 190 height 13
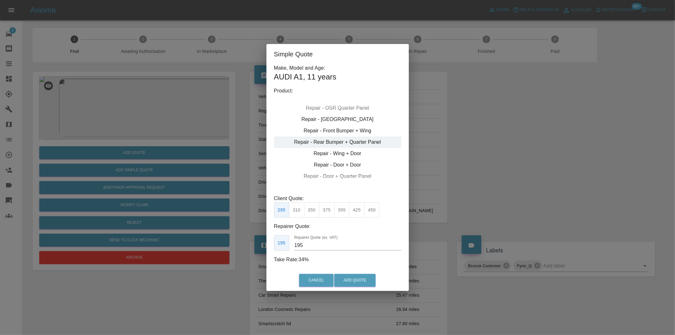
type input "200"
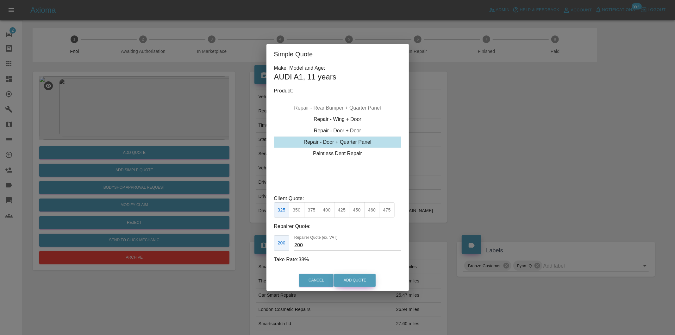
drag, startPoint x: 356, startPoint y: 283, endPoint x: 356, endPoint y: 266, distance: 16.5
click at [357, 282] on button "Add Quote" at bounding box center [354, 280] width 41 height 13
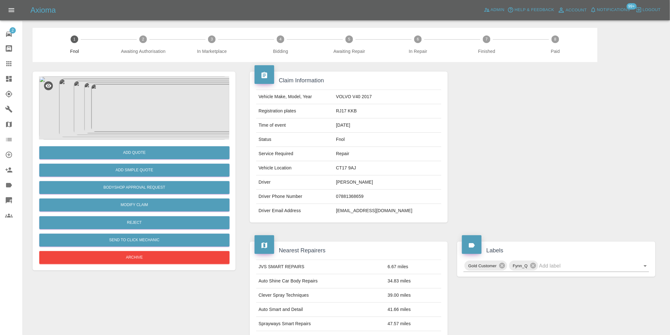
click at [128, 90] on img at bounding box center [134, 107] width 190 height 63
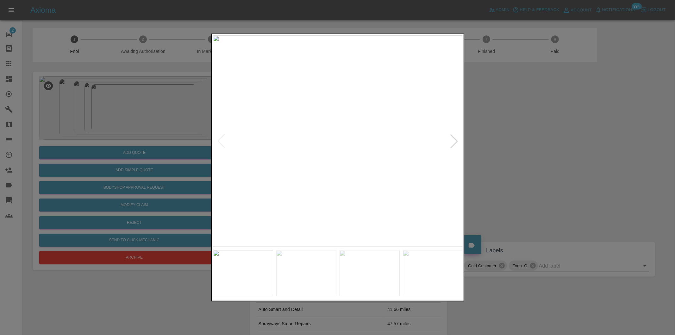
click at [454, 141] on div at bounding box center [454, 141] width 14 height 14
click at [453, 141] on div at bounding box center [454, 141] width 14 height 14
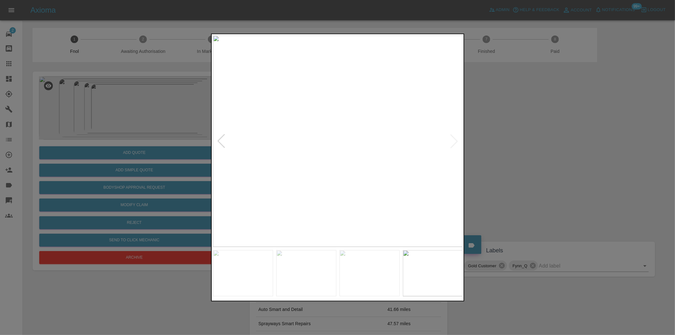
click at [445, 138] on img at bounding box center [338, 140] width 250 height 211
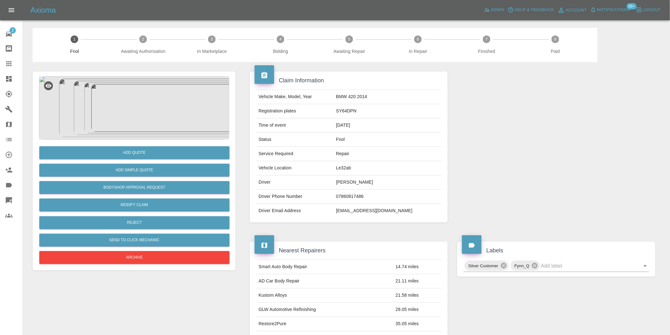
click at [137, 89] on img at bounding box center [134, 107] width 190 height 63
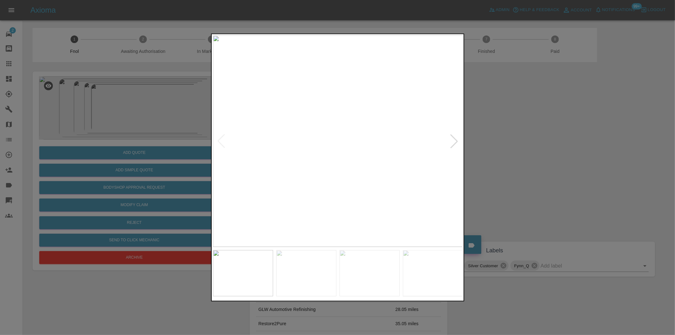
click at [456, 141] on div at bounding box center [454, 141] width 14 height 14
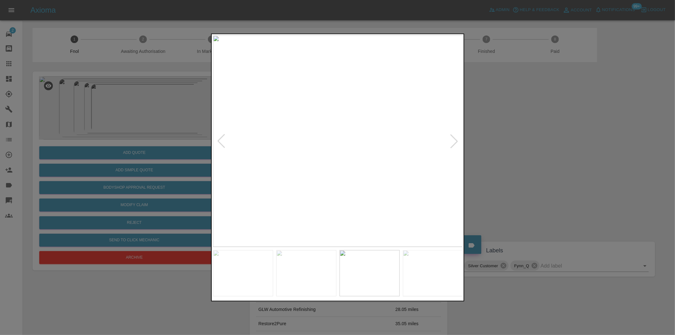
click at [456, 141] on div at bounding box center [454, 141] width 14 height 14
click at [456, 141] on img at bounding box center [338, 140] width 250 height 211
drag, startPoint x: 495, startPoint y: 141, endPoint x: 470, endPoint y: 124, distance: 30.4
click at [496, 140] on div at bounding box center [337, 167] width 675 height 335
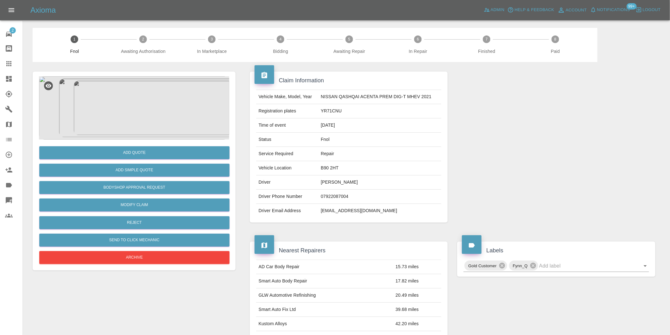
click at [150, 92] on img at bounding box center [134, 107] width 190 height 63
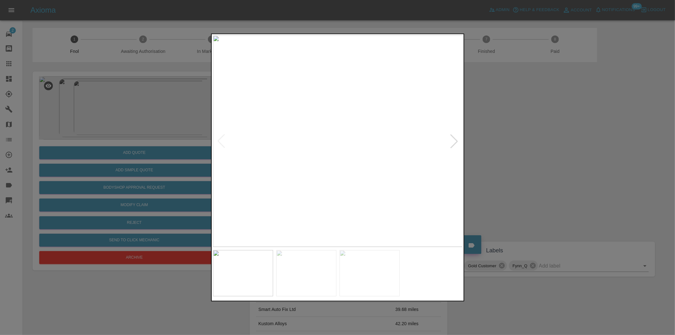
click at [455, 141] on div at bounding box center [454, 141] width 14 height 14
click at [456, 141] on div at bounding box center [454, 141] width 14 height 14
click at [456, 141] on img at bounding box center [338, 140] width 250 height 211
click at [524, 142] on div at bounding box center [337, 167] width 675 height 335
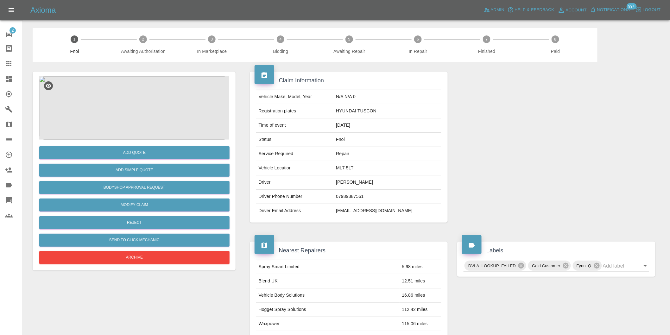
click at [147, 103] on img at bounding box center [134, 107] width 190 height 63
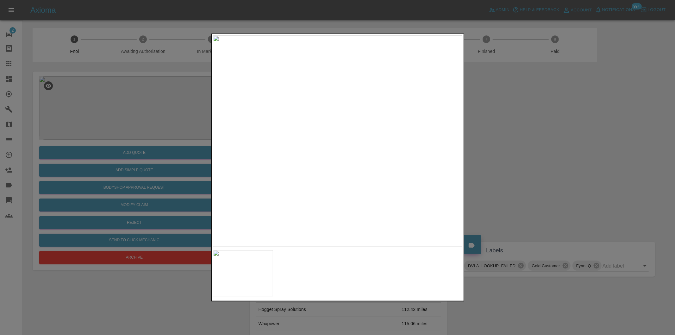
click at [524, 160] on div at bounding box center [337, 167] width 675 height 335
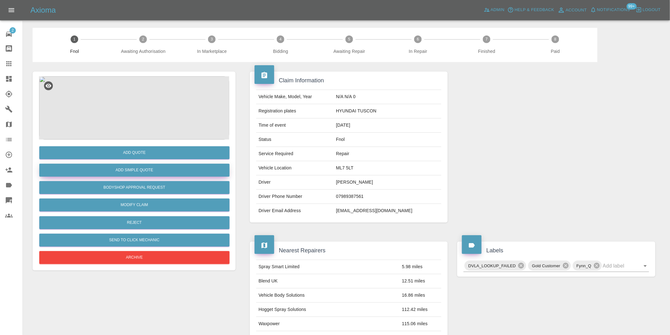
click at [143, 167] on button "Add Simple Quote" at bounding box center [134, 170] width 190 height 13
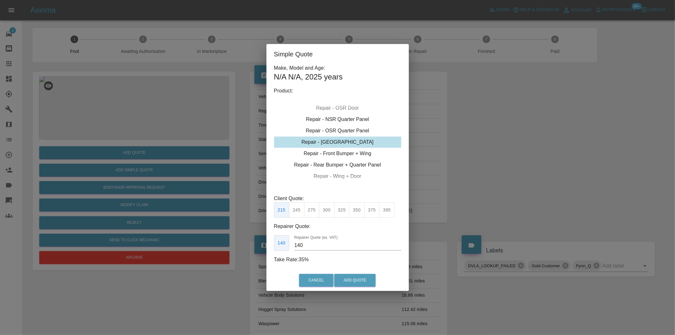
drag, startPoint x: 341, startPoint y: 209, endPoint x: 349, endPoint y: 245, distance: 37.1
click at [341, 209] on button "325" at bounding box center [342, 210] width 16 height 16
type input "210"
click at [355, 277] on button "Add Quote" at bounding box center [354, 280] width 41 height 13
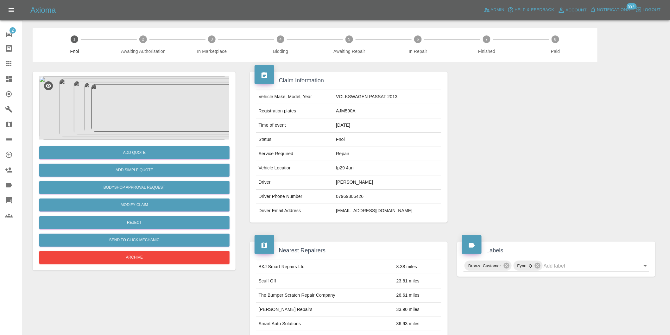
click at [131, 110] on img at bounding box center [134, 107] width 190 height 63
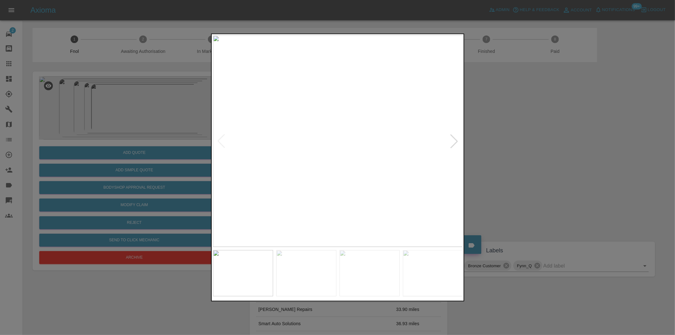
click at [456, 145] on div at bounding box center [454, 141] width 14 height 14
click at [456, 141] on div at bounding box center [454, 141] width 14 height 14
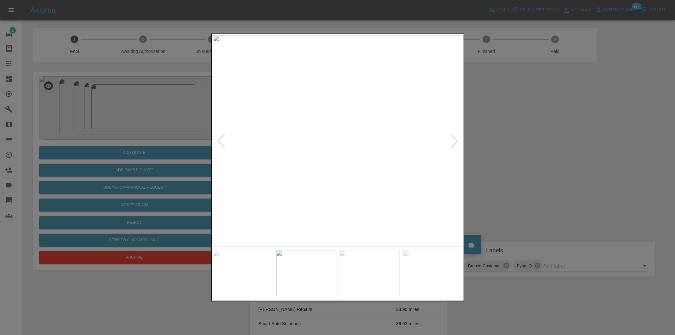
click at [456, 141] on div at bounding box center [454, 141] width 14 height 14
click at [499, 138] on div at bounding box center [337, 167] width 675 height 335
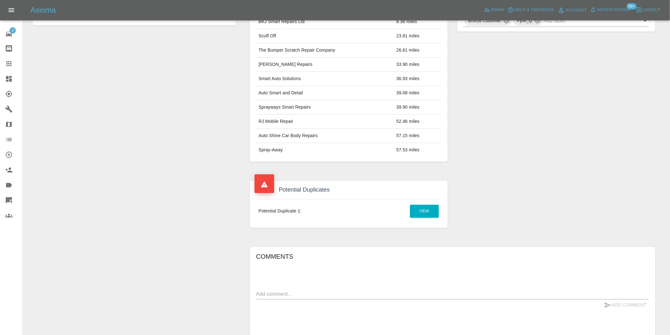
scroll to position [316, 0]
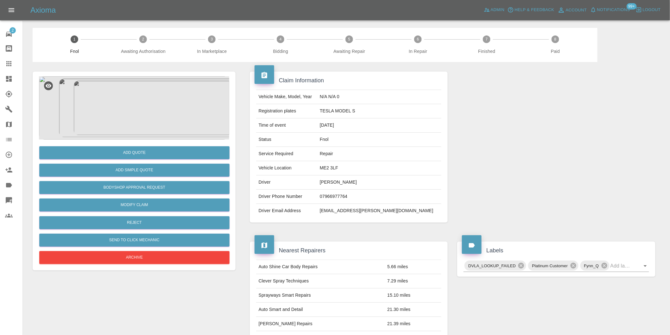
click at [153, 116] on img at bounding box center [134, 107] width 190 height 63
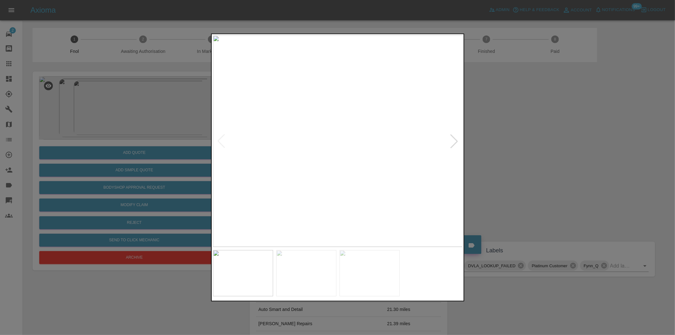
click at [457, 139] on div at bounding box center [454, 141] width 14 height 14
click at [457, 139] on img at bounding box center [338, 140] width 250 height 211
click at [498, 140] on div at bounding box center [337, 167] width 675 height 335
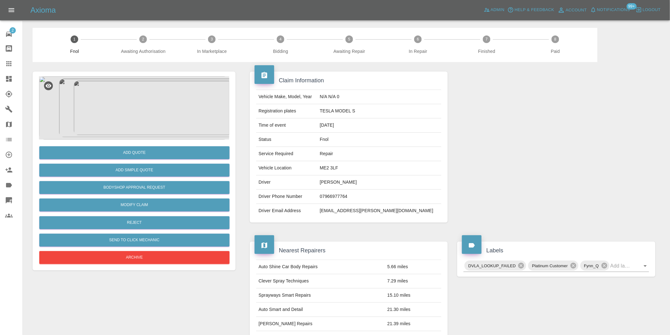
click at [136, 97] on img at bounding box center [134, 107] width 190 height 63
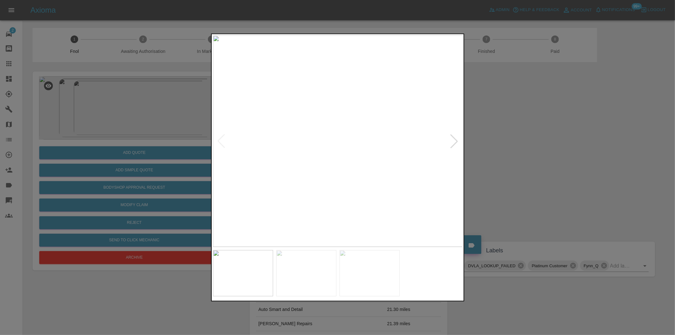
drag, startPoint x: 486, startPoint y: 85, endPoint x: 421, endPoint y: 21, distance: 91.3
click at [485, 84] on div at bounding box center [337, 167] width 675 height 335
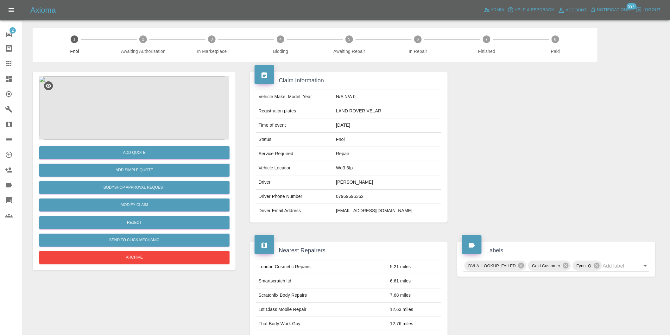
click at [141, 97] on img at bounding box center [134, 107] width 190 height 63
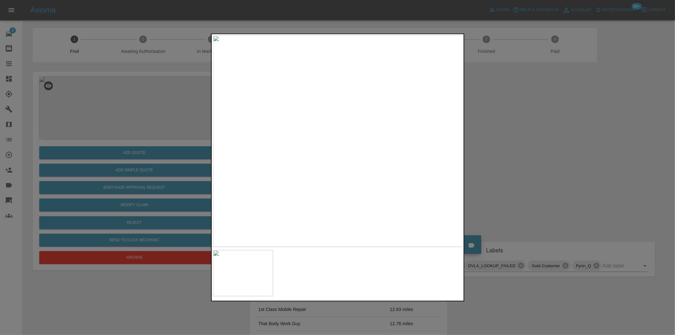
click at [504, 131] on div at bounding box center [337, 167] width 675 height 335
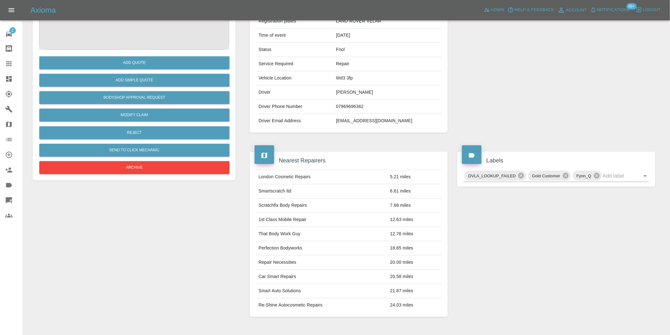
scroll to position [9, 0]
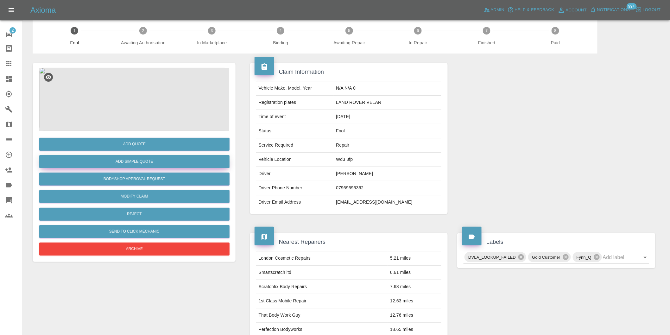
click at [143, 156] on button "Add Simple Quote" at bounding box center [134, 161] width 190 height 13
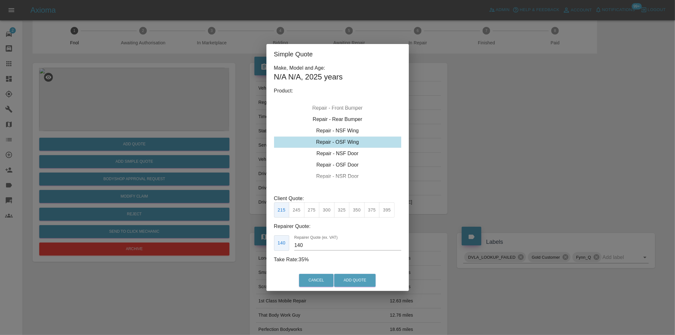
click at [358, 141] on div "Repair - OSF Wing" at bounding box center [337, 141] width 127 height 11
drag, startPoint x: 313, startPoint y: 209, endPoint x: 327, endPoint y: 220, distance: 17.8
click at [313, 209] on button "275" at bounding box center [312, 210] width 16 height 16
drag, startPoint x: 298, startPoint y: 209, endPoint x: 301, endPoint y: 210, distance: 3.3
click at [298, 209] on button "245" at bounding box center [297, 210] width 16 height 16
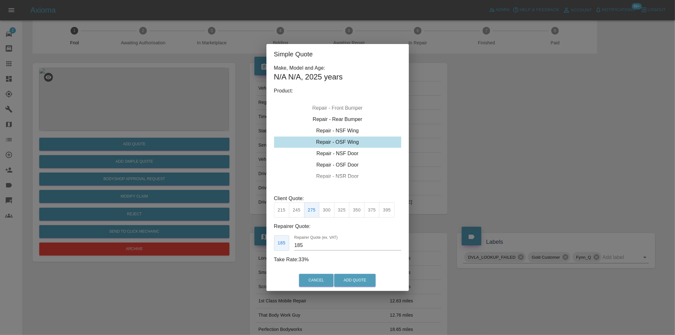
type input "160"
click at [342, 282] on button "Add Quote" at bounding box center [354, 280] width 41 height 13
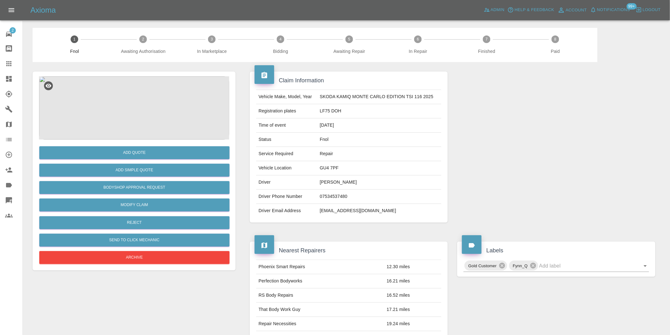
click at [154, 96] on img at bounding box center [134, 107] width 190 height 63
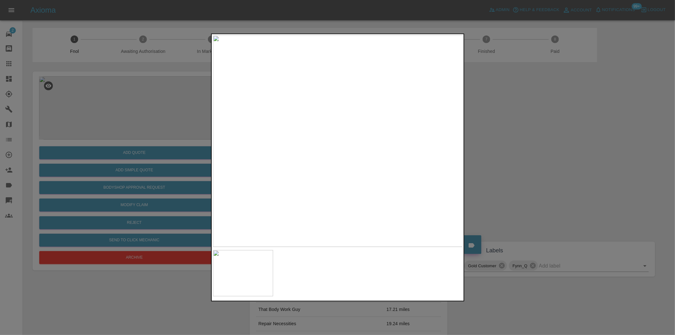
click at [362, 128] on img at bounding box center [338, 140] width 250 height 211
click at [358, 127] on img at bounding box center [263, 178] width 750 height 634
click at [538, 138] on div at bounding box center [337, 167] width 675 height 335
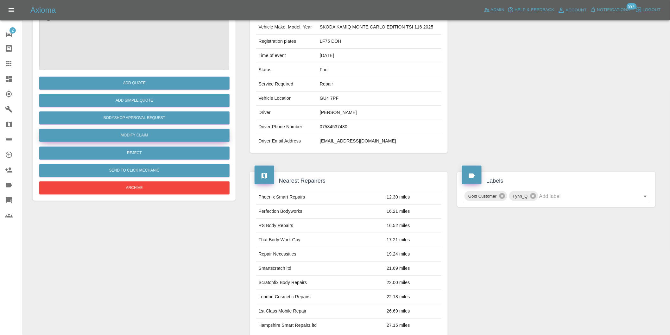
scroll to position [35, 0]
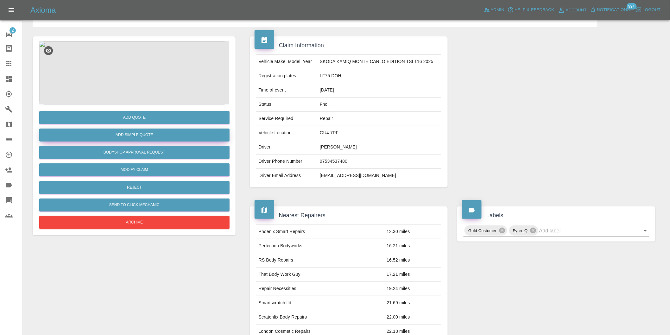
click at [142, 132] on button "Add Simple Quote" at bounding box center [134, 134] width 190 height 13
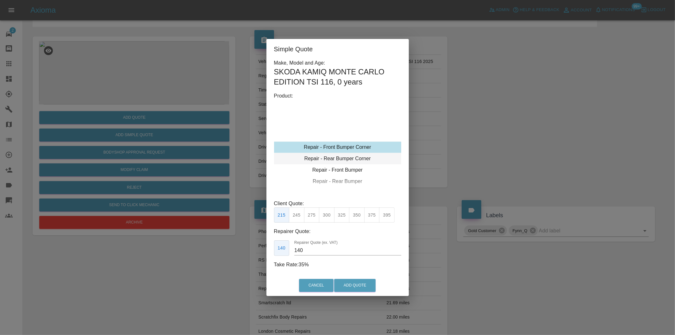
type input "120"
click at [295, 215] on button "199" at bounding box center [297, 215] width 16 height 16
click at [354, 288] on button "Add Quote" at bounding box center [354, 285] width 41 height 13
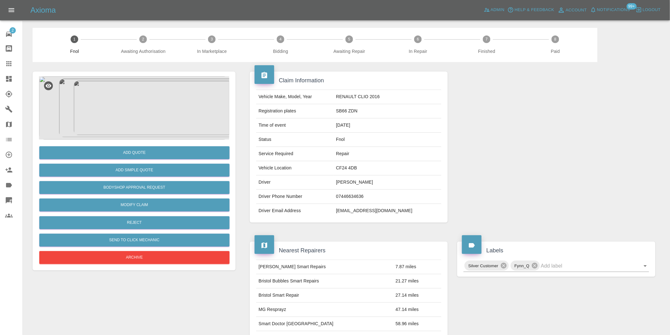
click at [146, 84] on img at bounding box center [134, 107] width 190 height 63
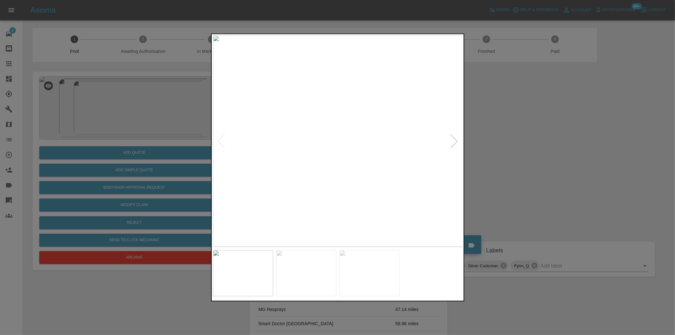
click at [458, 141] on div at bounding box center [454, 141] width 14 height 14
click at [458, 141] on img at bounding box center [338, 140] width 250 height 211
drag, startPoint x: 534, startPoint y: 152, endPoint x: 298, endPoint y: 185, distance: 238.3
click at [533, 152] on div at bounding box center [337, 167] width 675 height 335
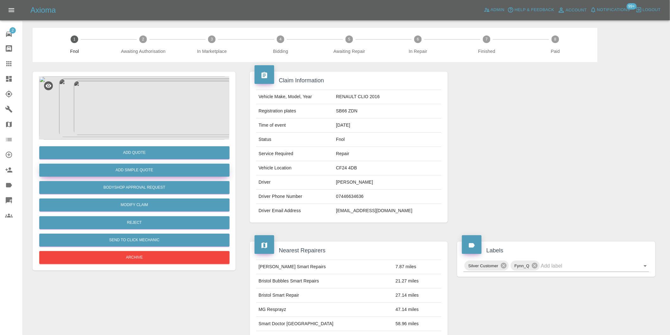
click at [180, 165] on button "Add Simple Quote" at bounding box center [134, 170] width 190 height 13
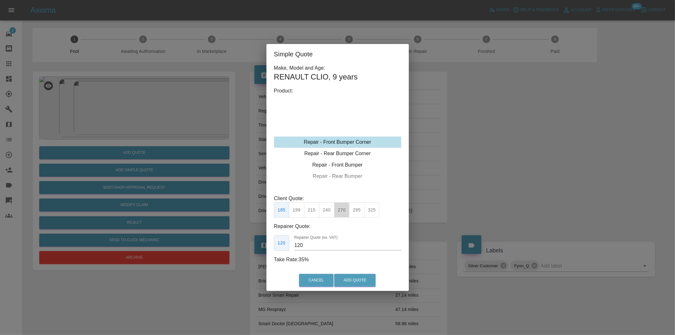
drag, startPoint x: 344, startPoint y: 209, endPoint x: 353, endPoint y: 214, distance: 10.5
click at [344, 210] on button "270" at bounding box center [342, 210] width 16 height 16
type input "165"
drag, startPoint x: 364, startPoint y: 278, endPoint x: 397, endPoint y: 182, distance: 101.5
click at [365, 278] on button "Add Quote" at bounding box center [354, 280] width 41 height 13
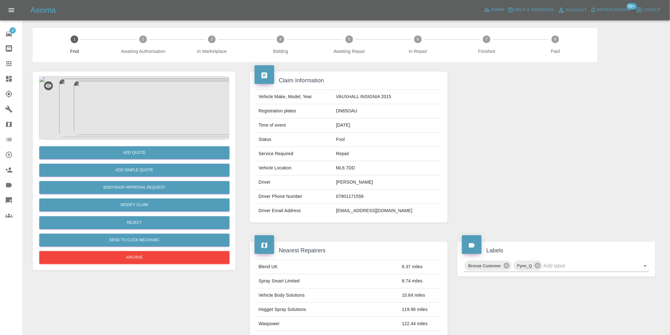
click at [135, 93] on img at bounding box center [134, 107] width 190 height 63
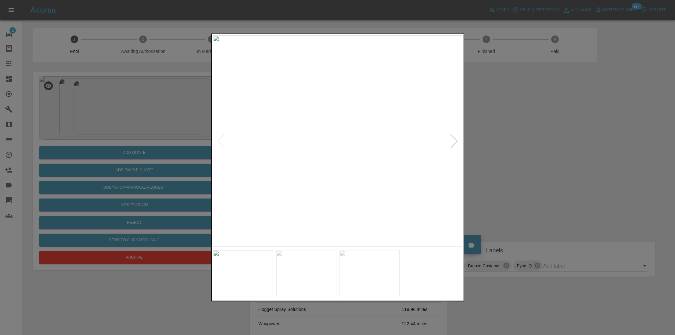
click at [455, 142] on div at bounding box center [454, 141] width 14 height 14
click at [455, 142] on img at bounding box center [338, 140] width 250 height 211
click at [513, 148] on div at bounding box center [337, 167] width 675 height 335
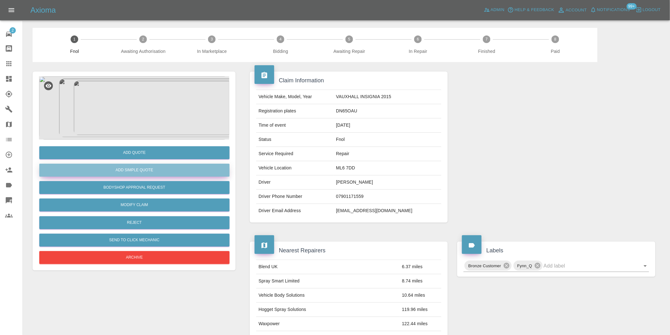
click at [125, 172] on button "Add Simple Quote" at bounding box center [134, 170] width 190 height 13
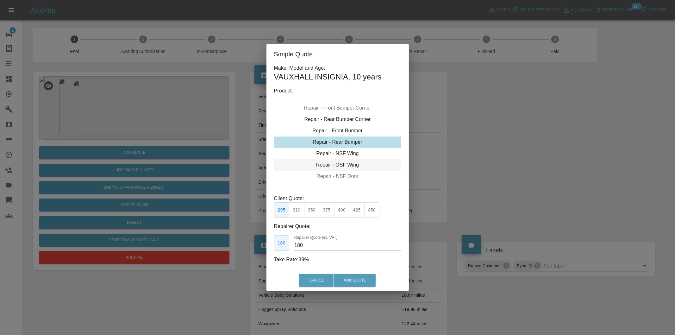
click at [350, 163] on div "Repair - OSF Wing" at bounding box center [337, 164] width 127 height 11
click at [345, 209] on button "325" at bounding box center [342, 210] width 16 height 16
type input "210"
click at [358, 280] on button "Add Quote" at bounding box center [354, 280] width 41 height 13
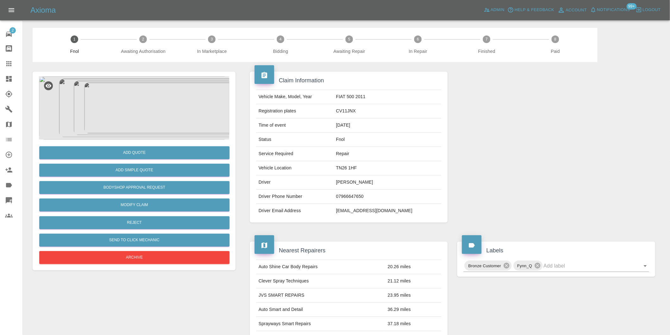
click at [134, 108] on img at bounding box center [134, 107] width 190 height 63
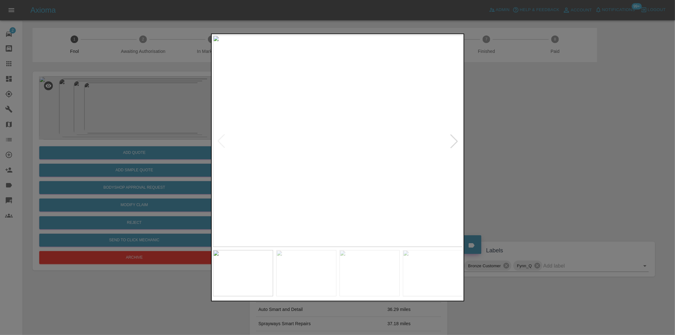
click at [457, 140] on div at bounding box center [454, 141] width 14 height 14
click at [457, 140] on img at bounding box center [338, 140] width 250 height 211
click at [216, 135] on div at bounding box center [221, 141] width 14 height 14
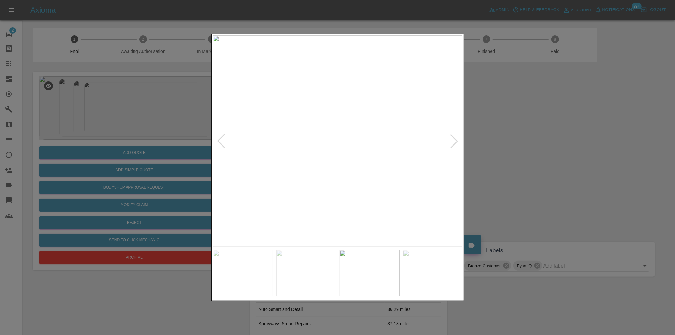
click at [219, 138] on div at bounding box center [221, 141] width 14 height 14
click at [532, 138] on div at bounding box center [337, 167] width 675 height 335
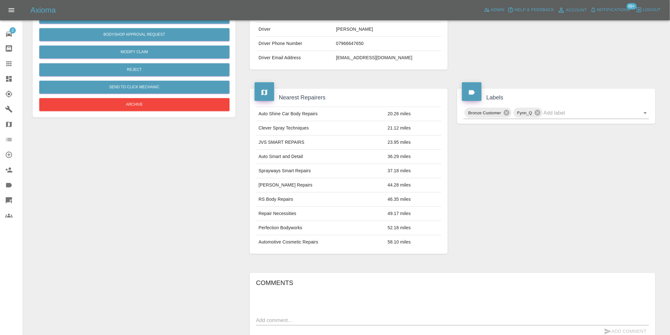
scroll to position [44, 0]
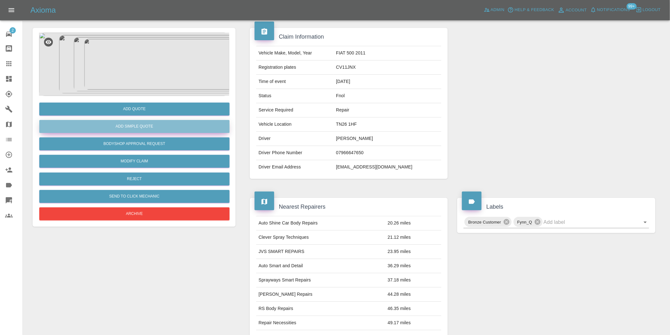
click at [139, 131] on button "Add Simple Quote" at bounding box center [134, 126] width 190 height 13
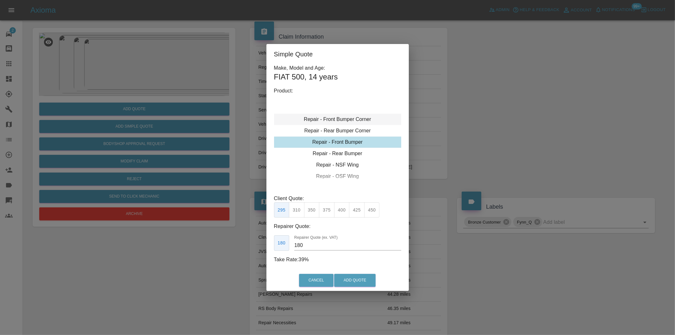
click at [347, 119] on div "Repair - Front Bumper Corner" at bounding box center [337, 119] width 127 height 11
click at [345, 116] on div "Repair - Front Bumper Corner" at bounding box center [337, 119] width 127 height 11
click at [345, 122] on div "Repair - Front Bumper Corner" at bounding box center [337, 119] width 127 height 11
type input "120"
drag, startPoint x: 298, startPoint y: 208, endPoint x: 338, endPoint y: 261, distance: 66.6
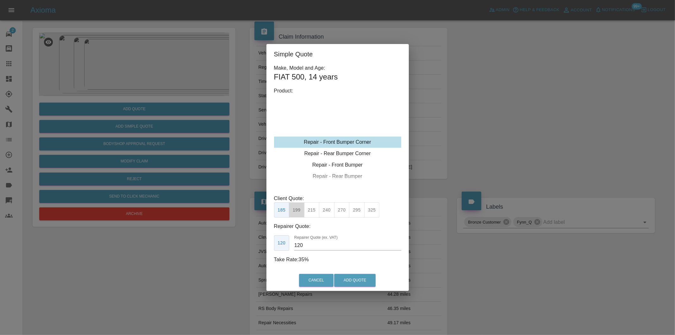
click at [298, 208] on button "199" at bounding box center [297, 210] width 16 height 16
click at [349, 278] on button "Add Quote" at bounding box center [354, 280] width 41 height 13
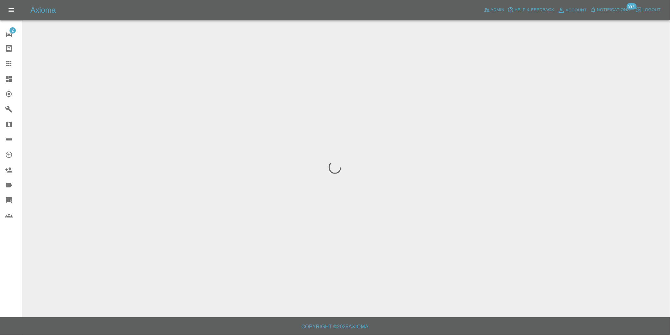
scroll to position [0, 0]
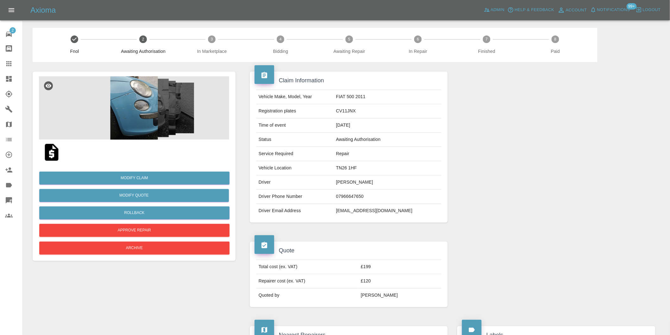
click at [382, 316] on div "Quote Total cost (ex. VAT) £199 Repairer cost (ex. VAT) £120 Quoted by Eric Ord…" at bounding box center [349, 274] width 208 height 84
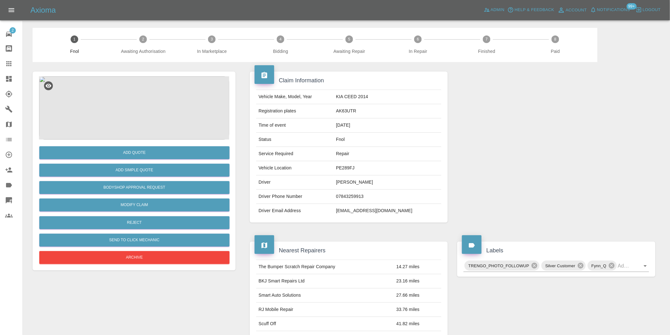
click at [122, 96] on img at bounding box center [134, 107] width 190 height 63
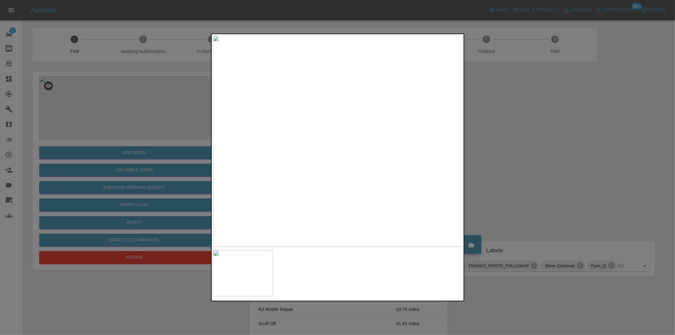
click at [505, 163] on div at bounding box center [337, 167] width 675 height 335
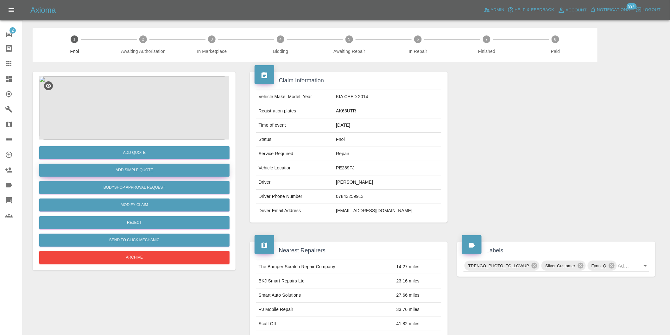
click at [137, 172] on button "Add Simple Quote" at bounding box center [134, 170] width 190 height 13
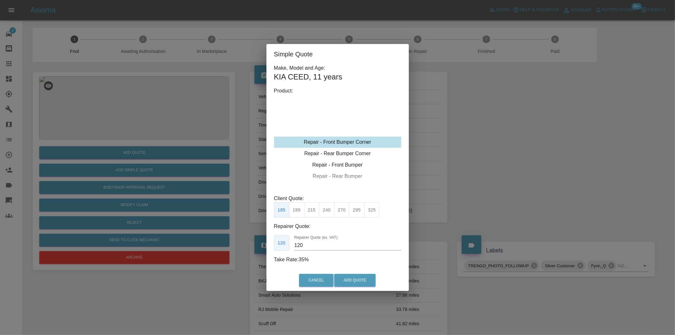
click at [344, 210] on button "270" at bounding box center [342, 210] width 16 height 16
type input "165"
click at [357, 278] on button "Add Quote" at bounding box center [354, 280] width 41 height 13
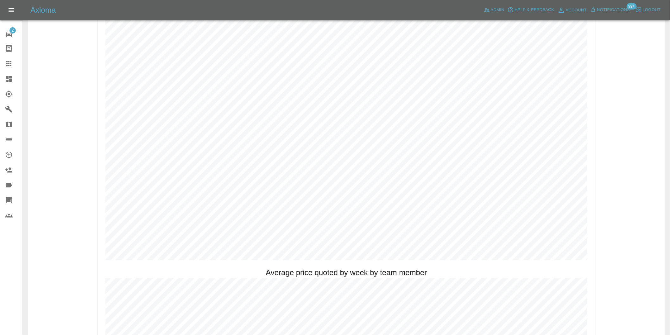
scroll to position [352, 0]
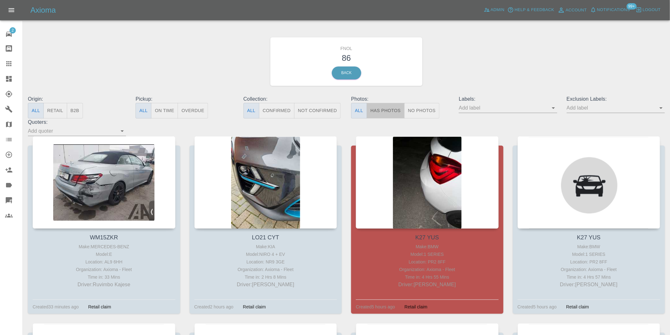
click at [388, 114] on button "Has Photos" at bounding box center [385, 111] width 38 height 16
click at [661, 109] on icon "Open" at bounding box center [661, 108] width 8 height 8
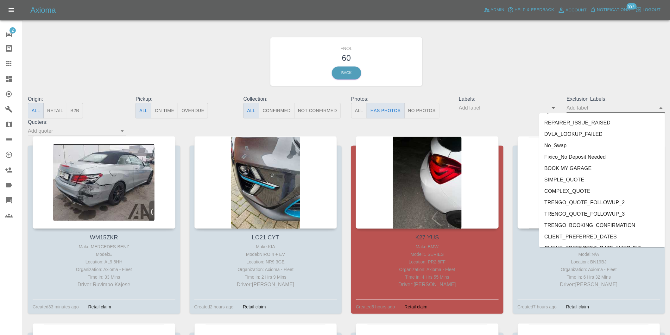
scroll to position [1374, 0]
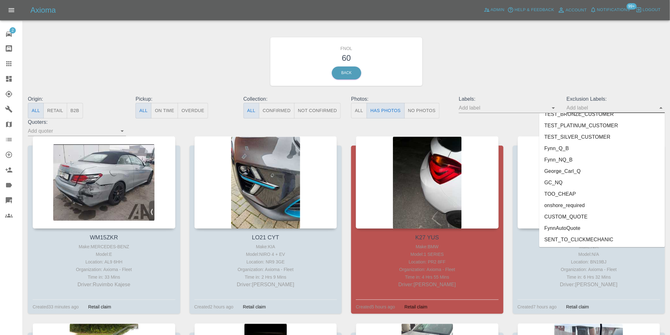
click at [570, 171] on li "George_Carl_Q" at bounding box center [602, 170] width 126 height 11
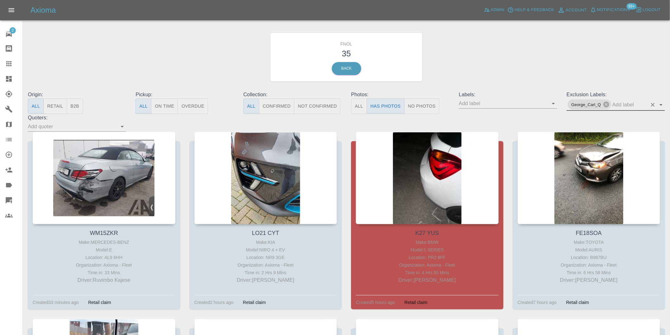
scroll to position [35, 0]
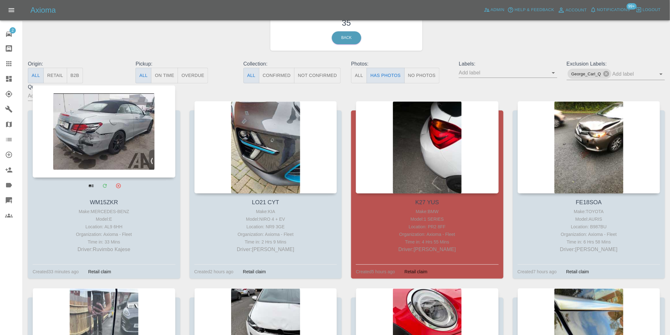
drag, startPoint x: 88, startPoint y: 141, endPoint x: 99, endPoint y: 146, distance: 12.4
click at [99, 146] on div at bounding box center [104, 131] width 143 height 92
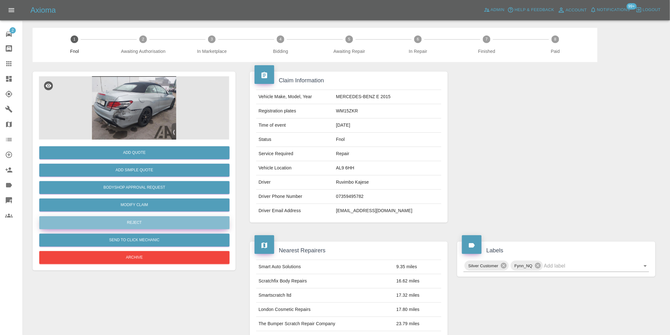
click at [138, 224] on button "Reject" at bounding box center [134, 222] width 190 height 13
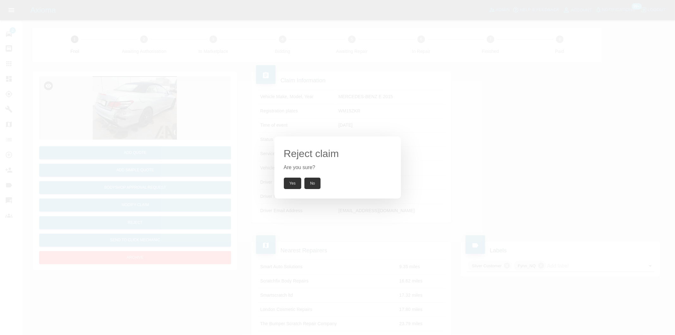
click at [290, 184] on button "Yes" at bounding box center [293, 183] width 18 height 11
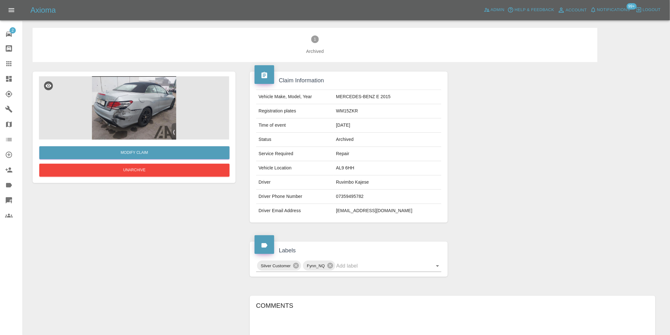
click at [5, 79] on icon at bounding box center [9, 79] width 8 height 8
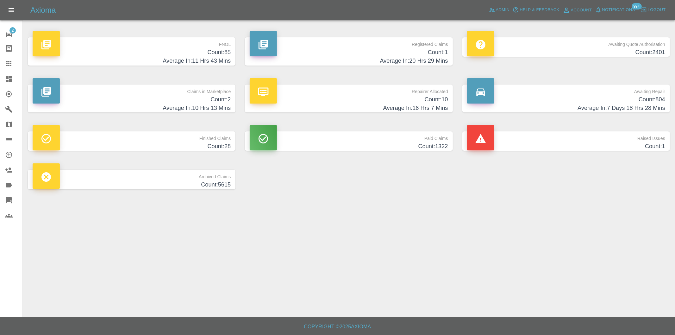
click at [226, 54] on h4 "Count: 85" at bounding box center [132, 52] width 198 height 9
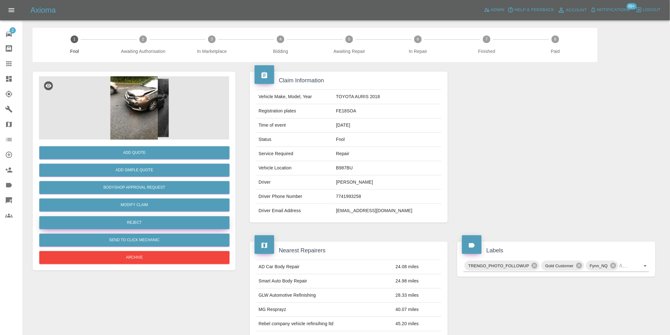
click at [147, 225] on button "Reject" at bounding box center [134, 222] width 190 height 13
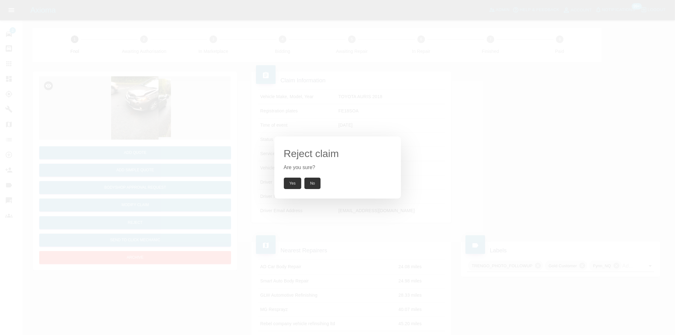
click at [288, 182] on button "Yes" at bounding box center [293, 183] width 18 height 11
